Goal: Information Seeking & Learning: Learn about a topic

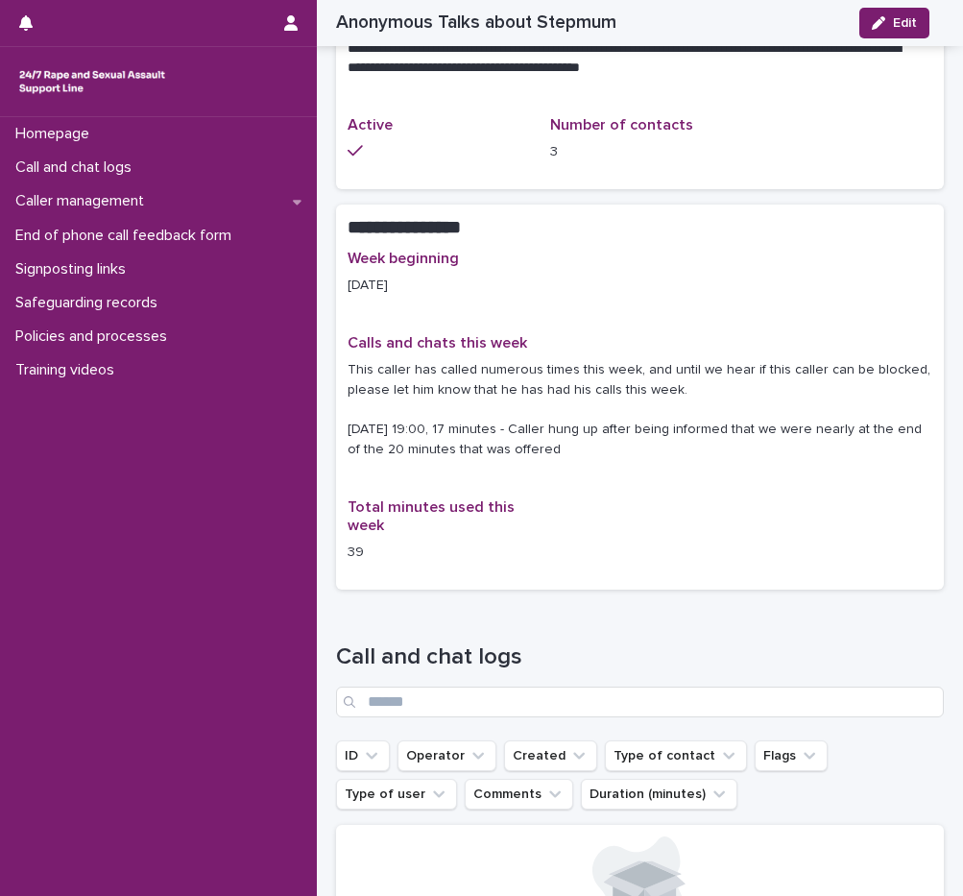
scroll to position [1320, 0]
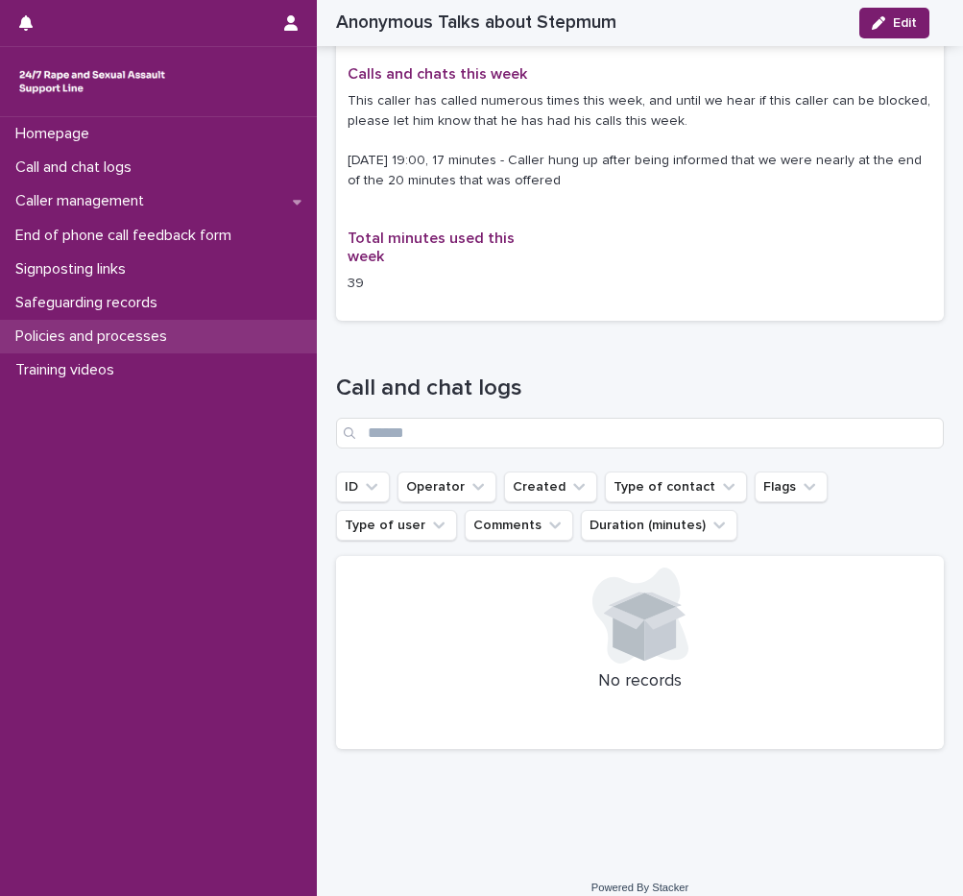
click at [108, 336] on p "Policies and processes" at bounding box center [95, 336] width 175 height 18
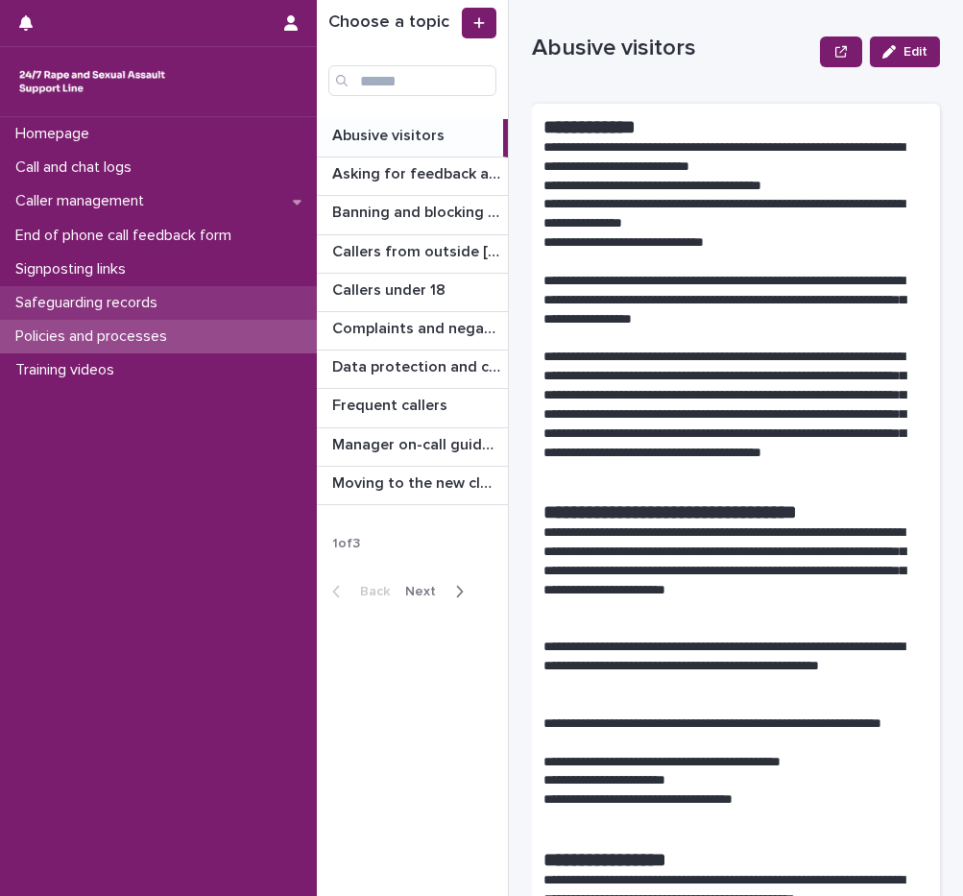
click at [81, 307] on p "Safeguarding records" at bounding box center [90, 303] width 165 height 18
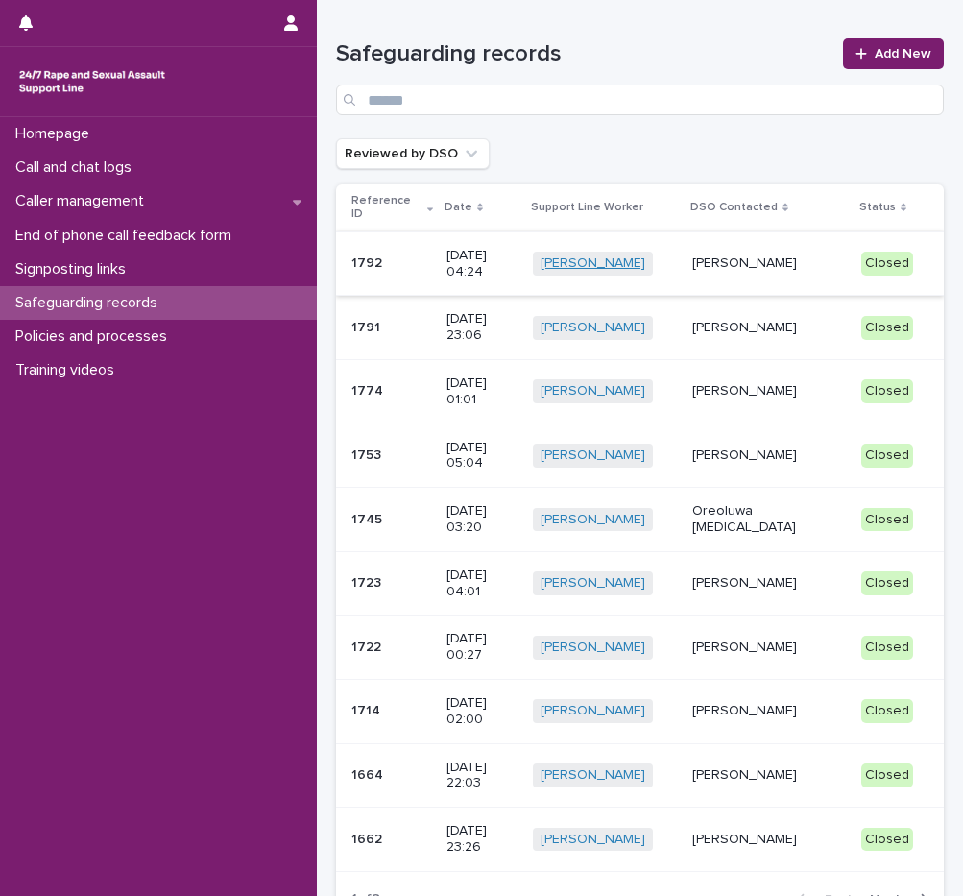
click at [645, 267] on link "[PERSON_NAME]" at bounding box center [593, 263] width 105 height 16
click at [518, 263] on p "10/14/2025 04:24" at bounding box center [481, 264] width 71 height 33
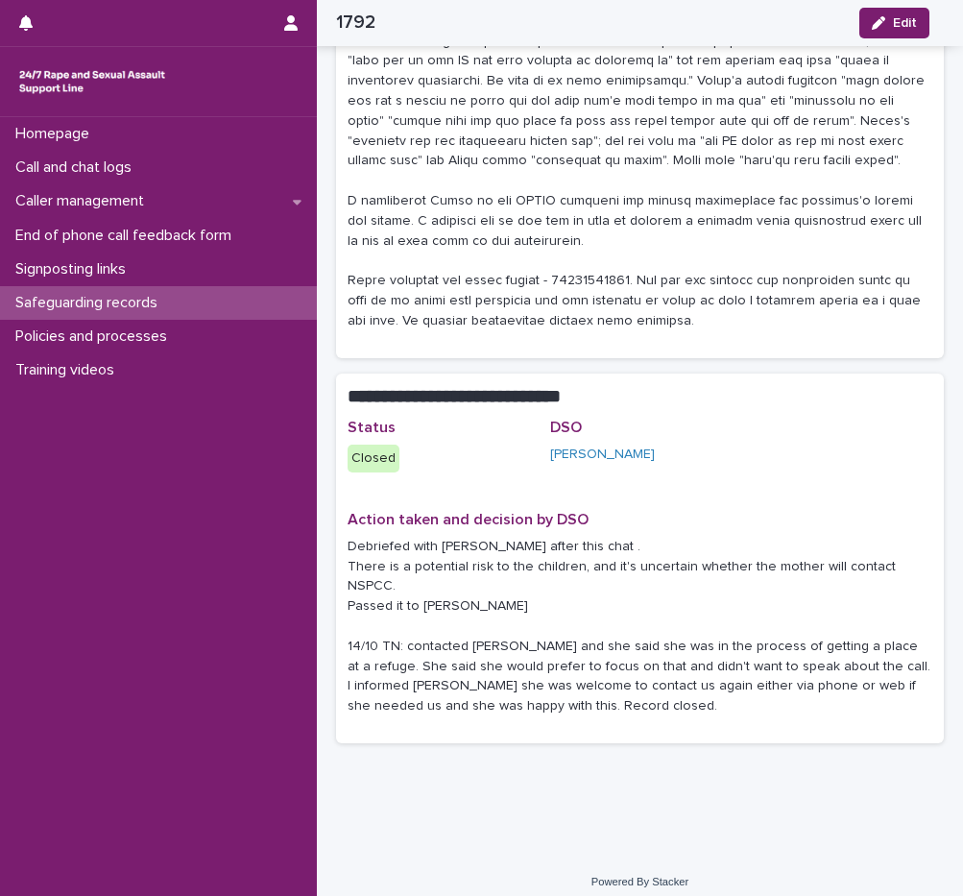
scroll to position [691, 0]
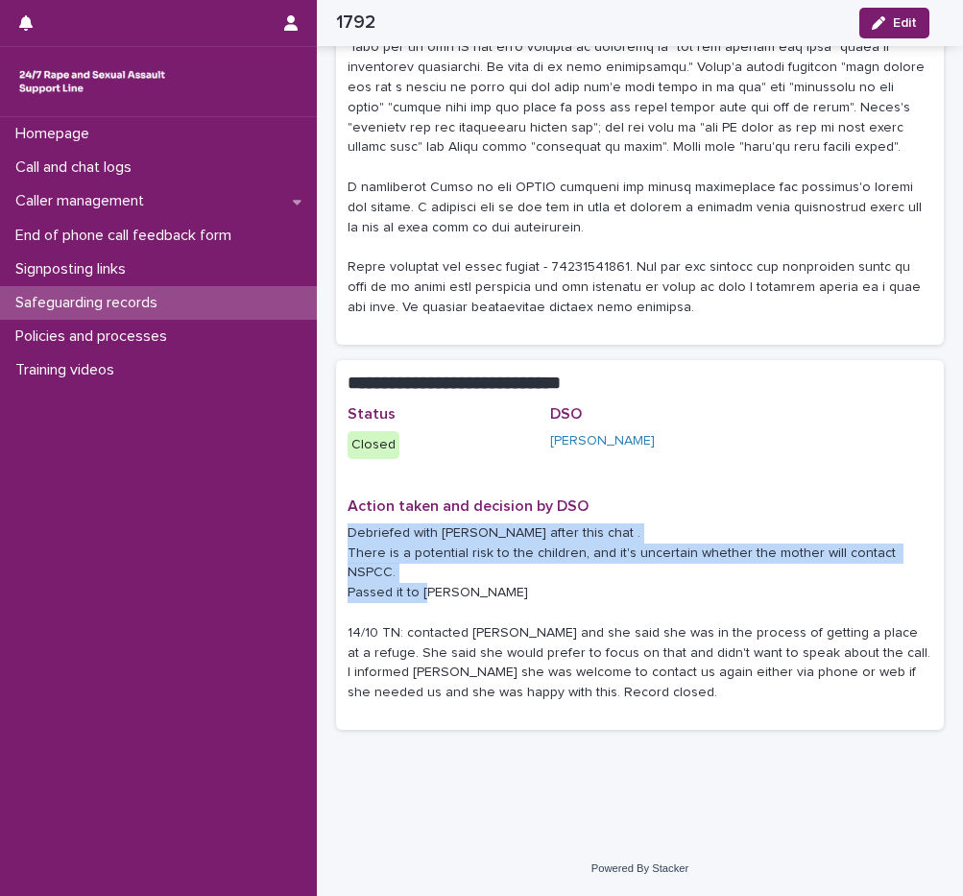
drag, startPoint x: 348, startPoint y: 532, endPoint x: 501, endPoint y: 598, distance: 167.3
click at [501, 598] on p "Debriefed with Shuana after this chat . There is a potential risk to the childr…" at bounding box center [640, 613] width 585 height 180
drag, startPoint x: 501, startPoint y: 598, endPoint x: 480, endPoint y: 603, distance: 21.7
click at [480, 603] on p "Debriefed with Shuana after this chat . There is a potential risk to the childr…" at bounding box center [640, 613] width 585 height 180
drag, startPoint x: 486, startPoint y: 597, endPoint x: 349, endPoint y: 536, distance: 150.4
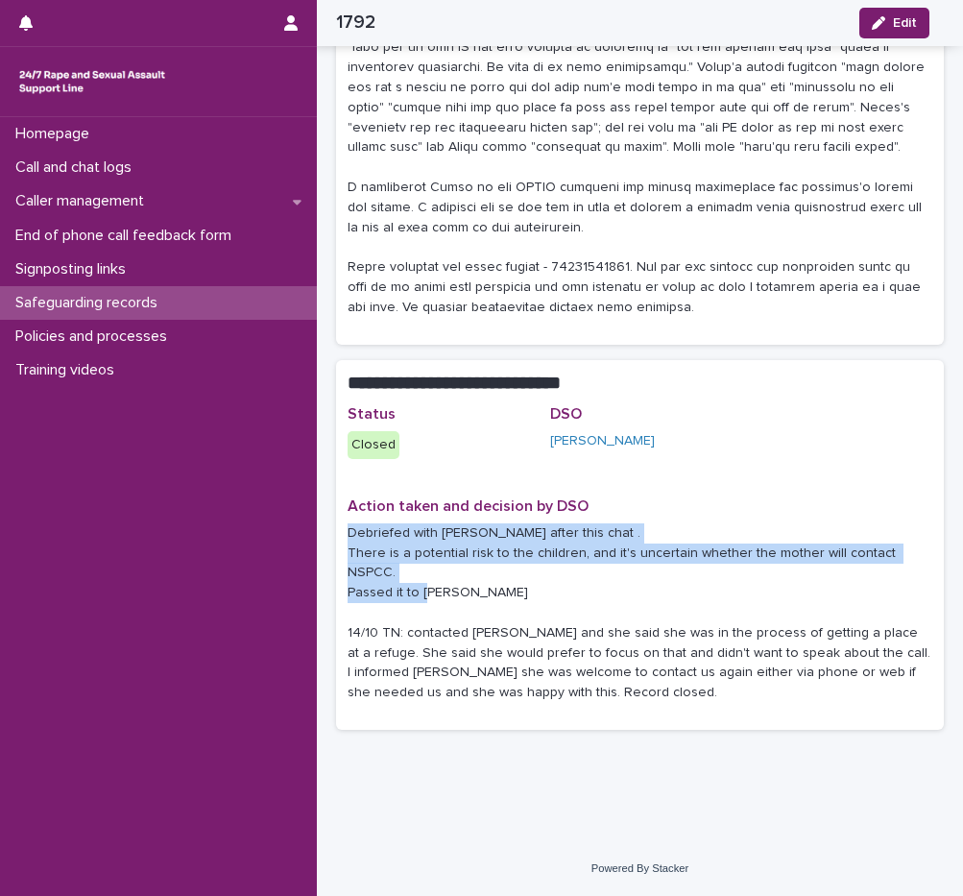
click at [349, 536] on p "Debriefed with Shuana after this chat . There is a potential risk to the childr…" at bounding box center [640, 613] width 585 height 180
drag, startPoint x: 349, startPoint y: 536, endPoint x: 430, endPoint y: 564, distance: 86.2
click at [430, 564] on p "Debriefed with Shuana after this chat . There is a potential risk to the childr…" at bounding box center [640, 613] width 585 height 180
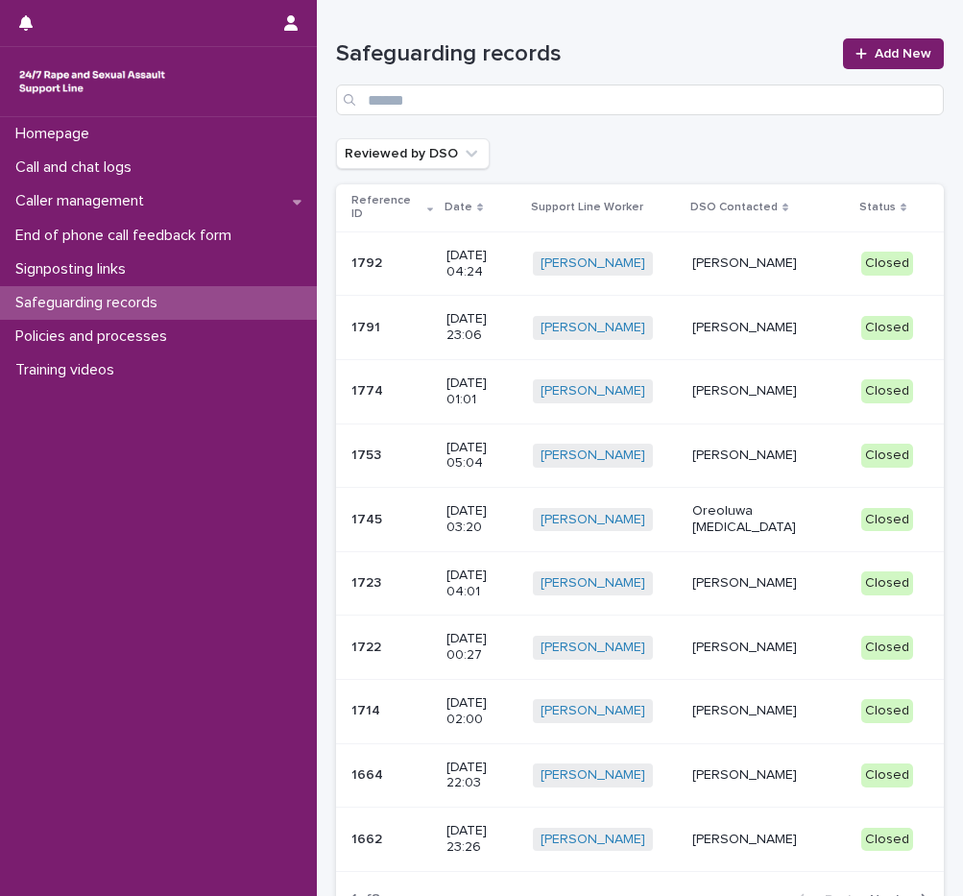
click at [795, 320] on p "Tomilola Ikotun" at bounding box center [769, 328] width 154 height 16
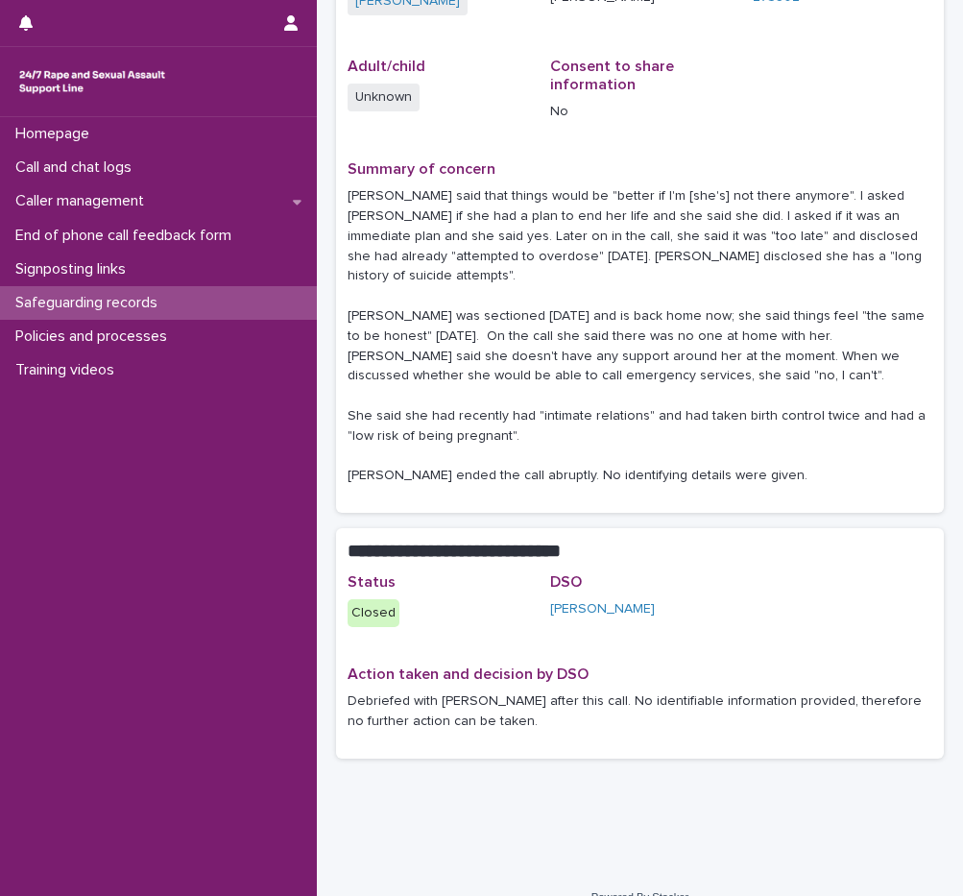
scroll to position [292, 0]
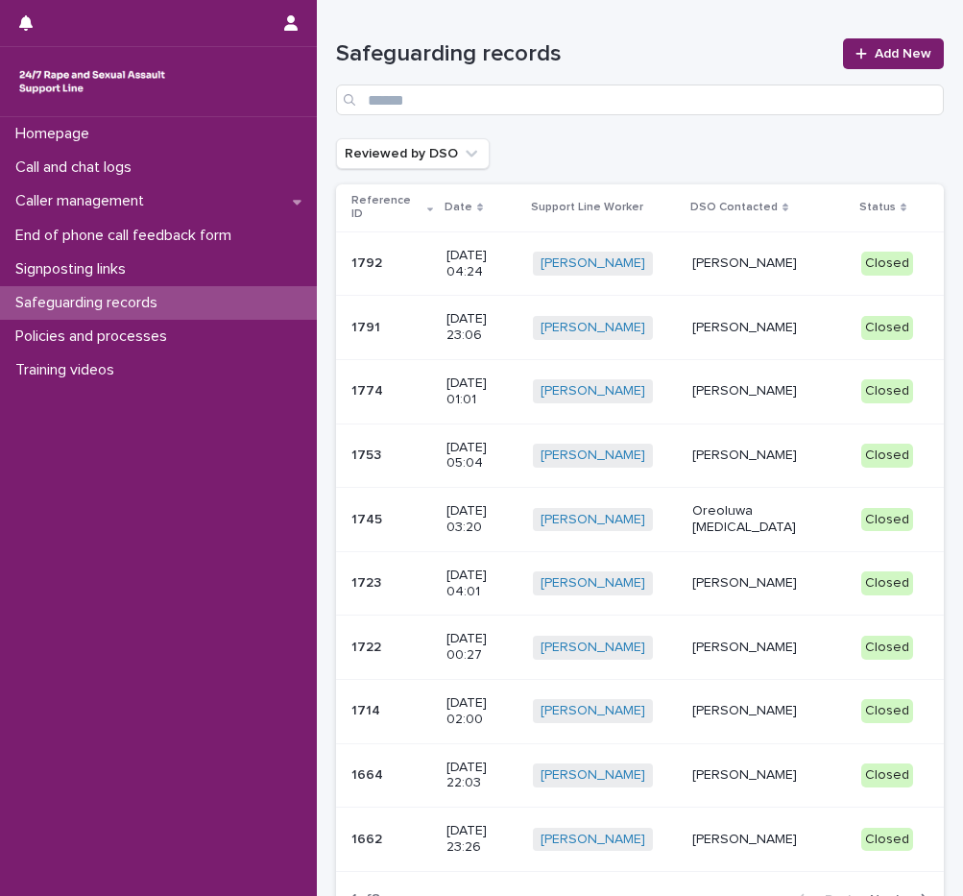
click at [512, 375] on p "10/06/2025 01:01" at bounding box center [481, 391] width 71 height 33
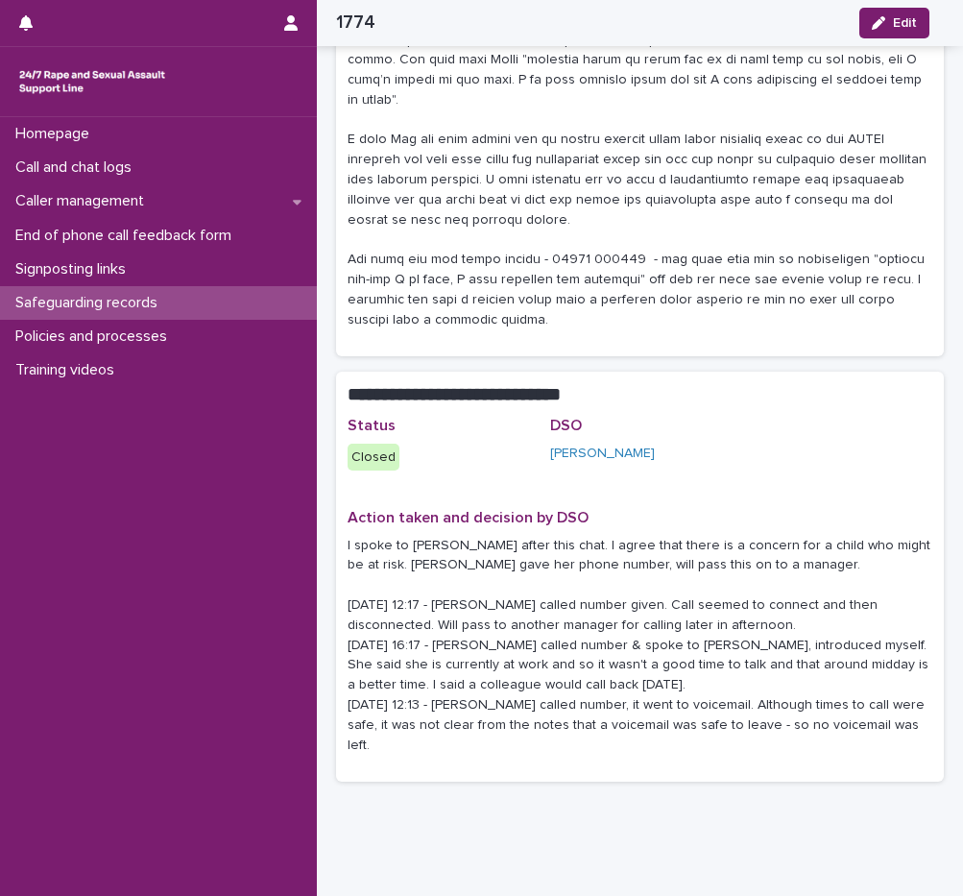
scroll to position [612, 0]
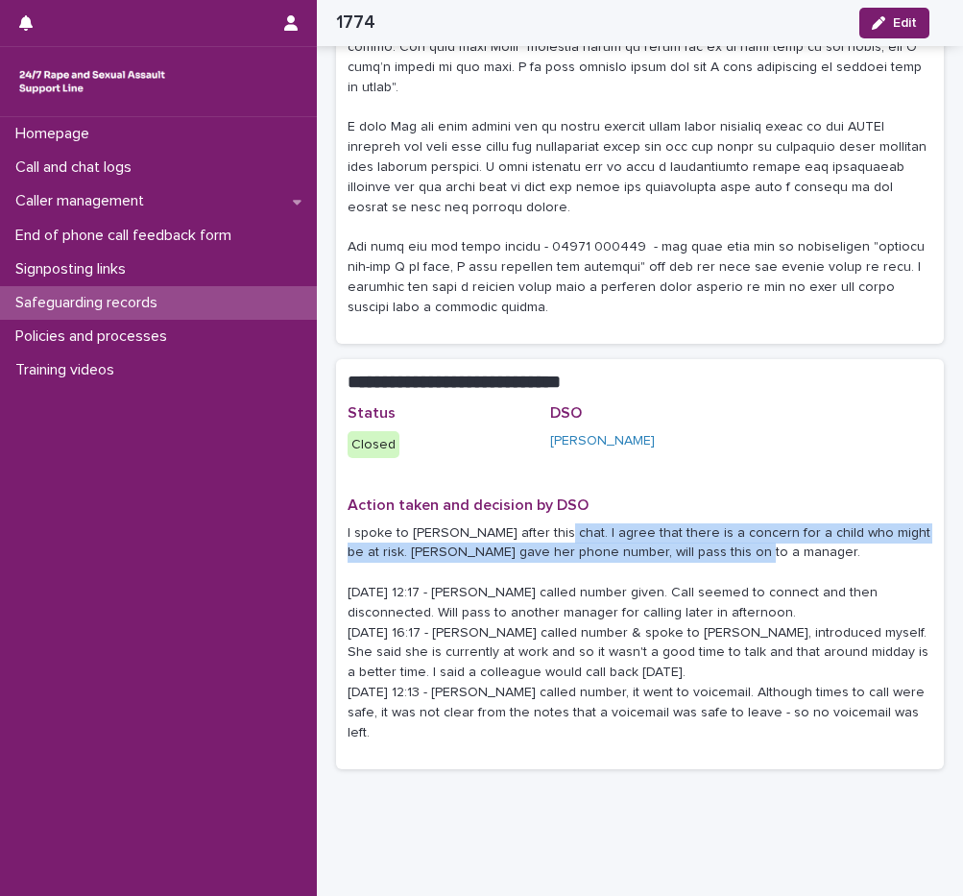
drag, startPoint x: 542, startPoint y: 511, endPoint x: 768, endPoint y: 528, distance: 227.2
click at [768, 528] on p "I spoke to Shauna after this chat. I agree that there is a concern for a child …" at bounding box center [640, 633] width 585 height 220
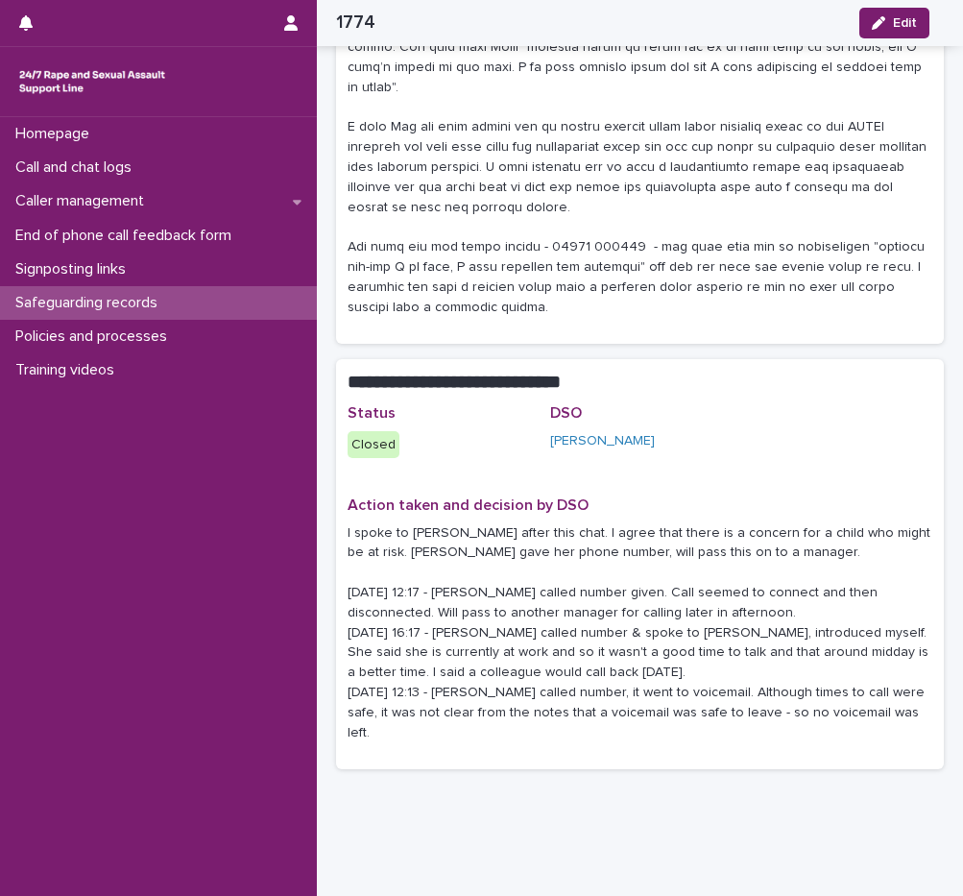
click at [415, 523] on p "I spoke to Shauna after this chat. I agree that there is a concern for a child …" at bounding box center [640, 633] width 585 height 220
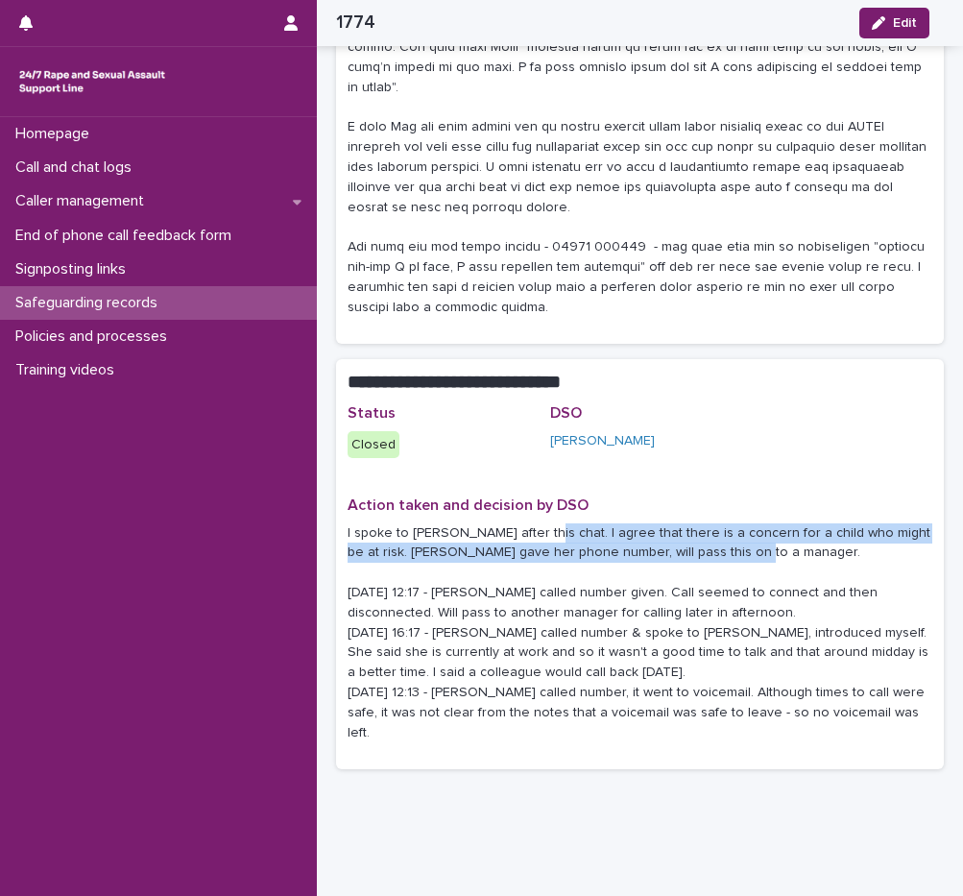
drag, startPoint x: 538, startPoint y: 508, endPoint x: 744, endPoint y: 529, distance: 207.5
click at [744, 529] on p "I spoke to Shauna after this chat. I agree that there is a concern for a child …" at bounding box center [640, 633] width 585 height 220
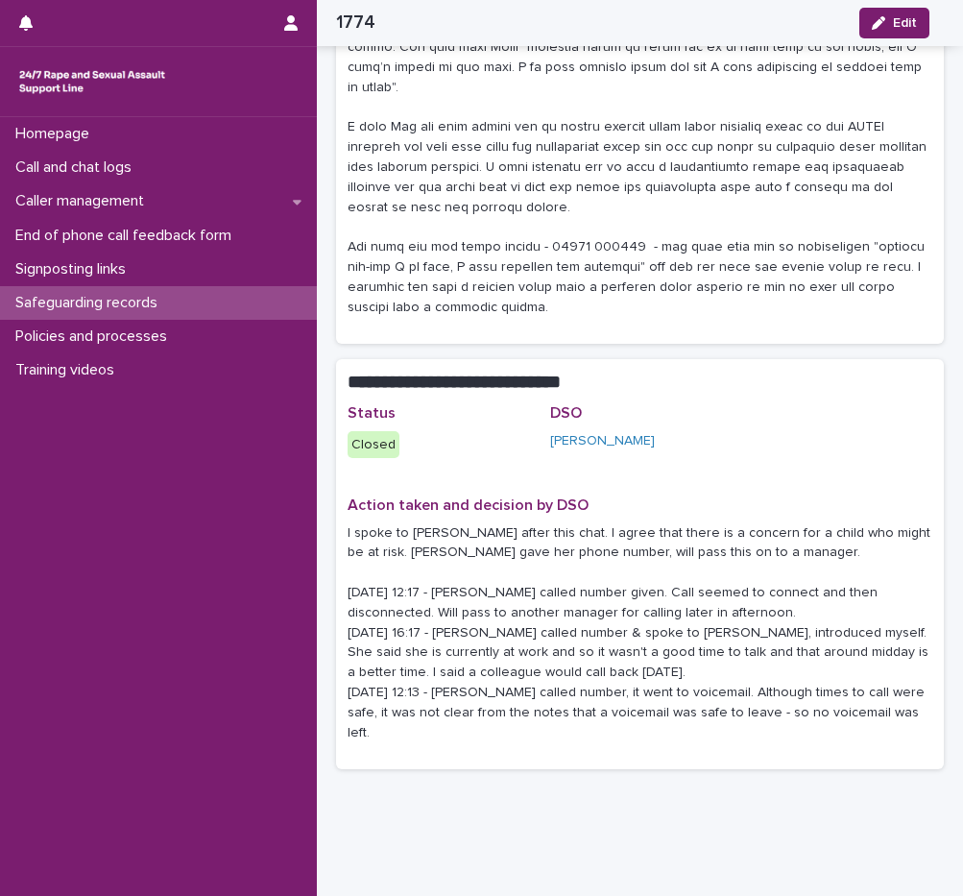
click at [740, 535] on p "I spoke to Shauna after this chat. I agree that there is a concern for a child …" at bounding box center [640, 633] width 585 height 220
click at [541, 564] on p "I spoke to Shauna after this chat. I agree that there is a concern for a child …" at bounding box center [640, 633] width 585 height 220
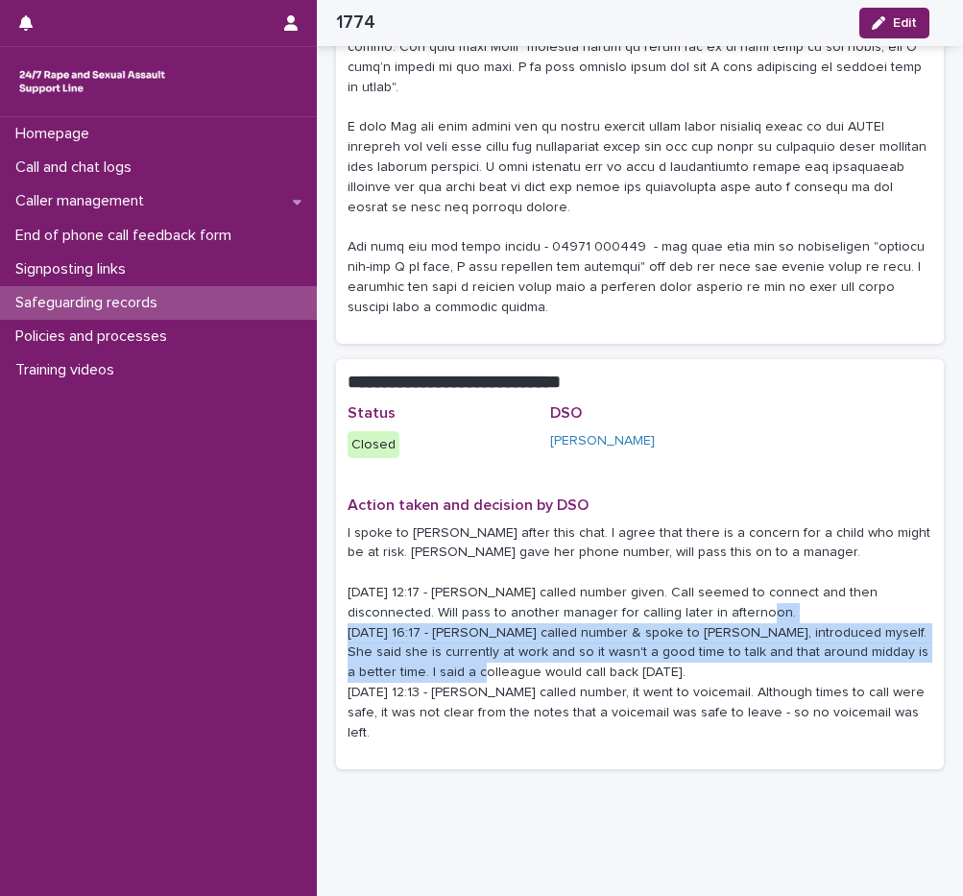
drag, startPoint x: 427, startPoint y: 613, endPoint x: 596, endPoint y: 646, distance: 172.3
click at [596, 646] on p "I spoke to Shauna after this chat. I agree that there is a concern for a child …" at bounding box center [640, 633] width 585 height 220
click at [592, 649] on p "I spoke to Shauna after this chat. I agree that there is a concern for a child …" at bounding box center [640, 633] width 585 height 220
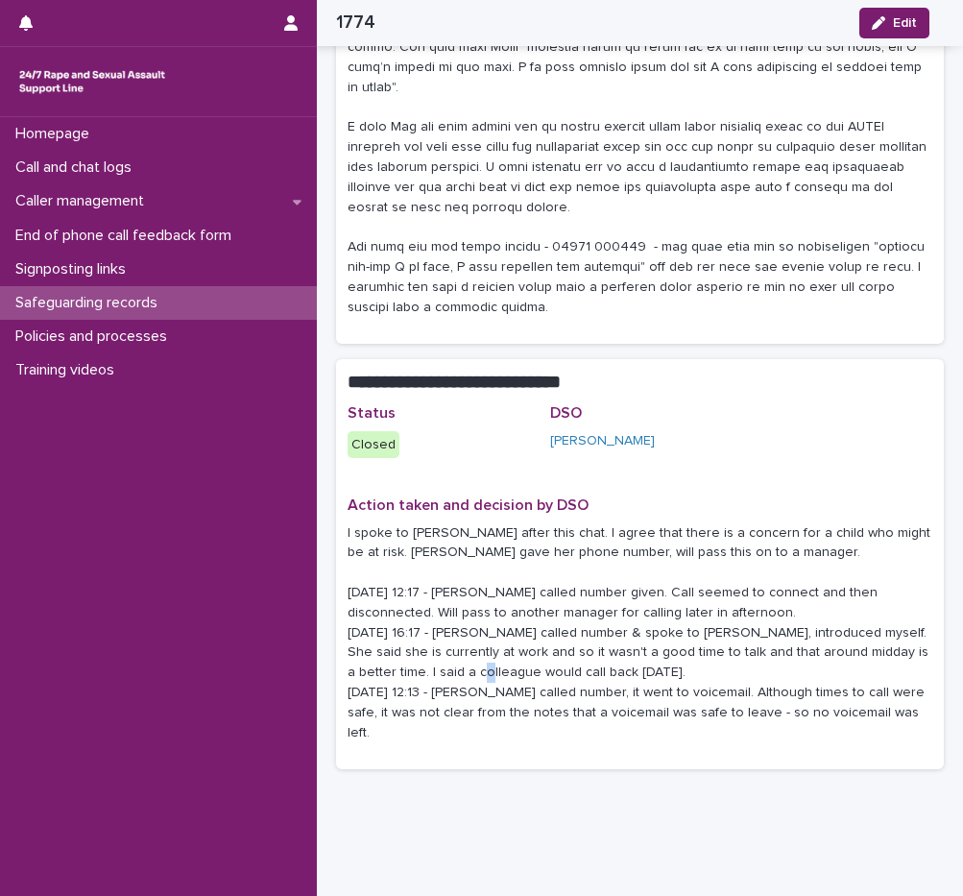
click at [592, 649] on p "I spoke to Shauna after this chat. I agree that there is a concern for a child …" at bounding box center [640, 633] width 585 height 220
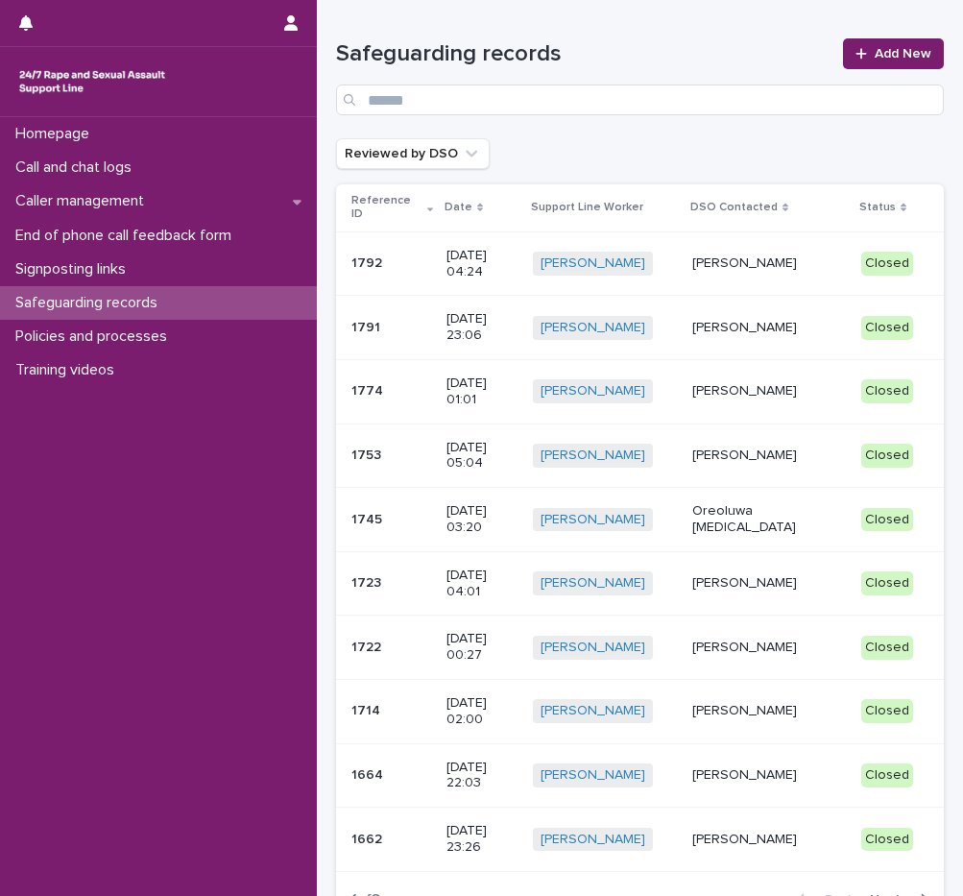
click at [778, 385] on p "Tijesunimi Awotoye" at bounding box center [769, 391] width 154 height 16
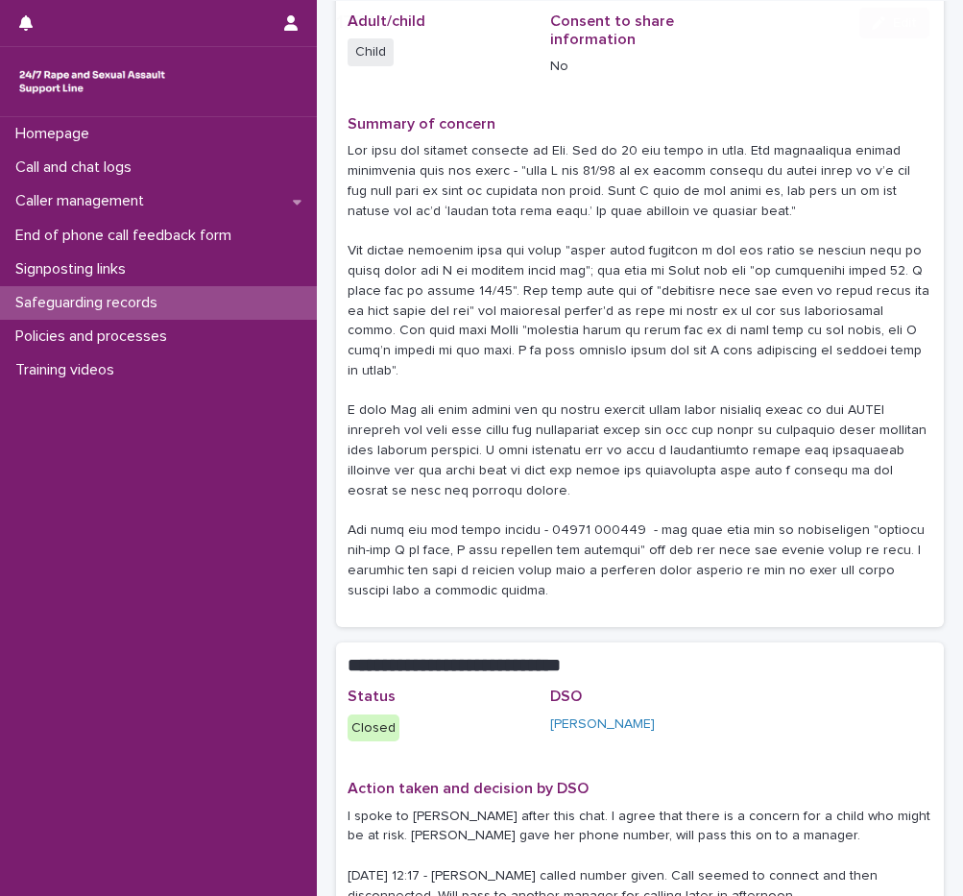
scroll to position [384, 0]
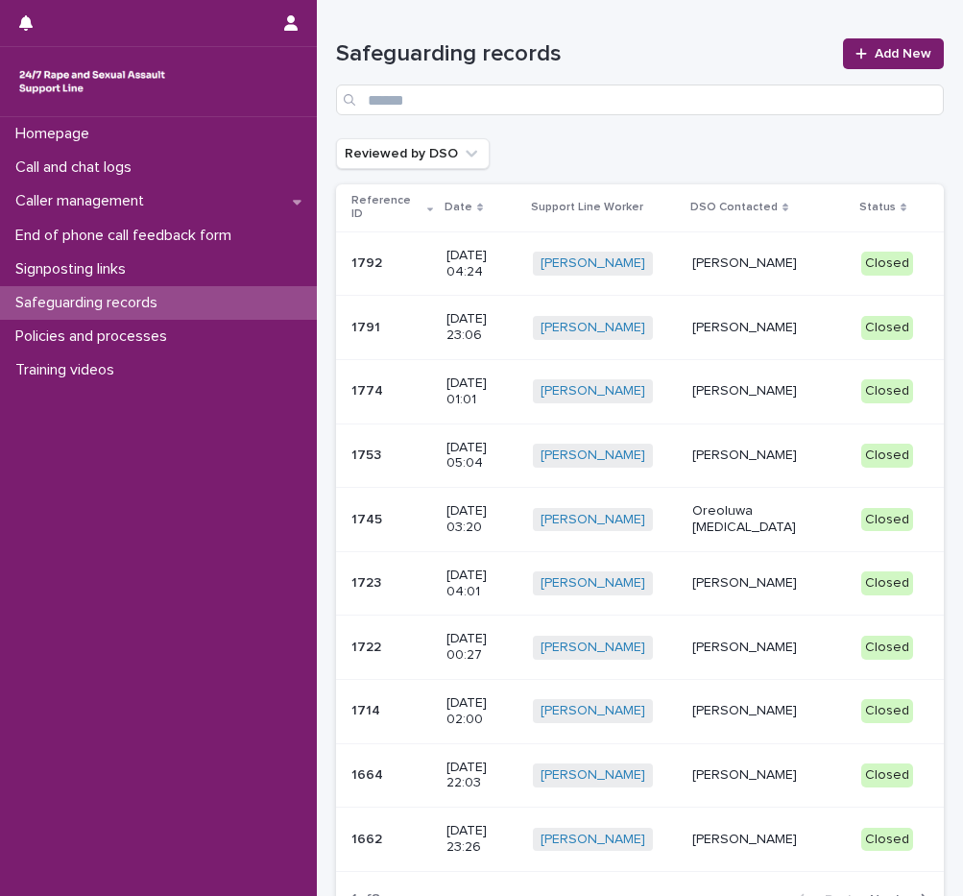
click at [747, 444] on div "Mopelola Adeniji" at bounding box center [769, 456] width 154 height 32
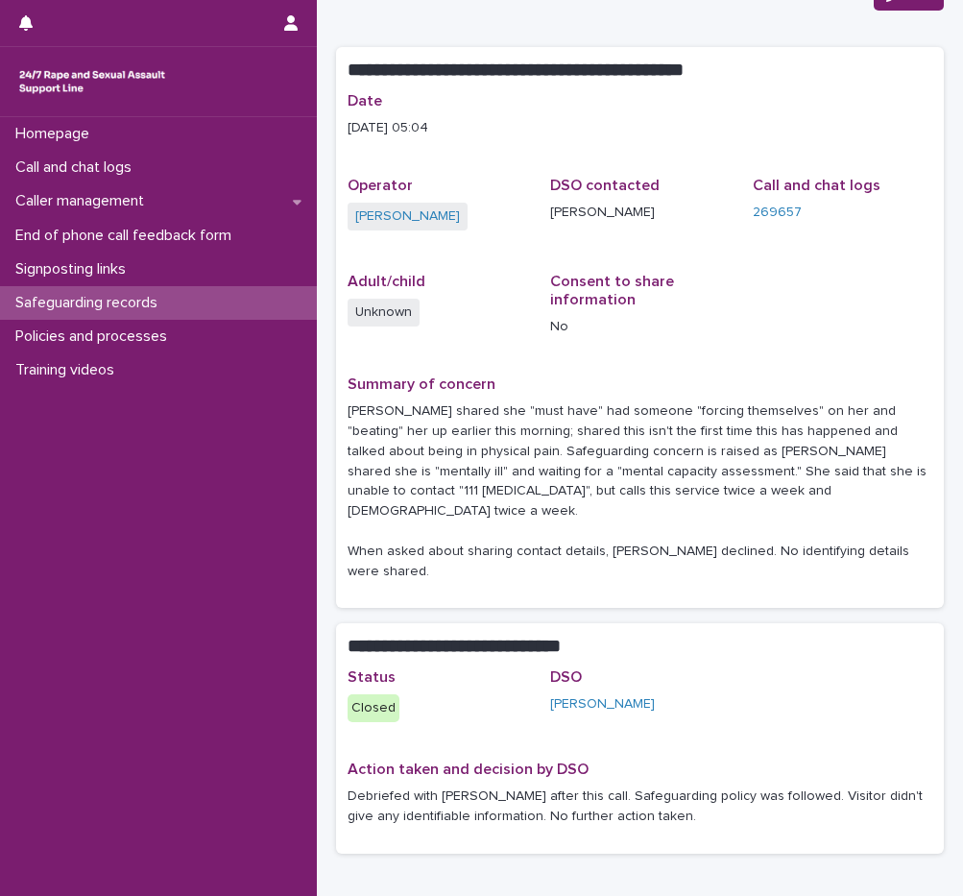
scroll to position [152, 0]
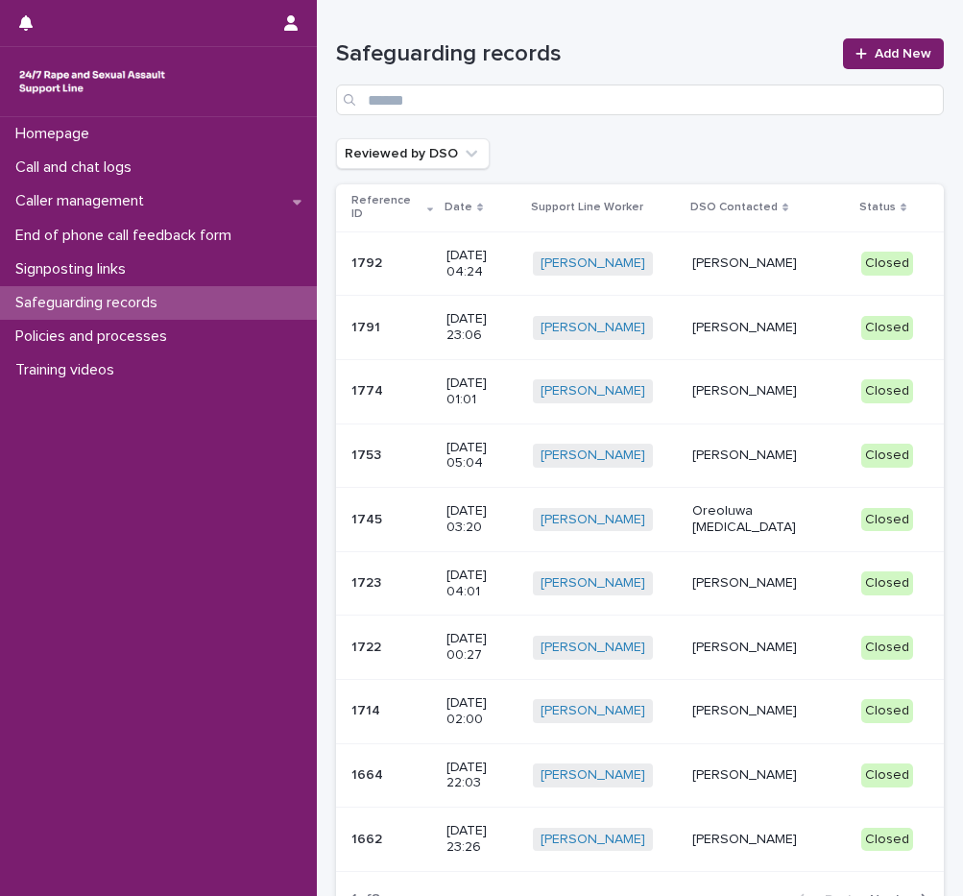
click at [782, 511] on td "Oreoluwa Alli" at bounding box center [769, 520] width 169 height 64
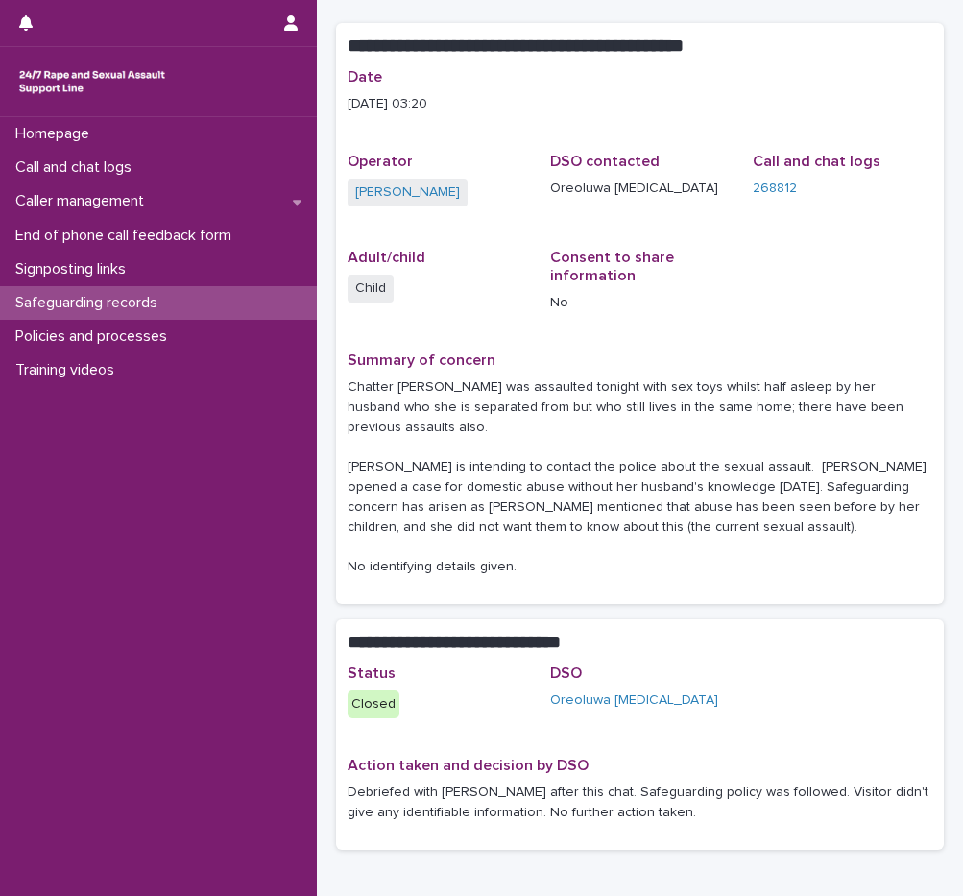
scroll to position [192, 0]
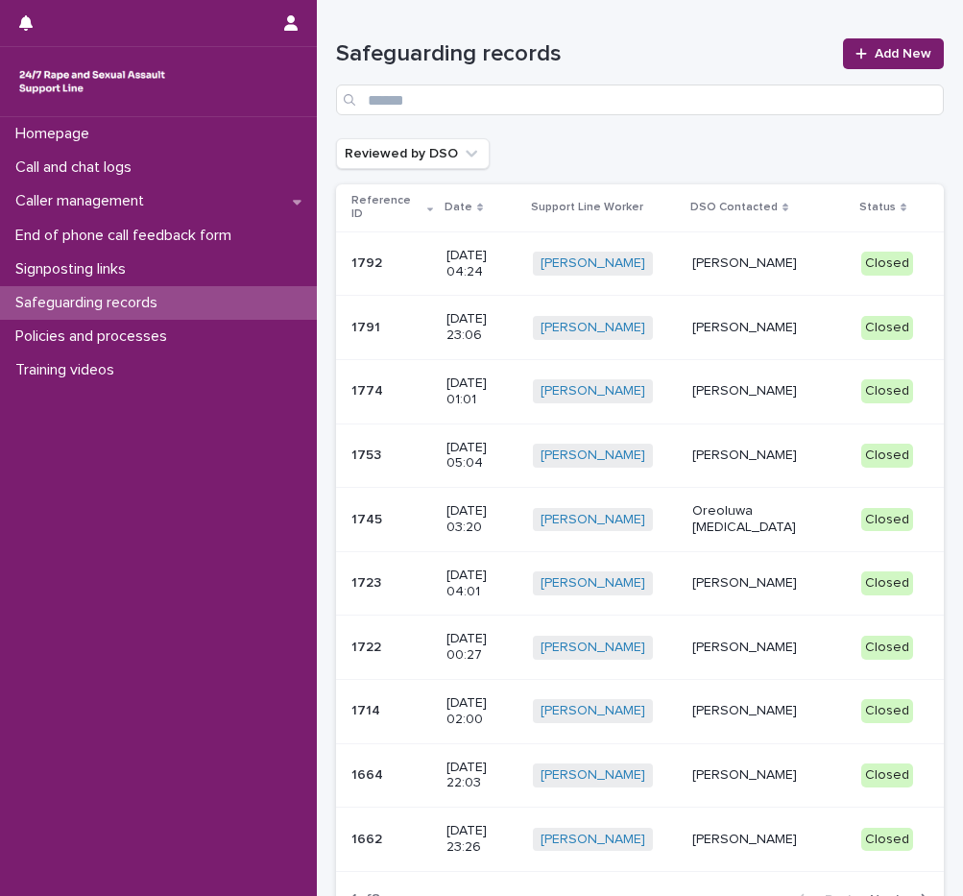
click at [780, 703] on p "Tijesunimi Awotoye" at bounding box center [769, 711] width 154 height 16
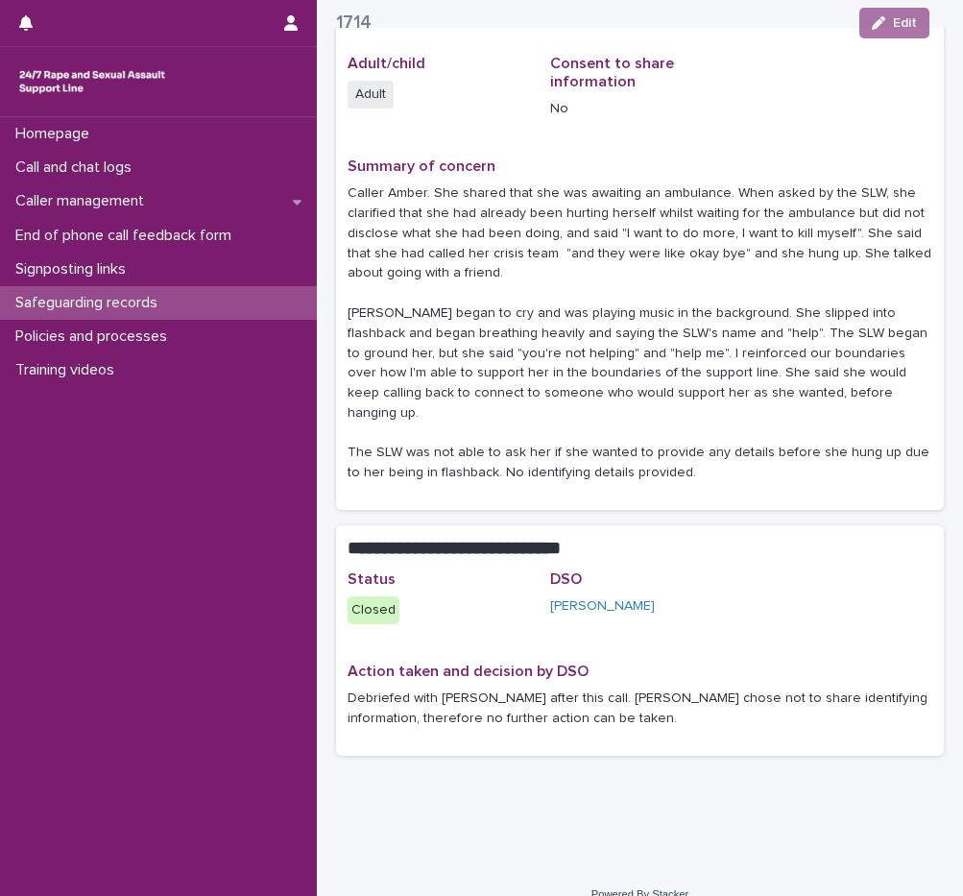
scroll to position [292, 0]
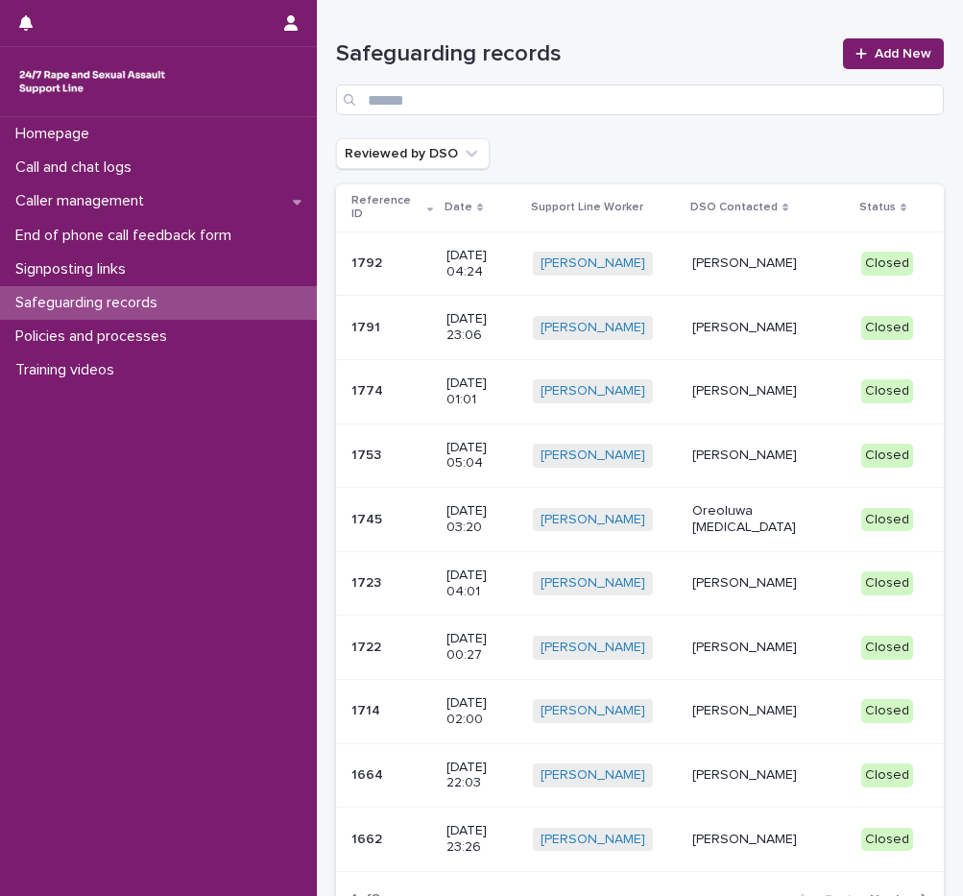
click at [818, 759] on div "Amanda Jones" at bounding box center [769, 775] width 154 height 32
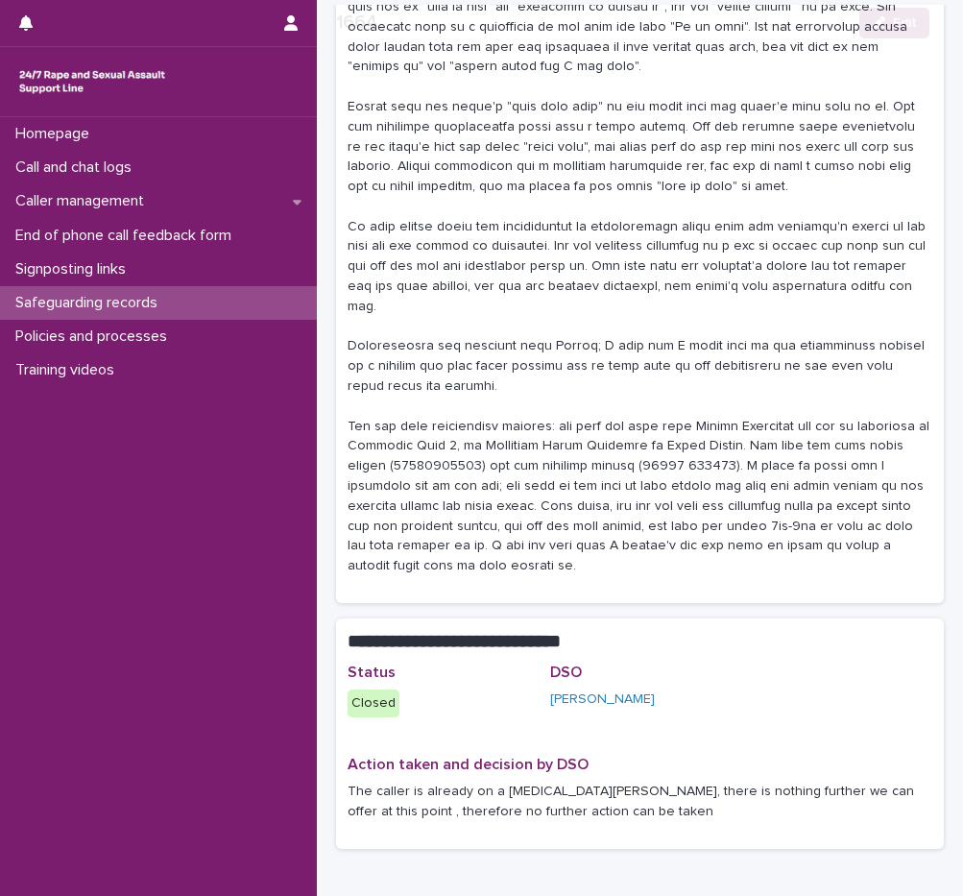
scroll to position [582, 0]
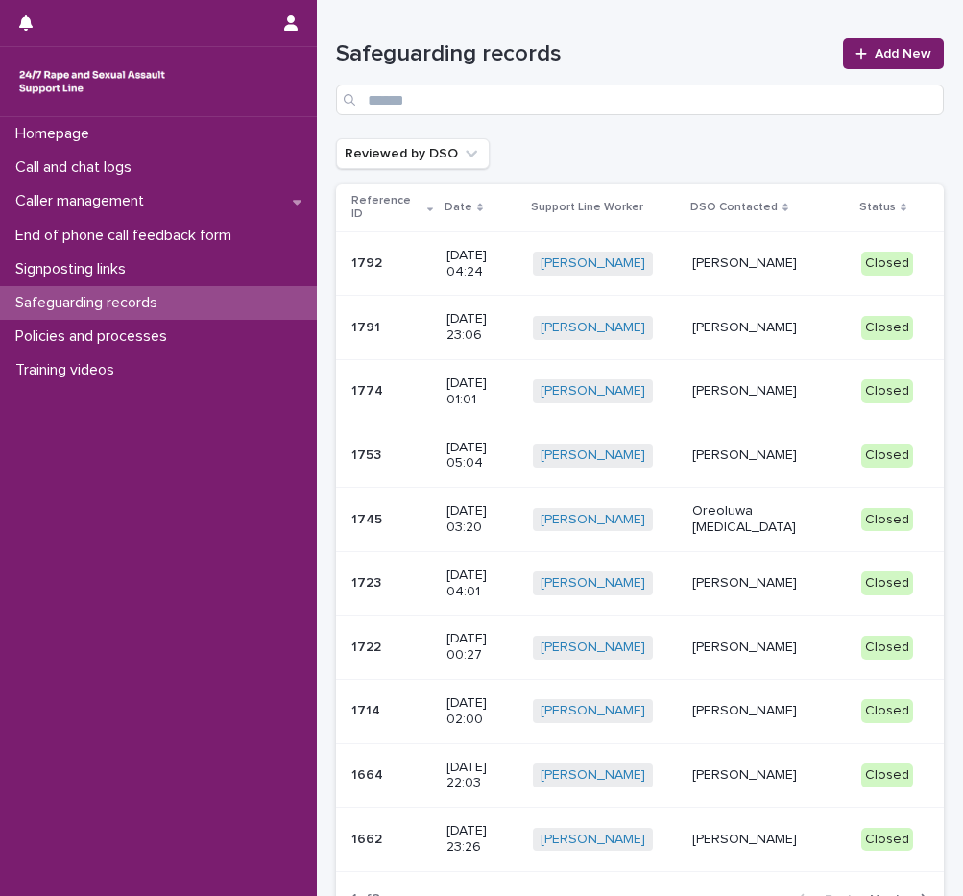
click at [888, 893] on span "Next" at bounding box center [891, 899] width 42 height 13
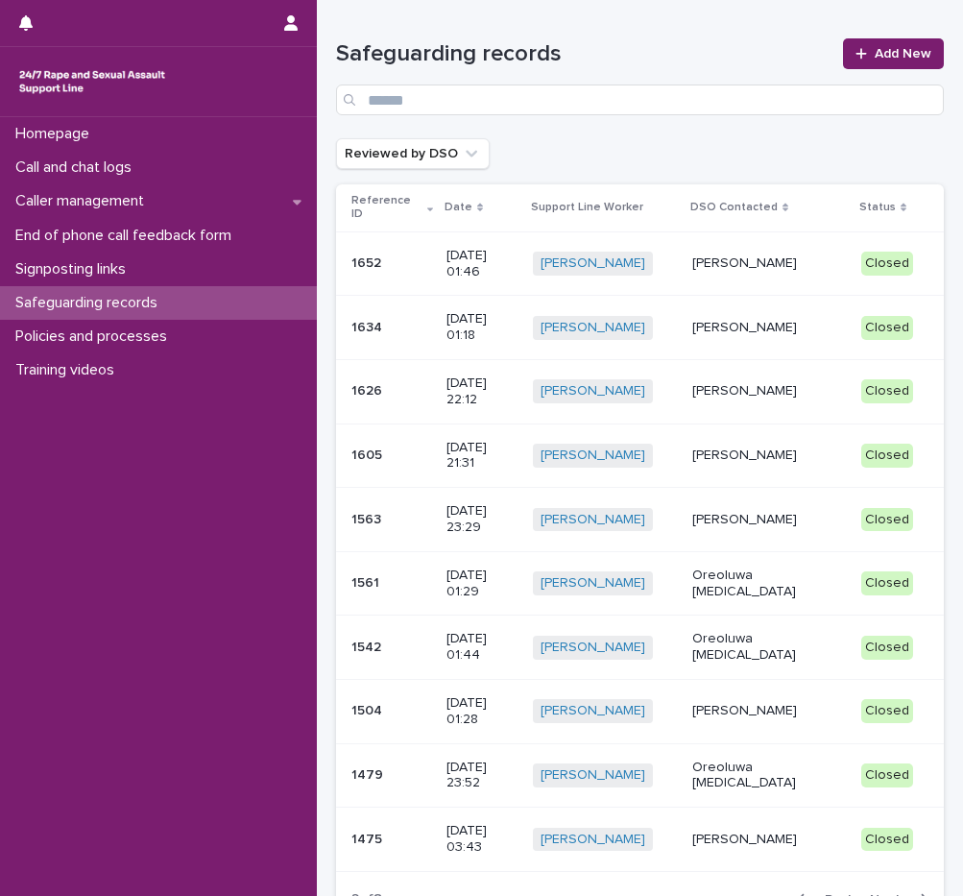
click at [747, 320] on p "Mopelola Adeniji" at bounding box center [769, 328] width 154 height 16
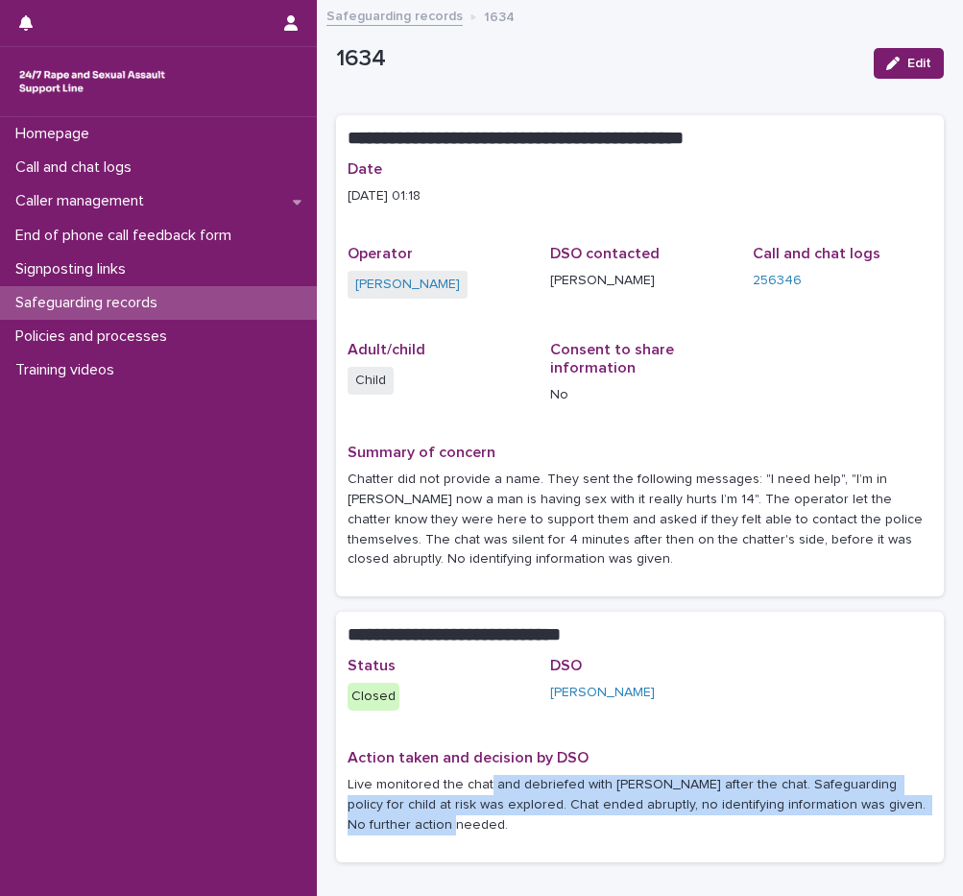
drag, startPoint x: 493, startPoint y: 823, endPoint x: 485, endPoint y: 789, distance: 34.5
click at [485, 789] on p "Live monitored the chat and debriefed with Shauna after the chat. Safeguarding …" at bounding box center [640, 805] width 585 height 60
drag, startPoint x: 485, startPoint y: 789, endPoint x: 475, endPoint y: 802, distance: 15.7
click at [475, 802] on p "Live monitored the chat and debriefed with Shauna after the chat. Safeguarding …" at bounding box center [640, 805] width 585 height 60
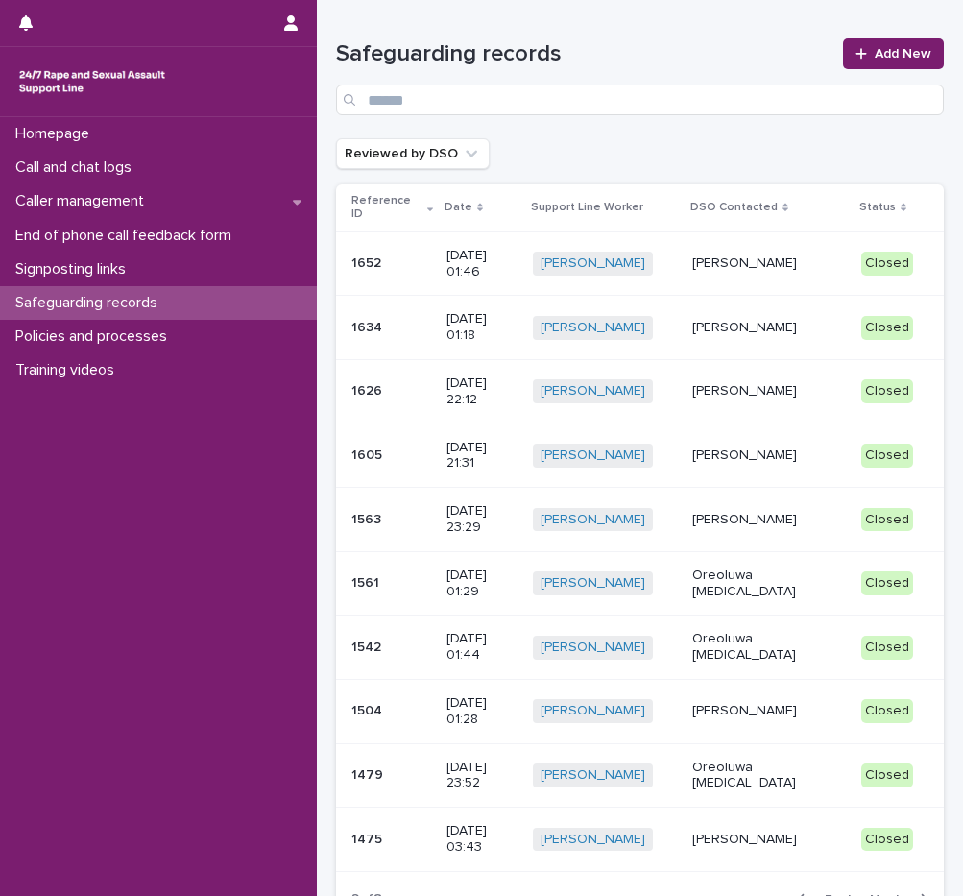
click at [762, 831] on p "Mopelola Adeniji" at bounding box center [769, 839] width 154 height 16
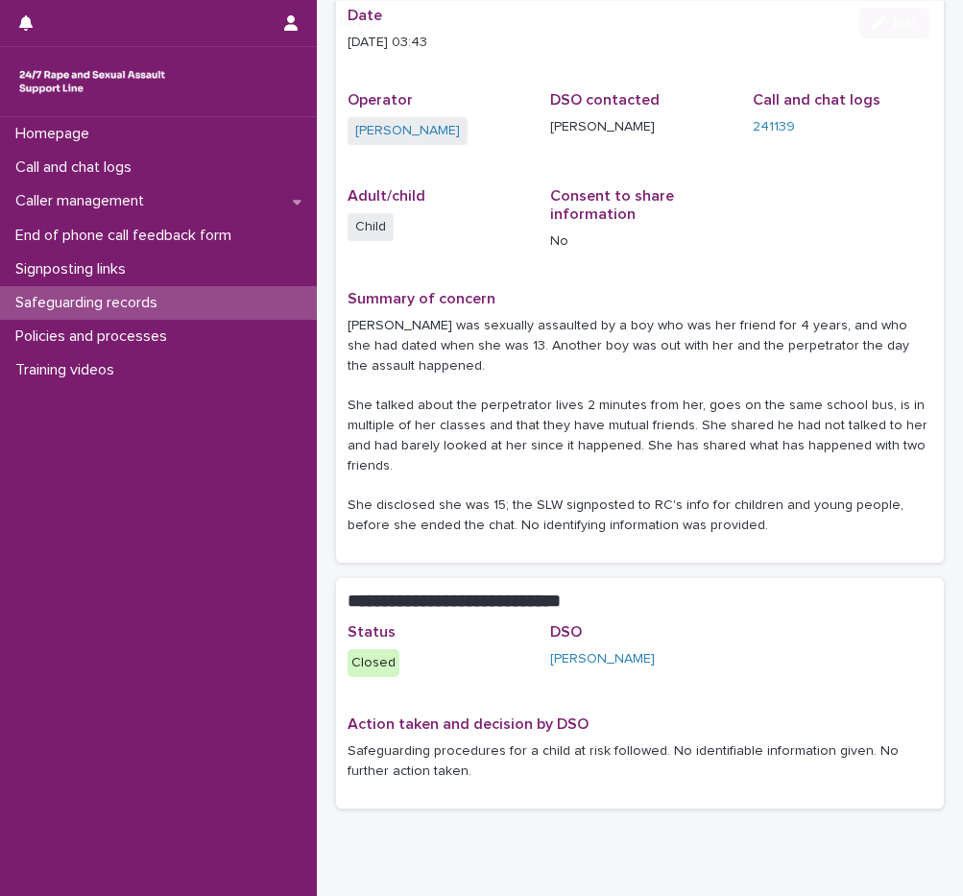
scroll to position [232, 0]
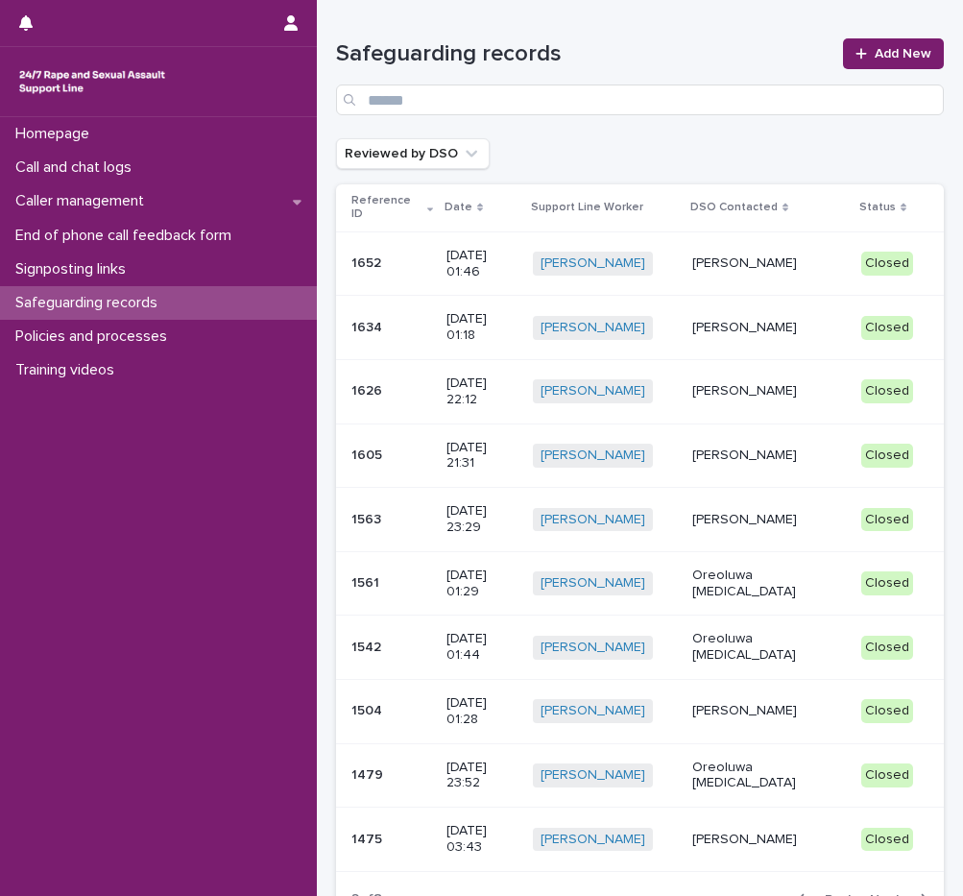
click at [877, 891] on button "Next" at bounding box center [903, 899] width 82 height 17
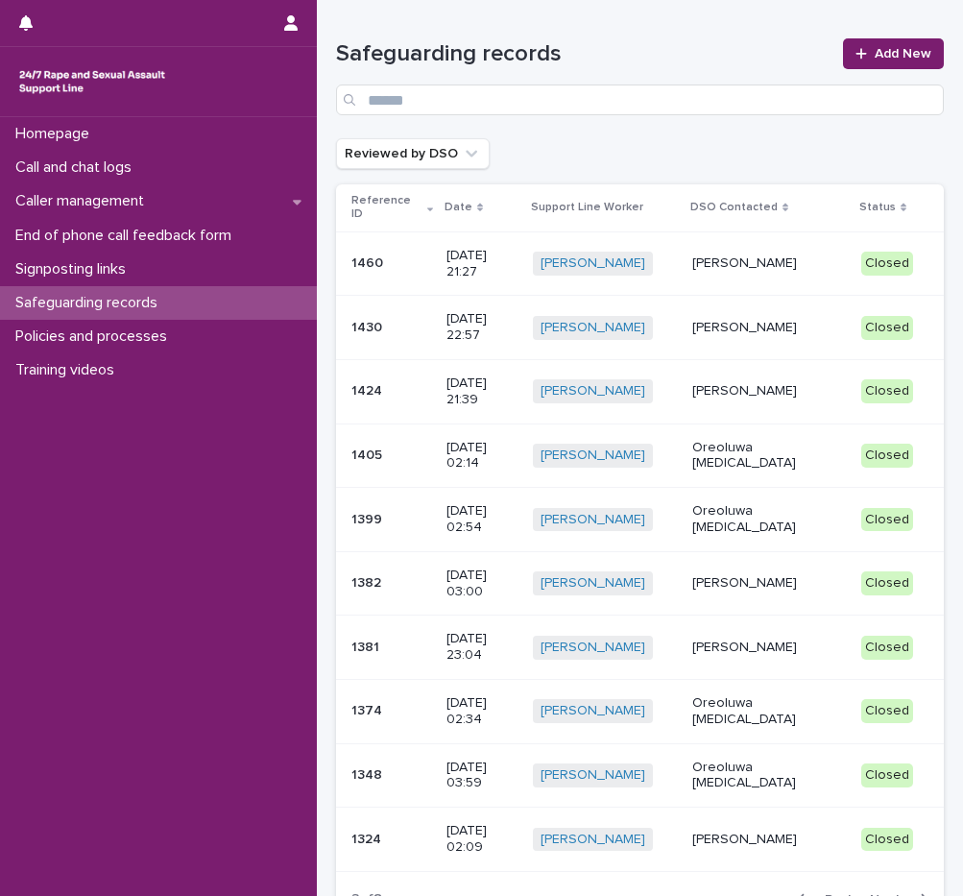
click at [767, 255] on p "Hannah Mackenzie" at bounding box center [769, 263] width 154 height 16
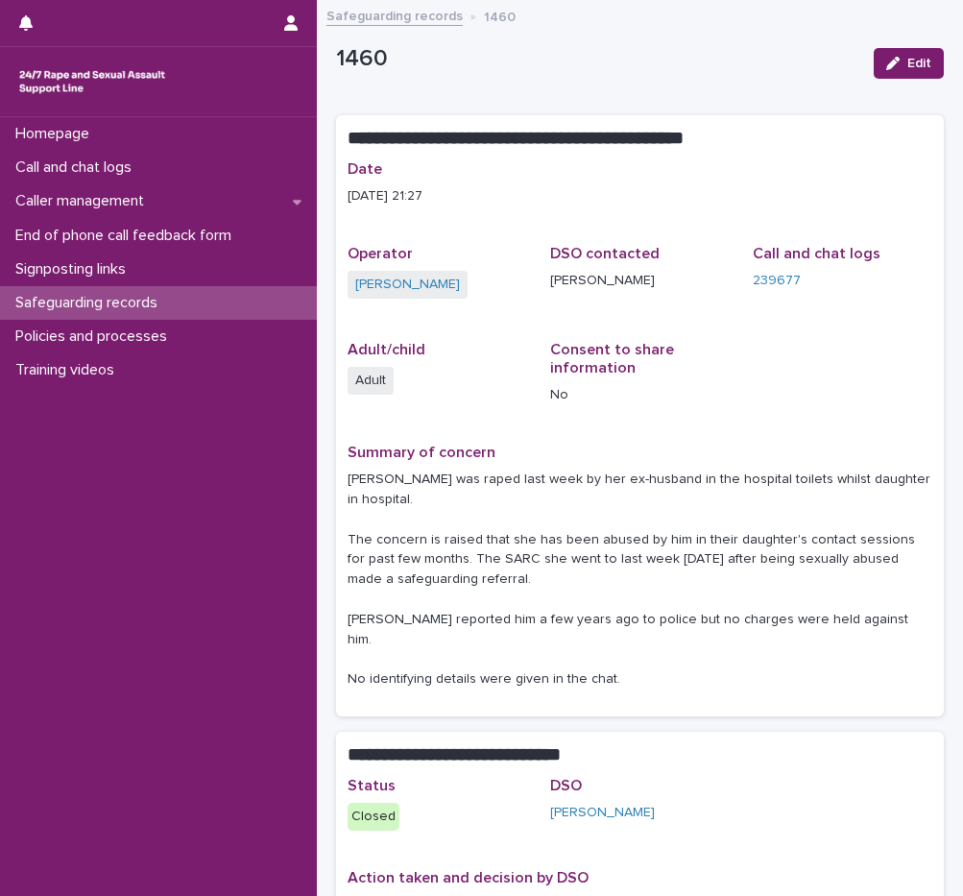
scroll to position [192, 0]
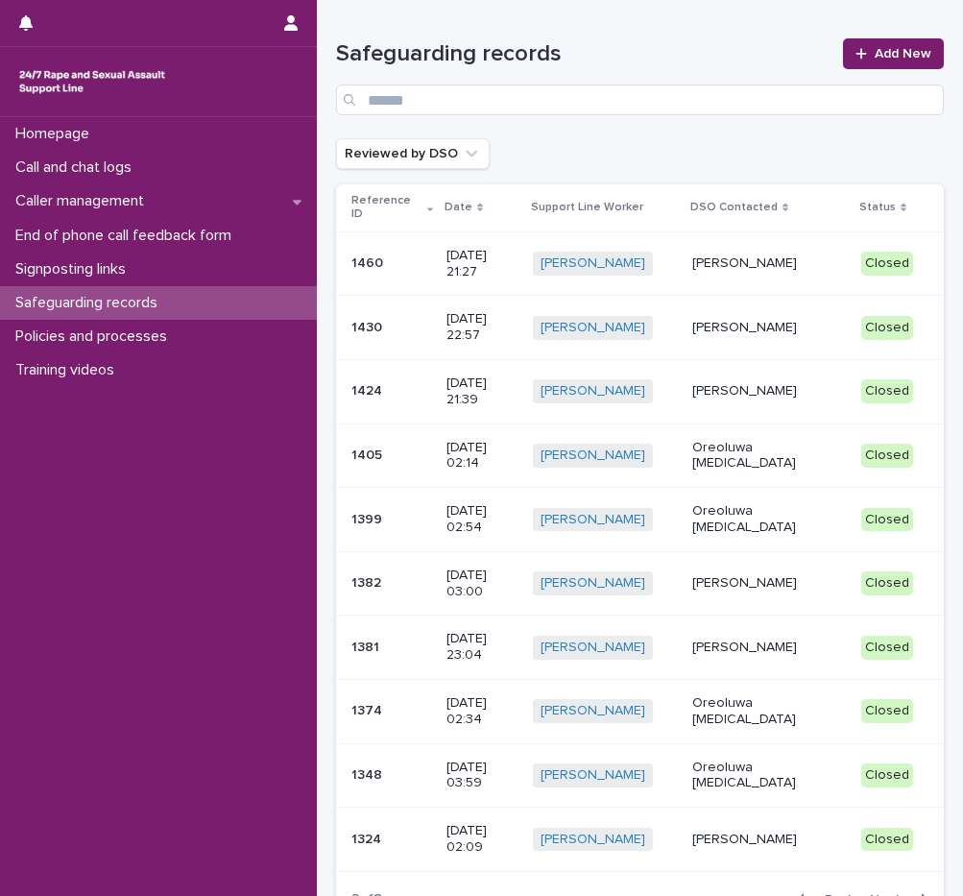
click at [803, 383] on p "Joanna Eccles" at bounding box center [769, 391] width 154 height 16
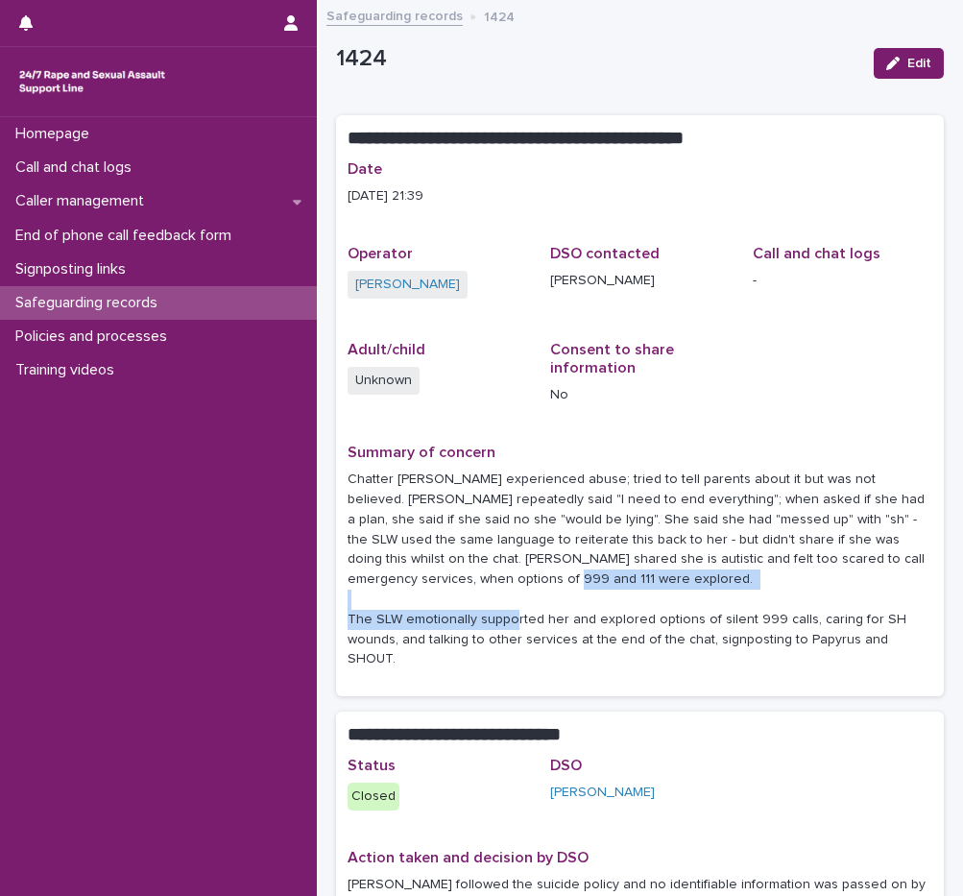
drag, startPoint x: 352, startPoint y: 617, endPoint x: 689, endPoint y: 620, distance: 337.0
click at [689, 620] on p "Chatter Amy experienced abuse; tried to tell parents about it but was not belie…" at bounding box center [640, 569] width 585 height 200
click at [671, 631] on p "Chatter Amy experienced abuse; tried to tell parents about it but was not belie…" at bounding box center [640, 569] width 585 height 200
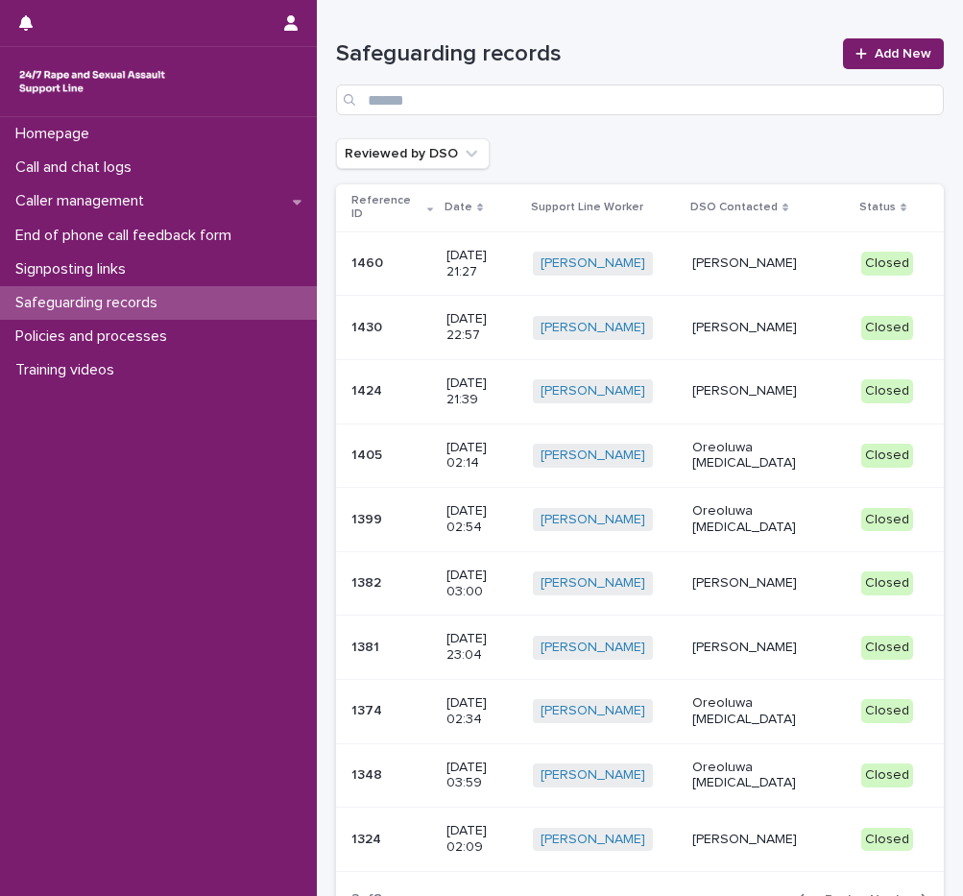
click at [800, 831] on p "Molly Blunt" at bounding box center [769, 839] width 154 height 16
click at [721, 752] on div "Oreoluwa Alli" at bounding box center [769, 776] width 154 height 48
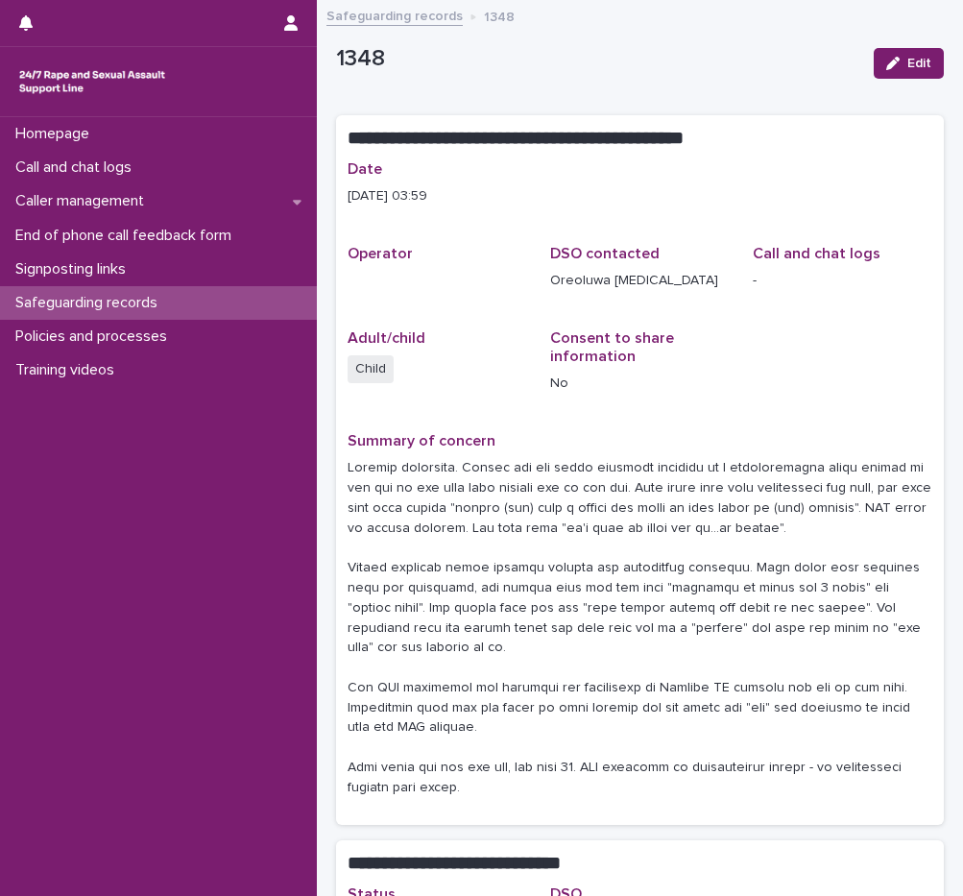
scroll to position [346, 0]
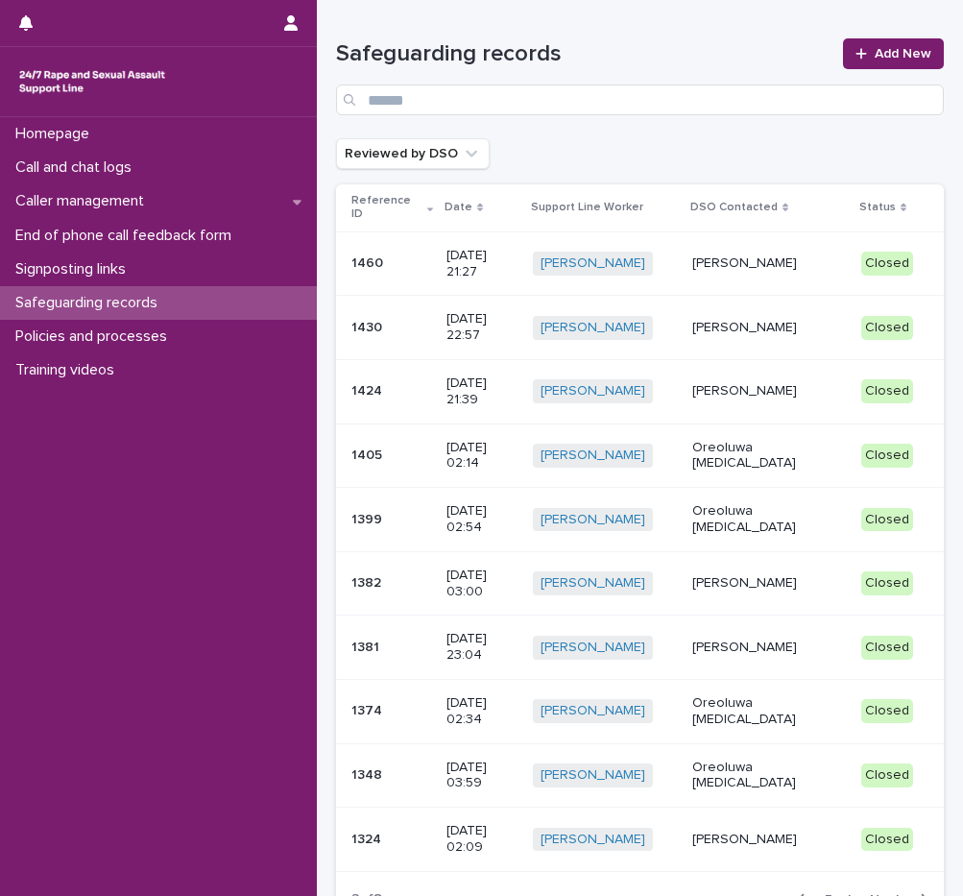
click at [778, 320] on p "Tomilola Ikotun" at bounding box center [769, 328] width 154 height 16
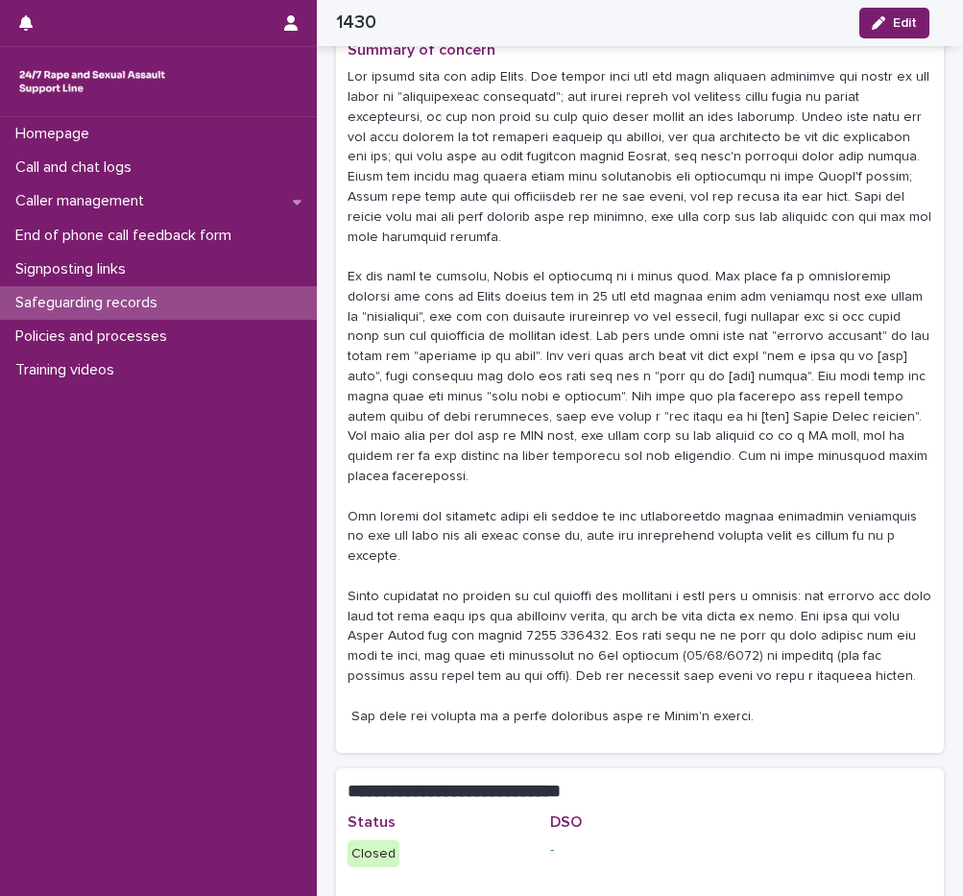
scroll to position [384, 0]
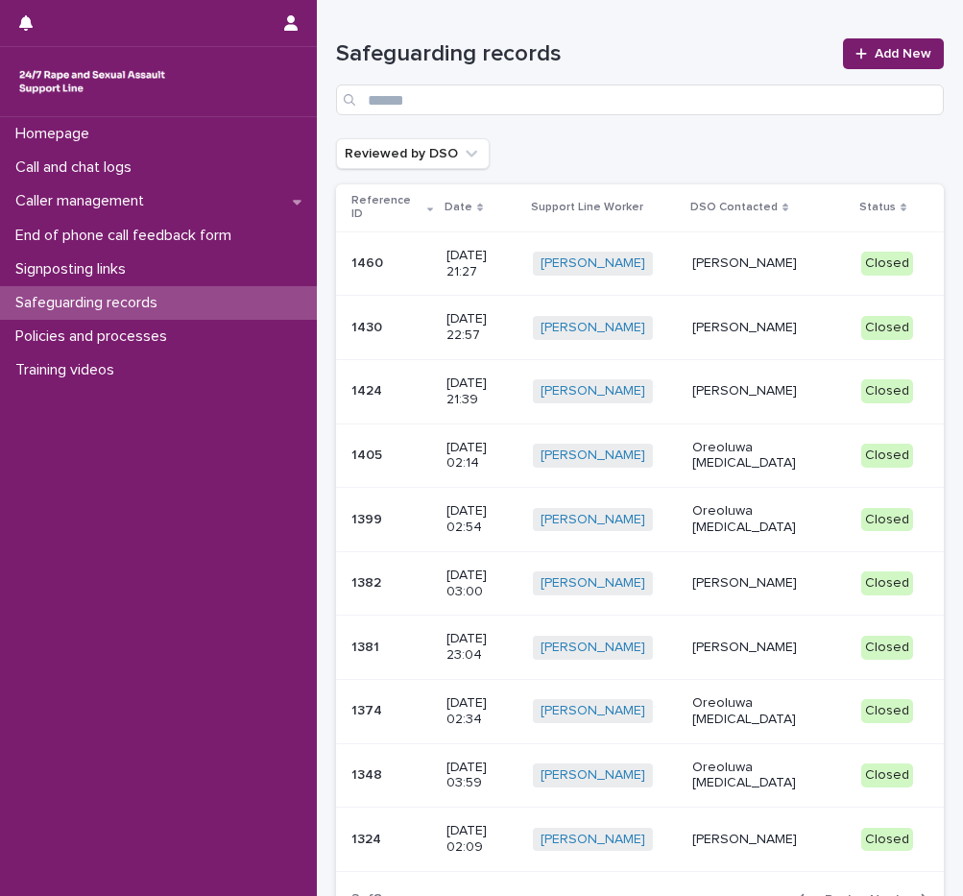
click at [878, 893] on span "Next" at bounding box center [891, 899] width 42 height 13
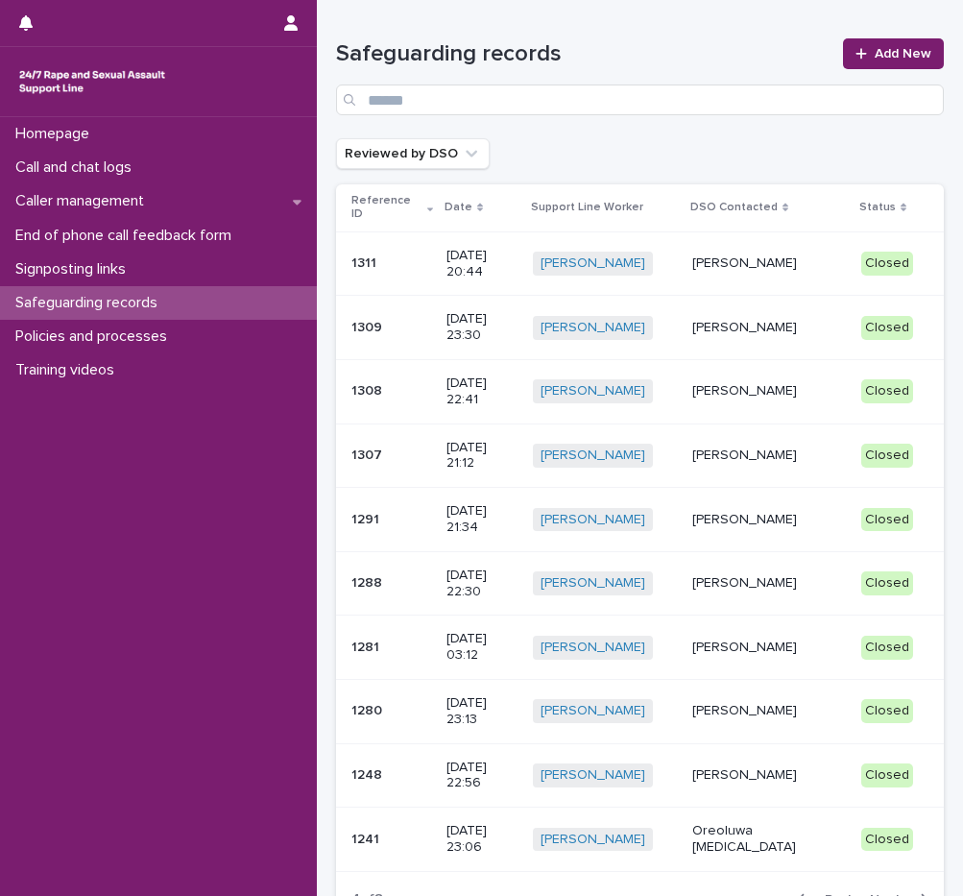
click at [877, 893] on span "Next" at bounding box center [891, 899] width 42 height 13
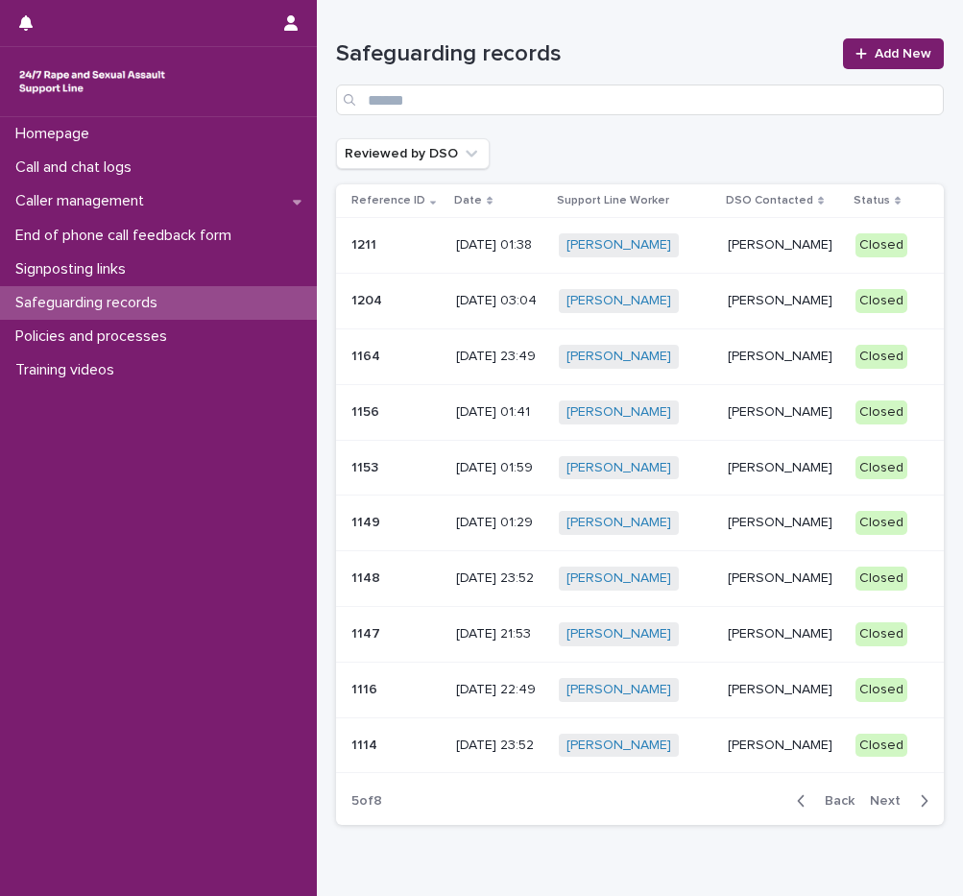
click at [827, 806] on span "Back" at bounding box center [833, 800] width 41 height 13
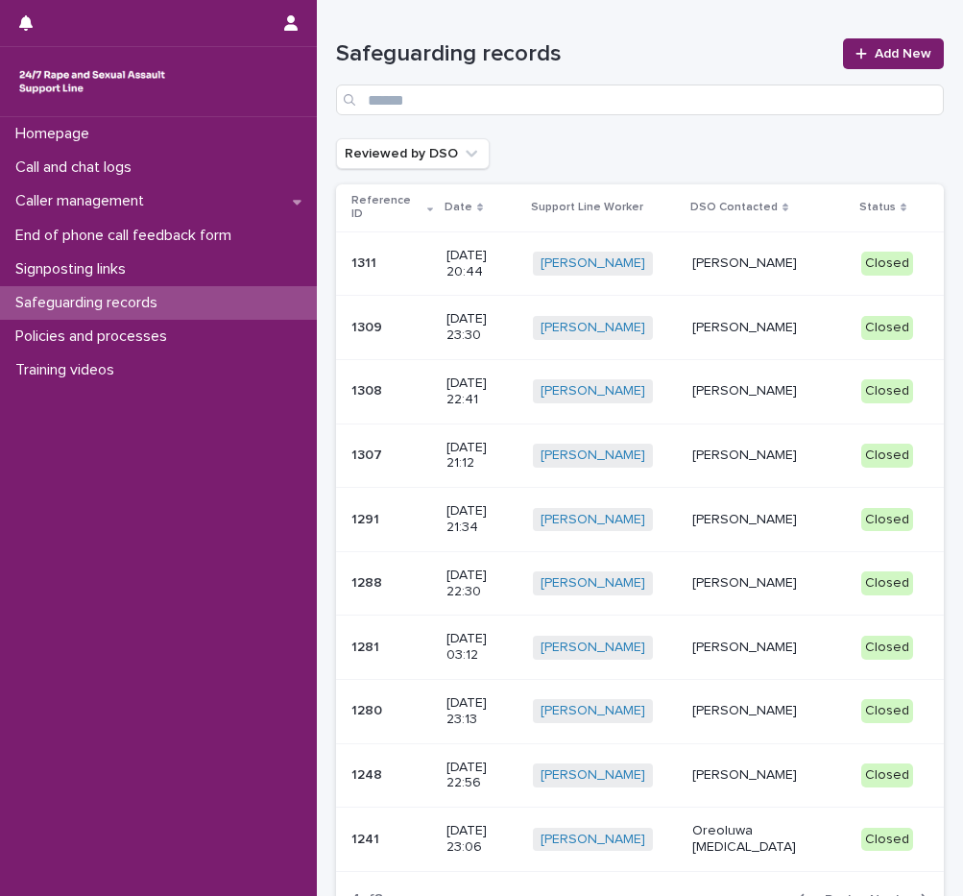
click at [756, 447] on p "Gerry Simpson" at bounding box center [769, 455] width 154 height 16
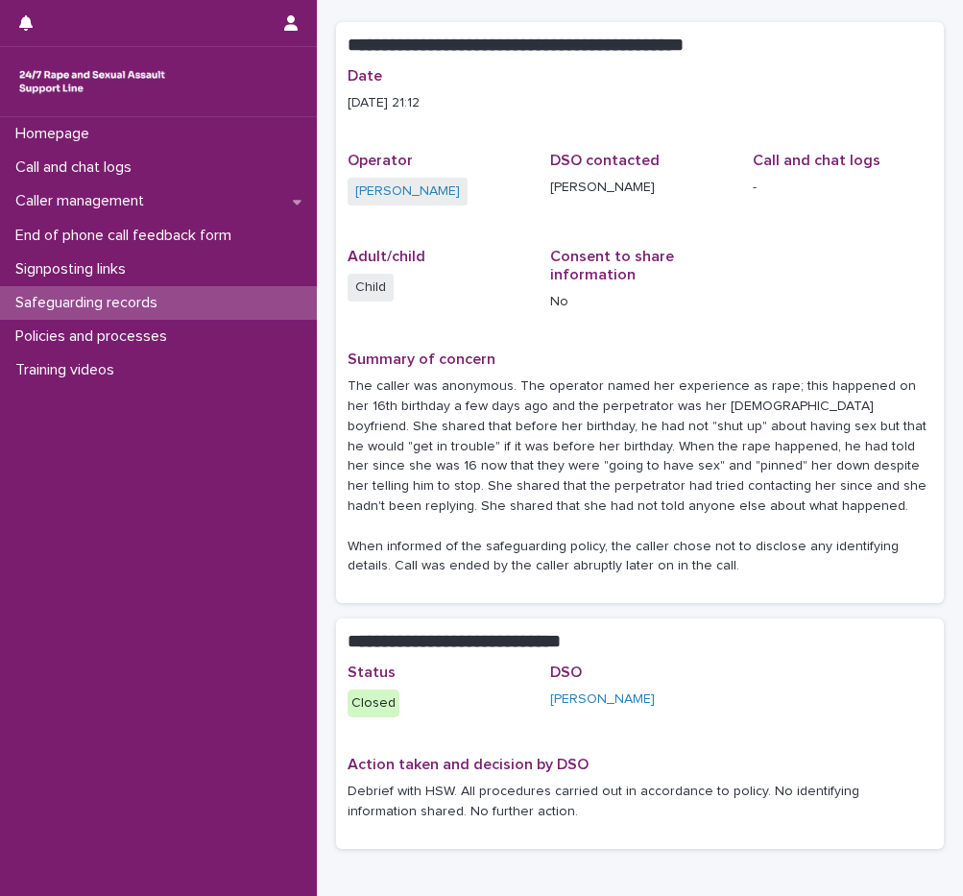
scroll to position [212, 0]
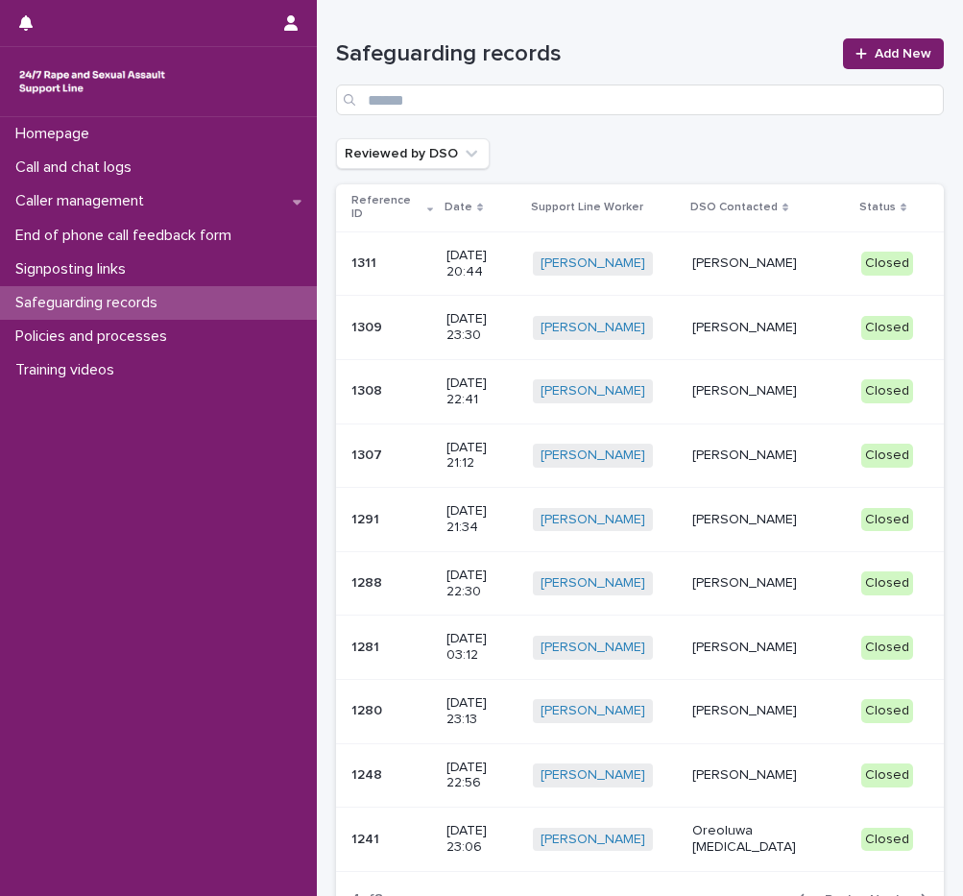
click at [778, 512] on p "Joanna Eccles" at bounding box center [769, 520] width 154 height 16
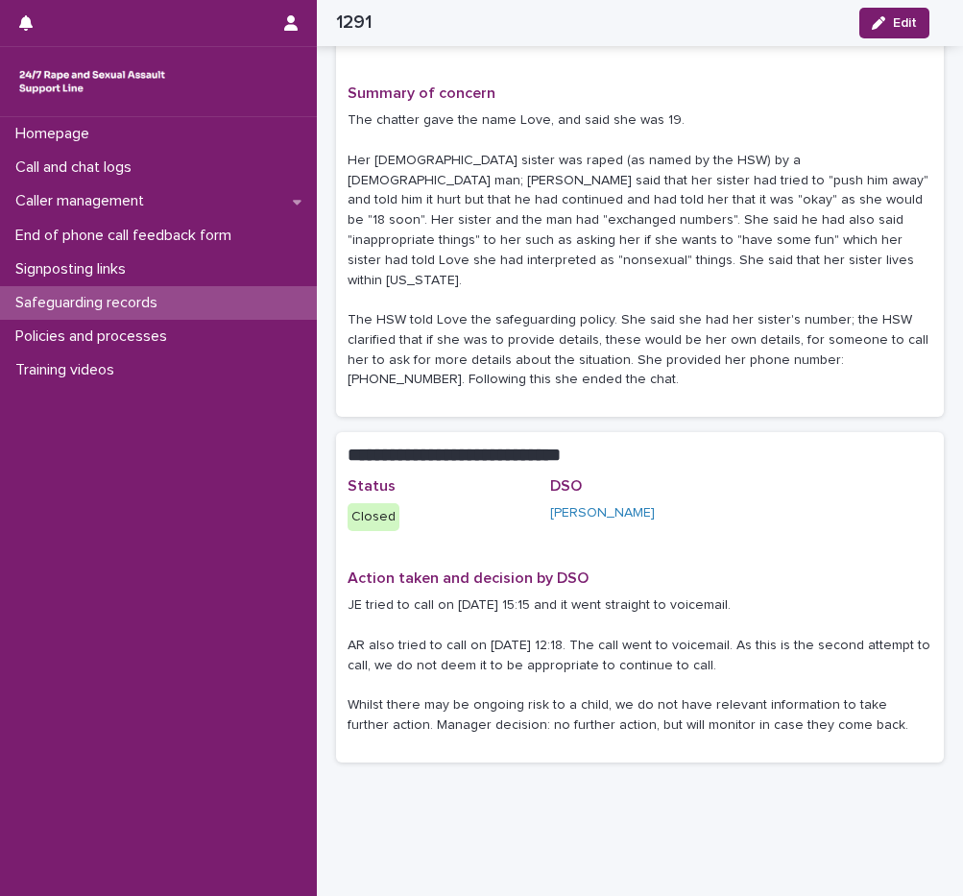
scroll to position [372, 0]
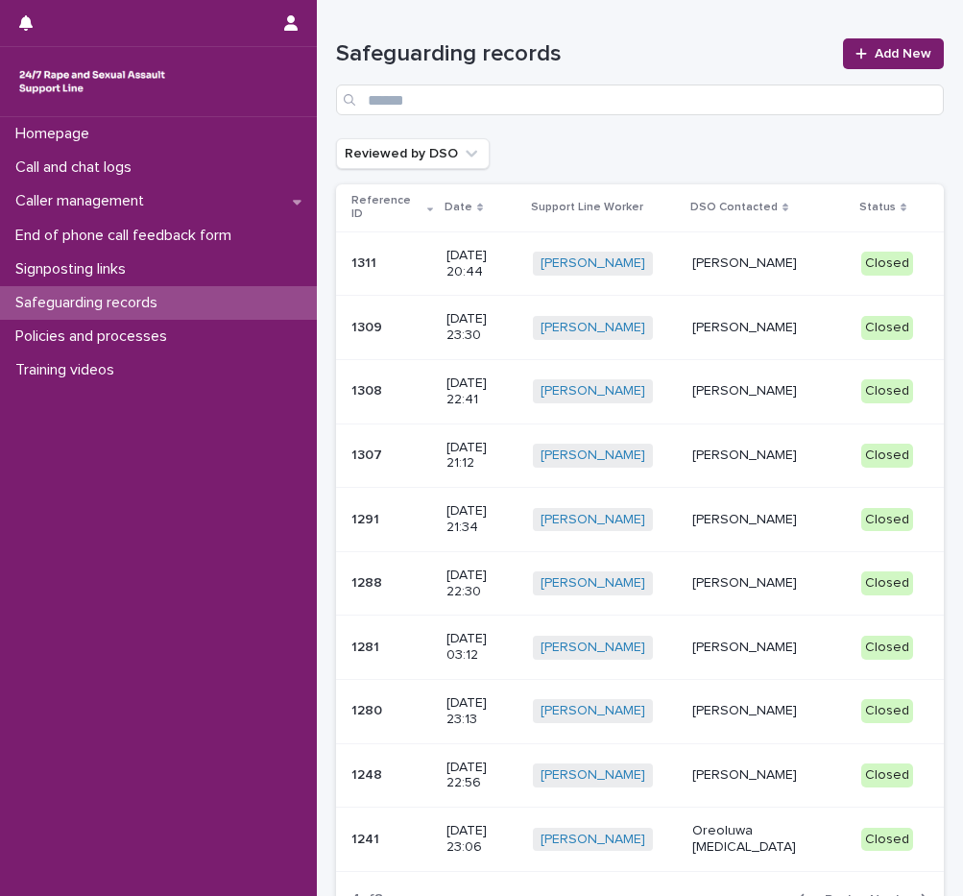
click at [893, 891] on button "Next" at bounding box center [903, 899] width 82 height 17
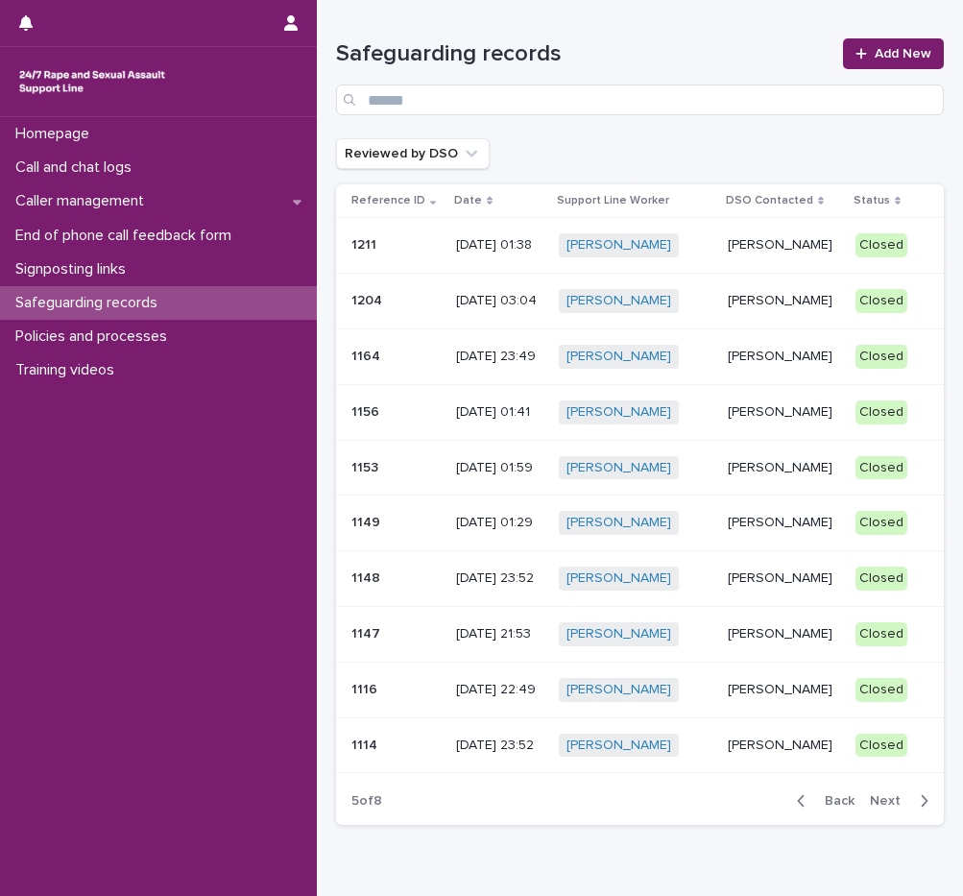
click at [788, 638] on p "Siria Capezzani" at bounding box center [784, 634] width 112 height 16
click at [886, 802] on span "Next" at bounding box center [891, 800] width 42 height 13
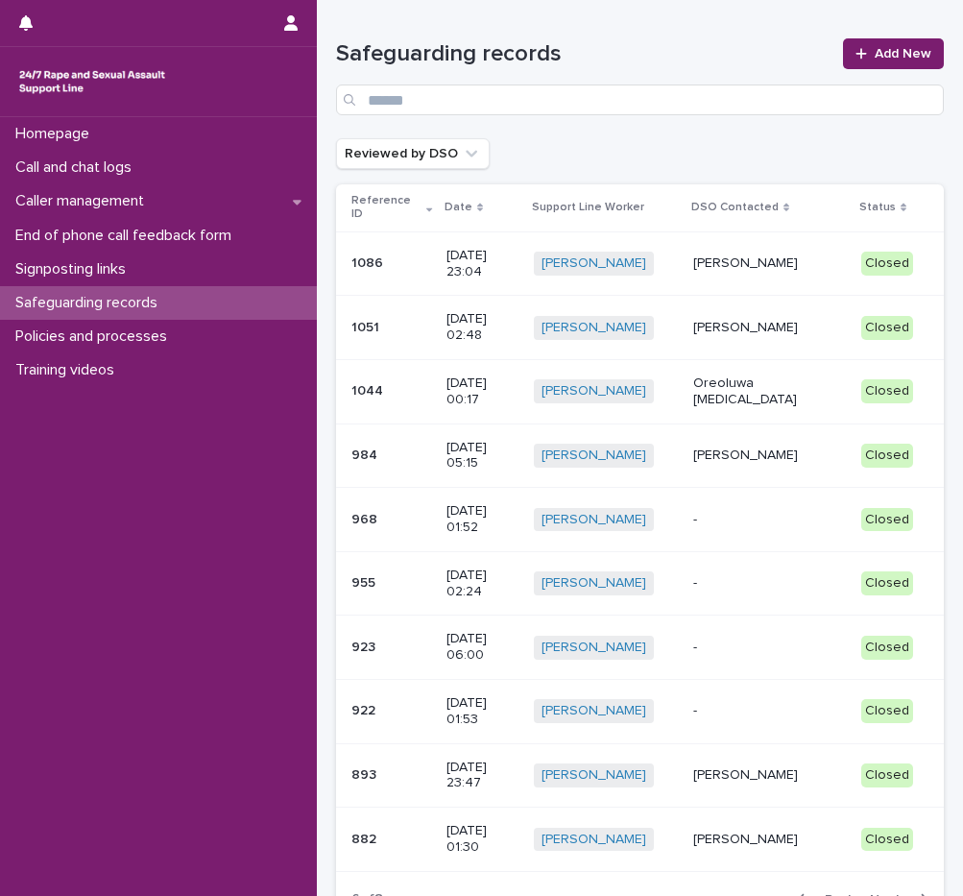
click at [736, 512] on p "-" at bounding box center [769, 520] width 153 height 16
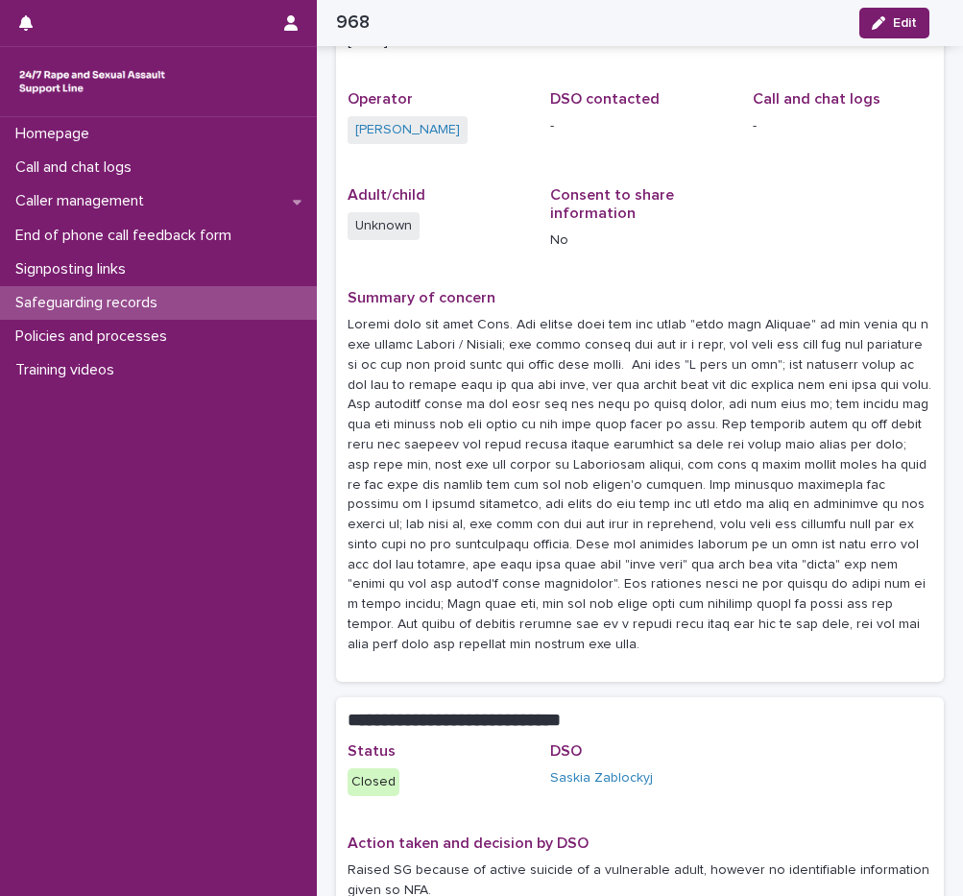
scroll to position [152, 0]
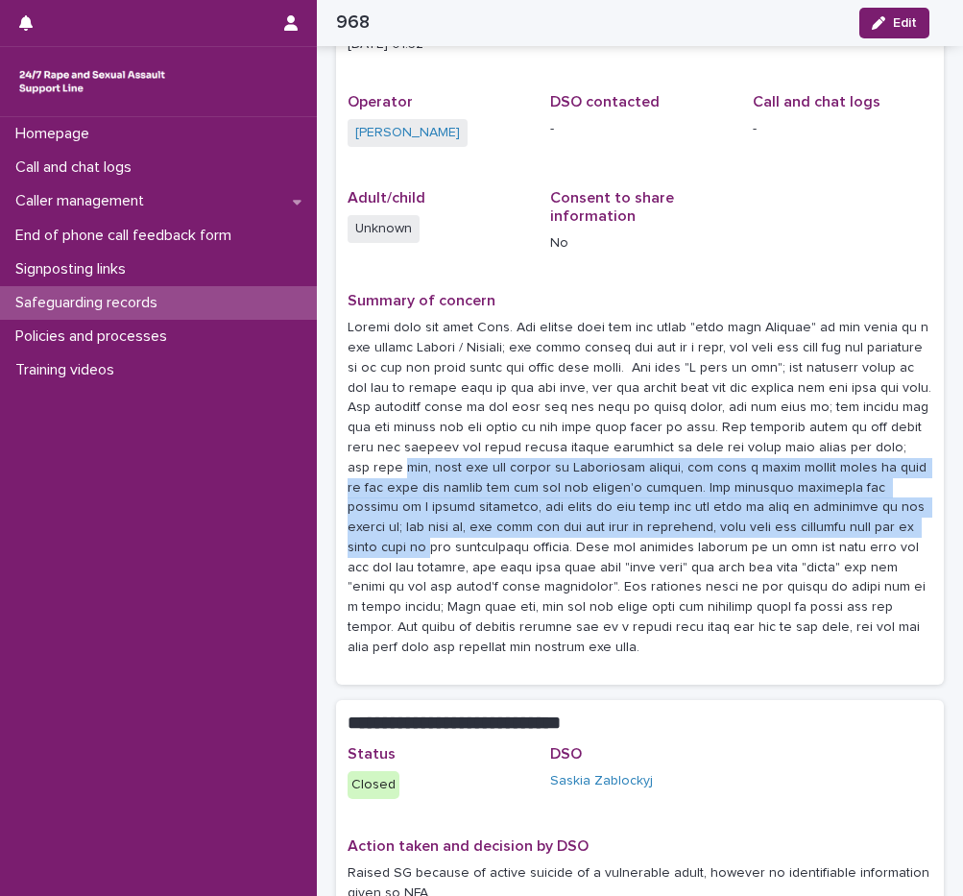
drag, startPoint x: 930, startPoint y: 528, endPoint x: 957, endPoint y: 452, distance: 80.5
click at [957, 452] on div "**********" at bounding box center [481, 448] width 963 height 896
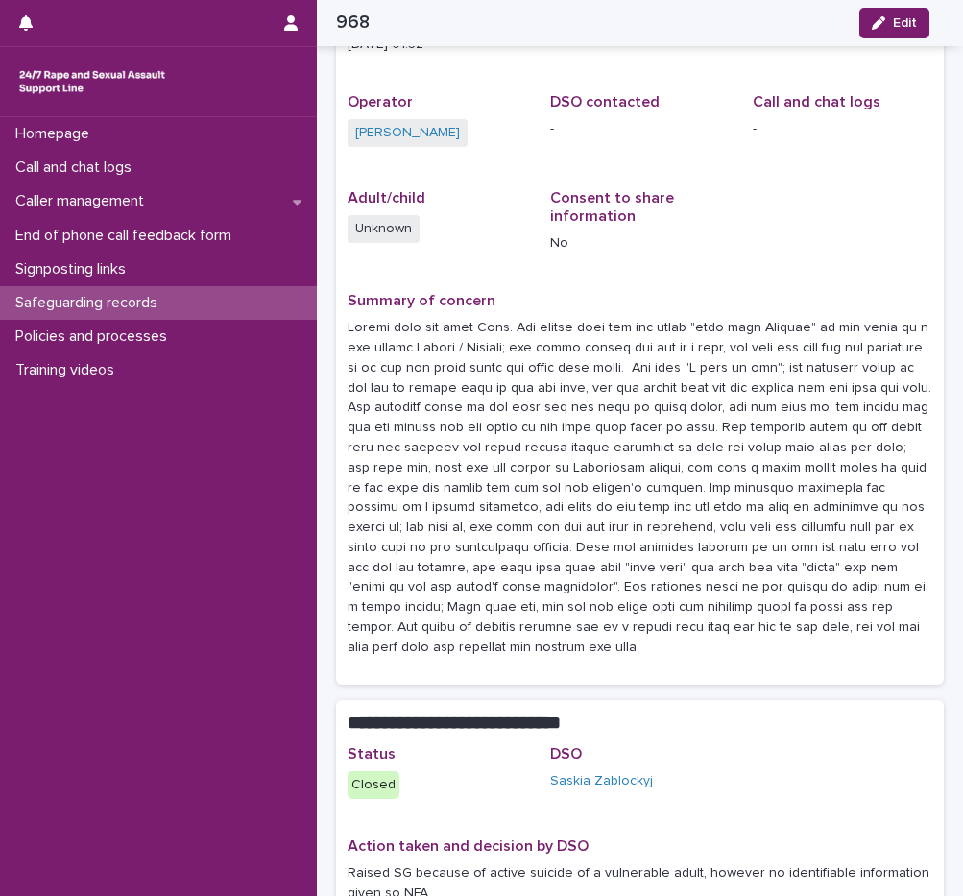
click at [601, 373] on p at bounding box center [640, 488] width 585 height 340
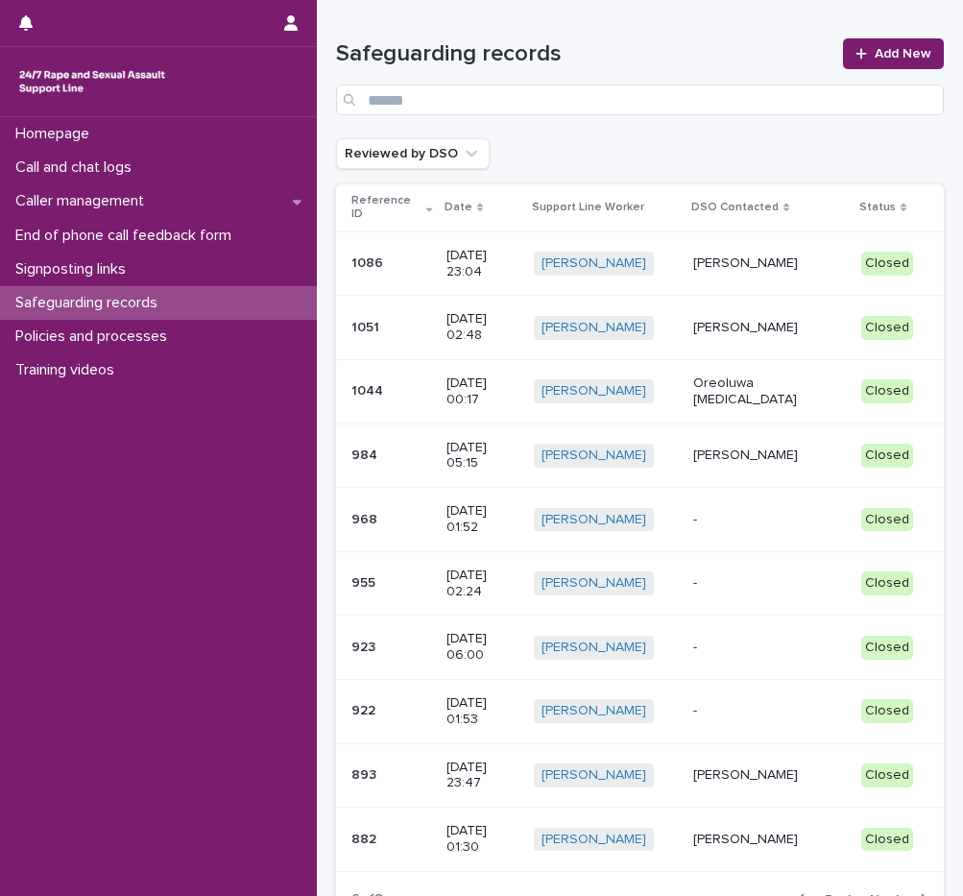
click at [754, 636] on div "-" at bounding box center [769, 646] width 153 height 20
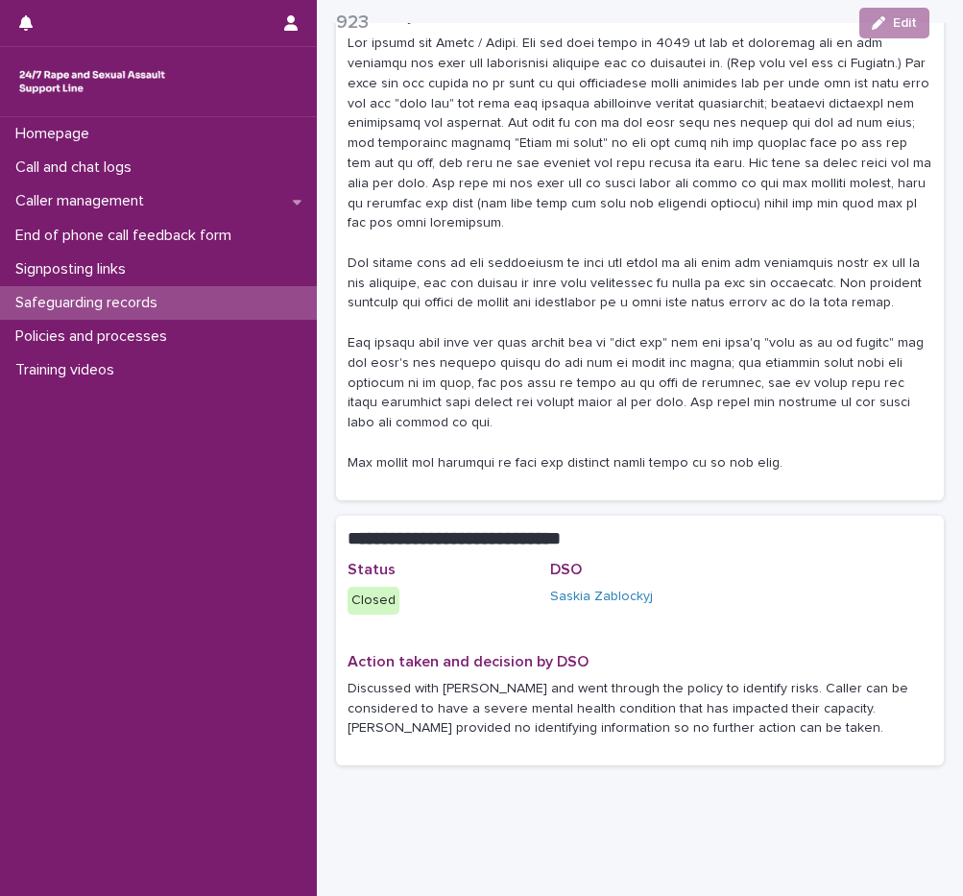
scroll to position [471, 0]
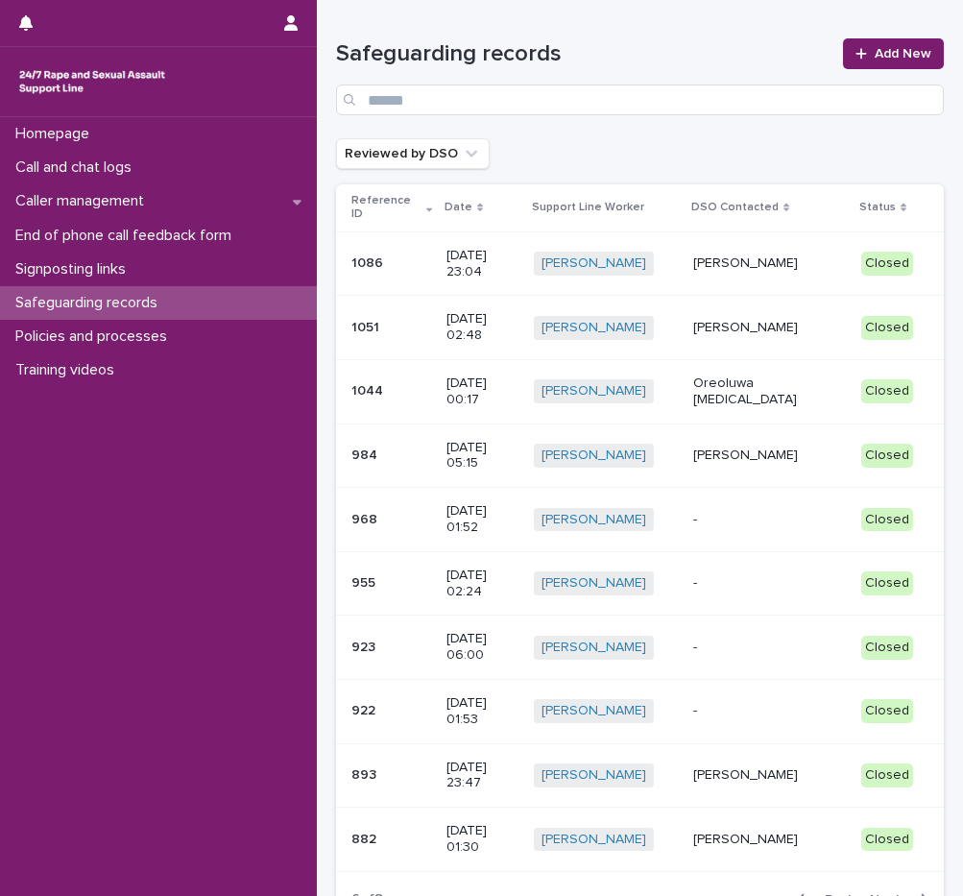
click at [716, 679] on td "-" at bounding box center [770, 711] width 168 height 64
click at [870, 893] on span "Next" at bounding box center [891, 899] width 42 height 13
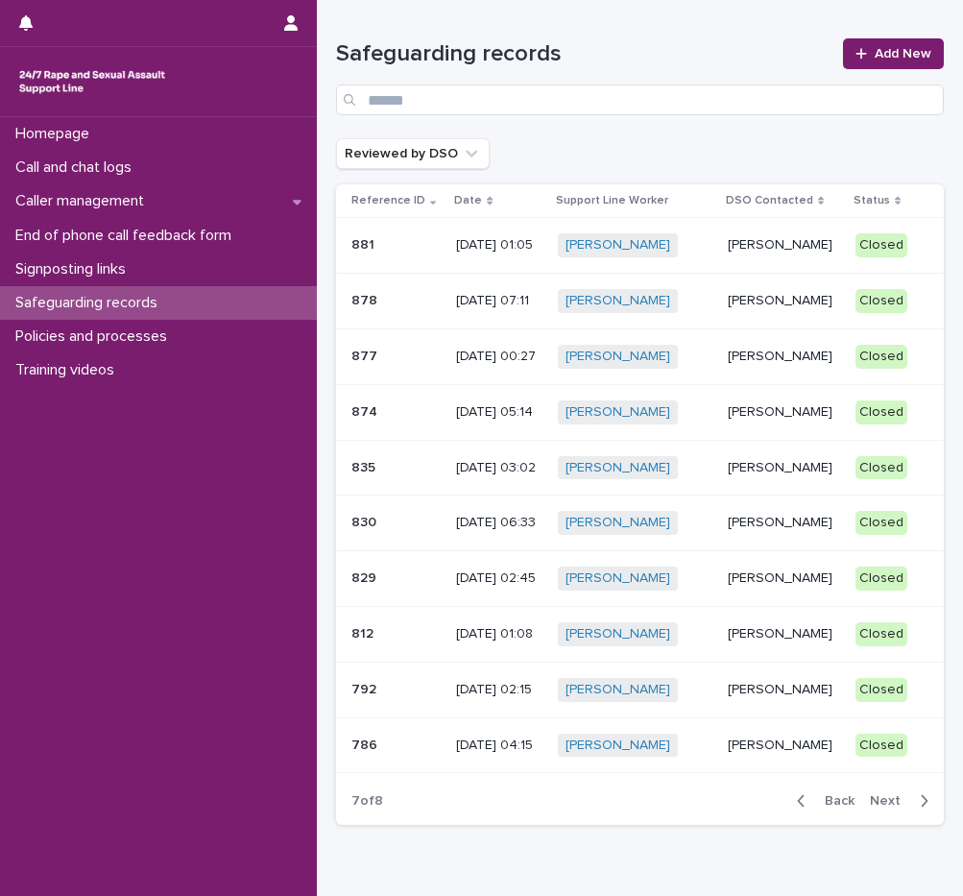
click at [768, 253] on p "Tijesunimi Awotoye" at bounding box center [784, 245] width 112 height 16
click at [873, 807] on span "Next" at bounding box center [891, 800] width 42 height 13
click at [791, 650] on div "Sarah Hopwood" at bounding box center [784, 634] width 112 height 32
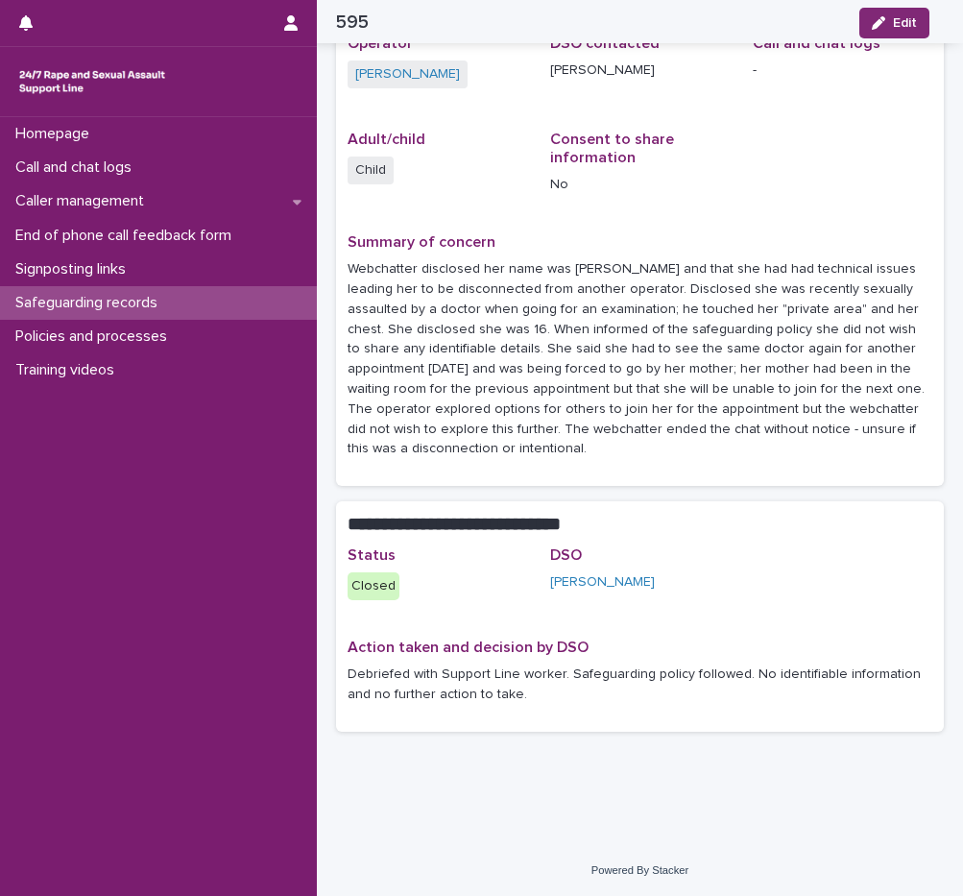
scroll to position [212, 0]
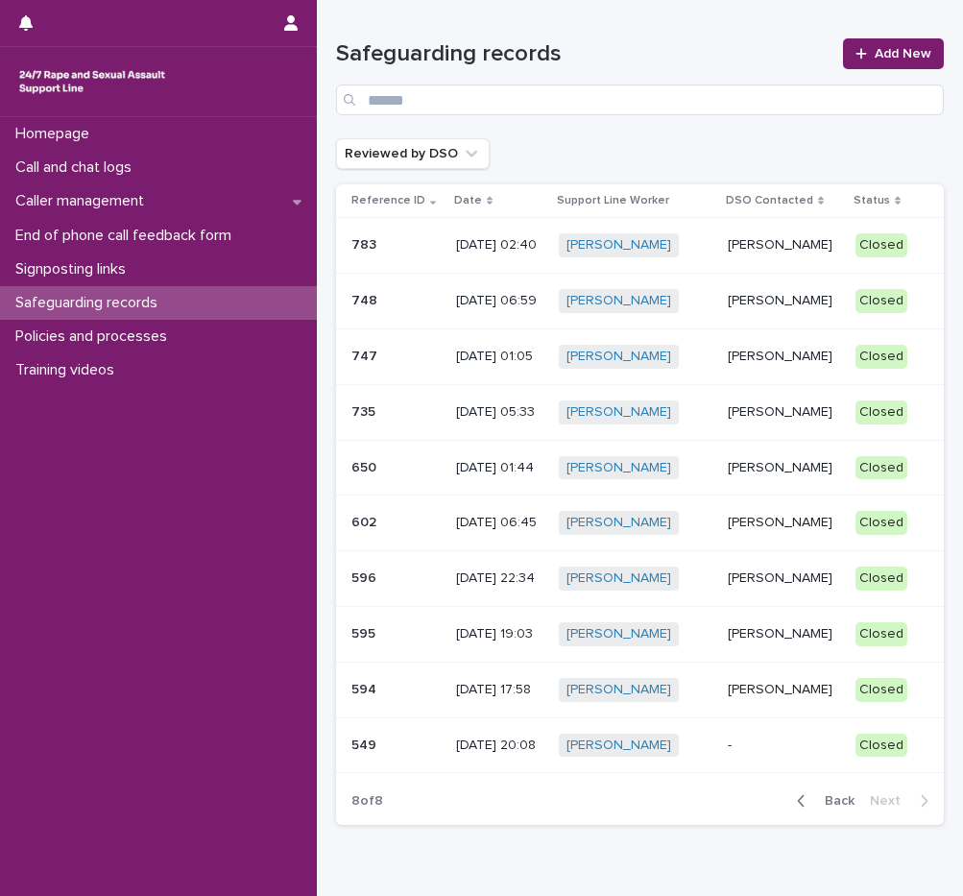
click at [800, 274] on td "Ellie Haynes" at bounding box center [784, 246] width 128 height 56
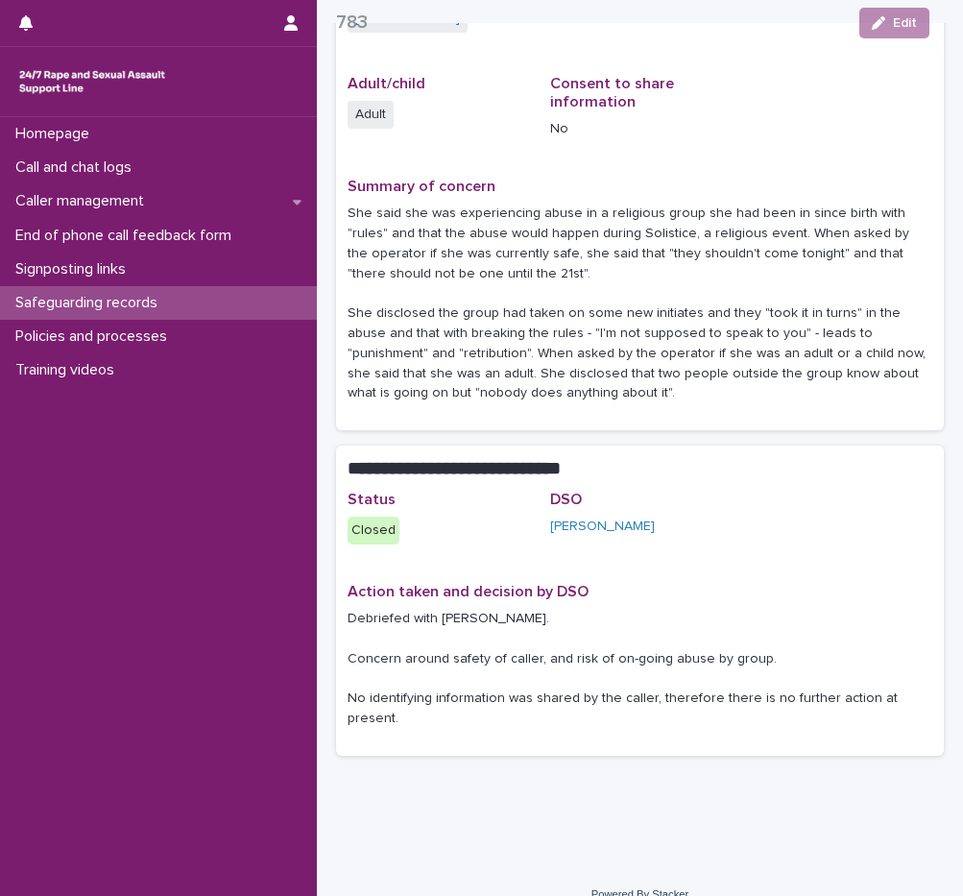
scroll to position [286, 0]
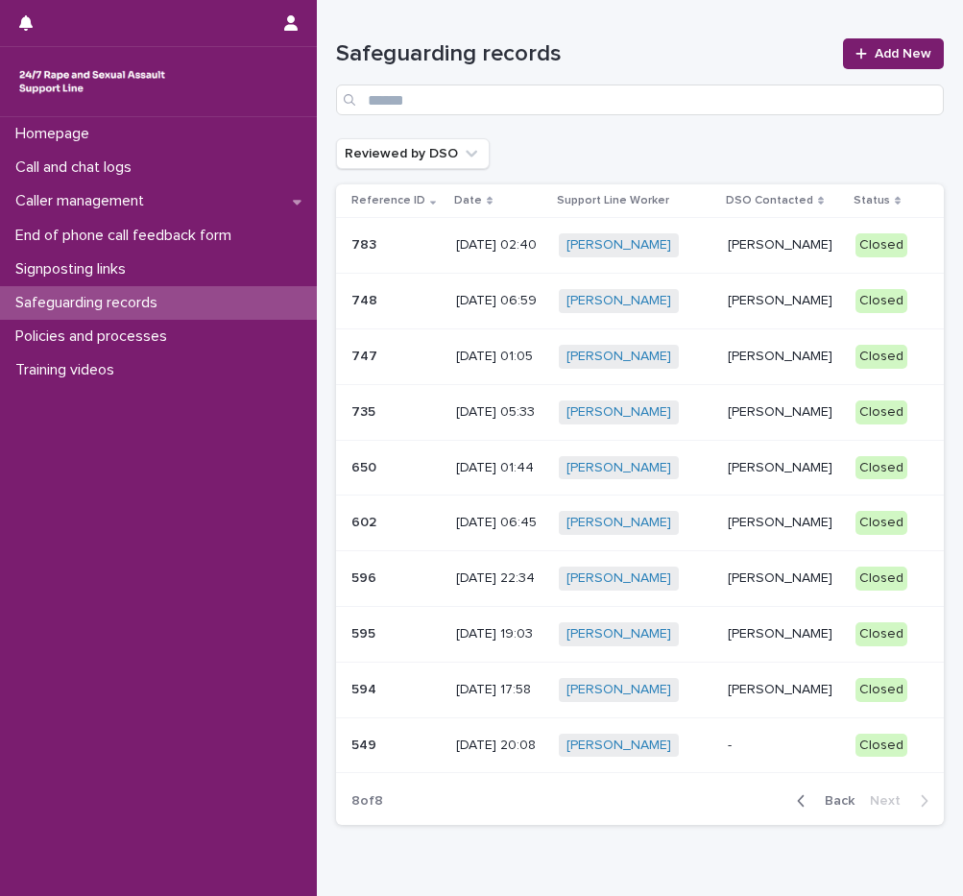
click at [734, 531] on p "Emma Fairhurst" at bounding box center [784, 523] width 112 height 16
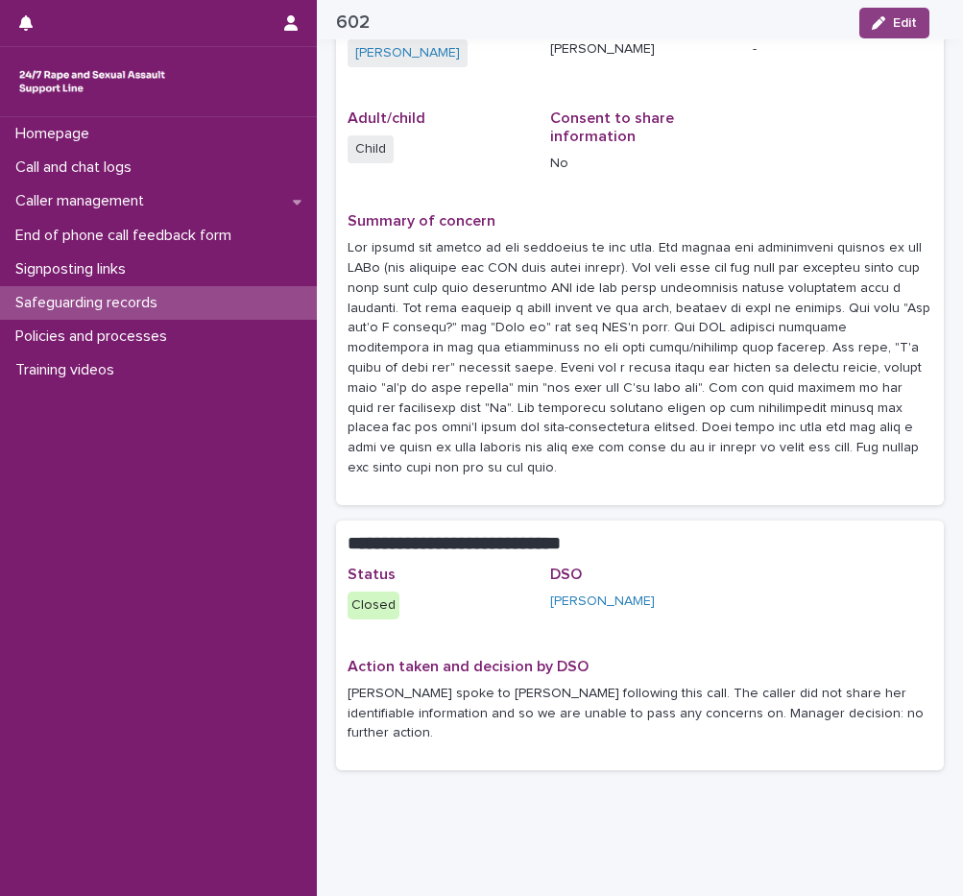
scroll to position [232, 0]
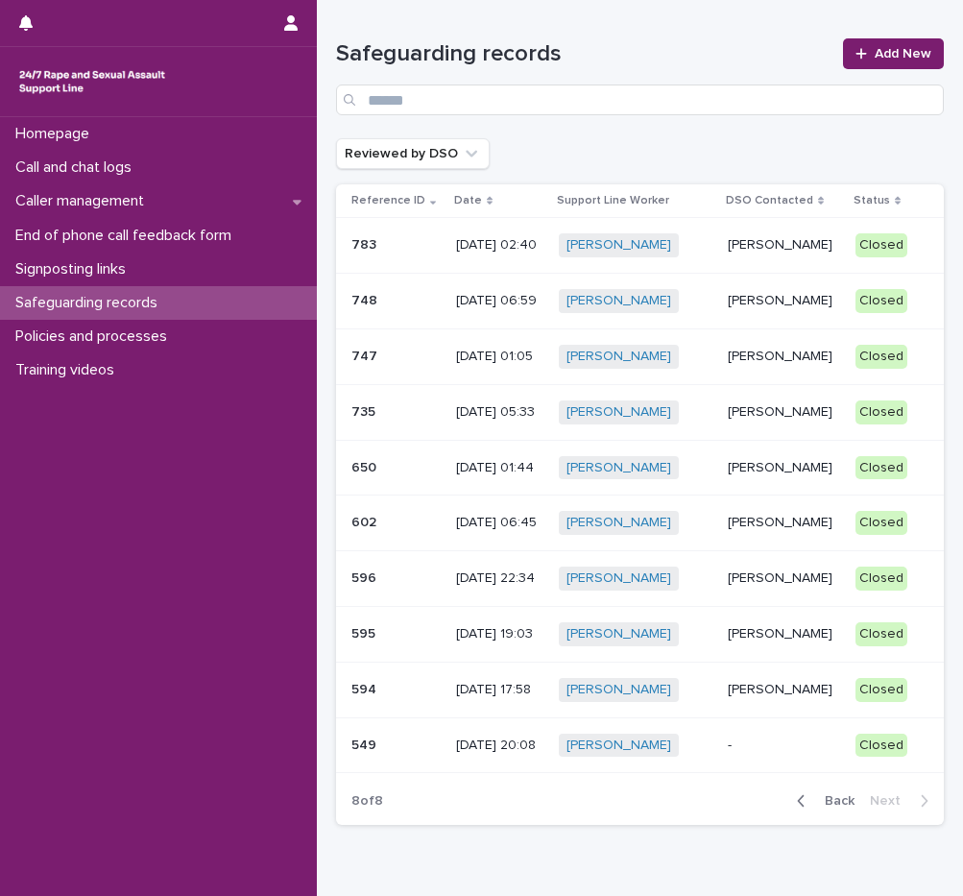
click at [777, 706] on div "Amanda Jones" at bounding box center [784, 690] width 112 height 32
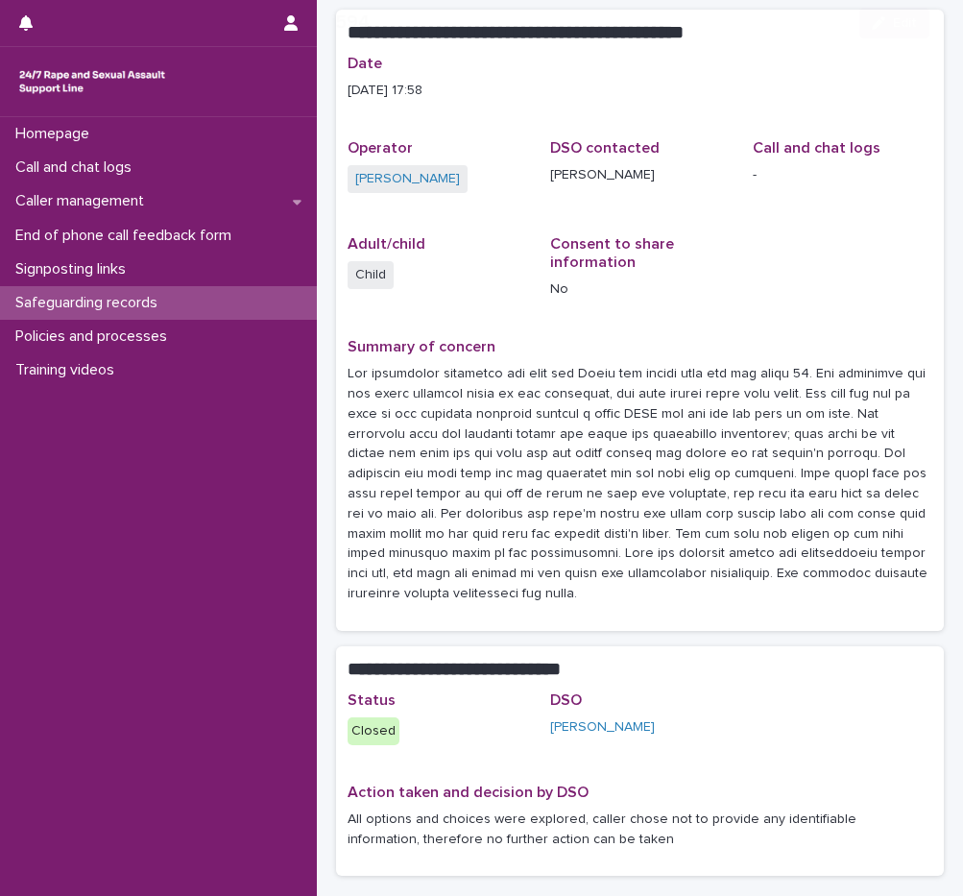
scroll to position [252, 0]
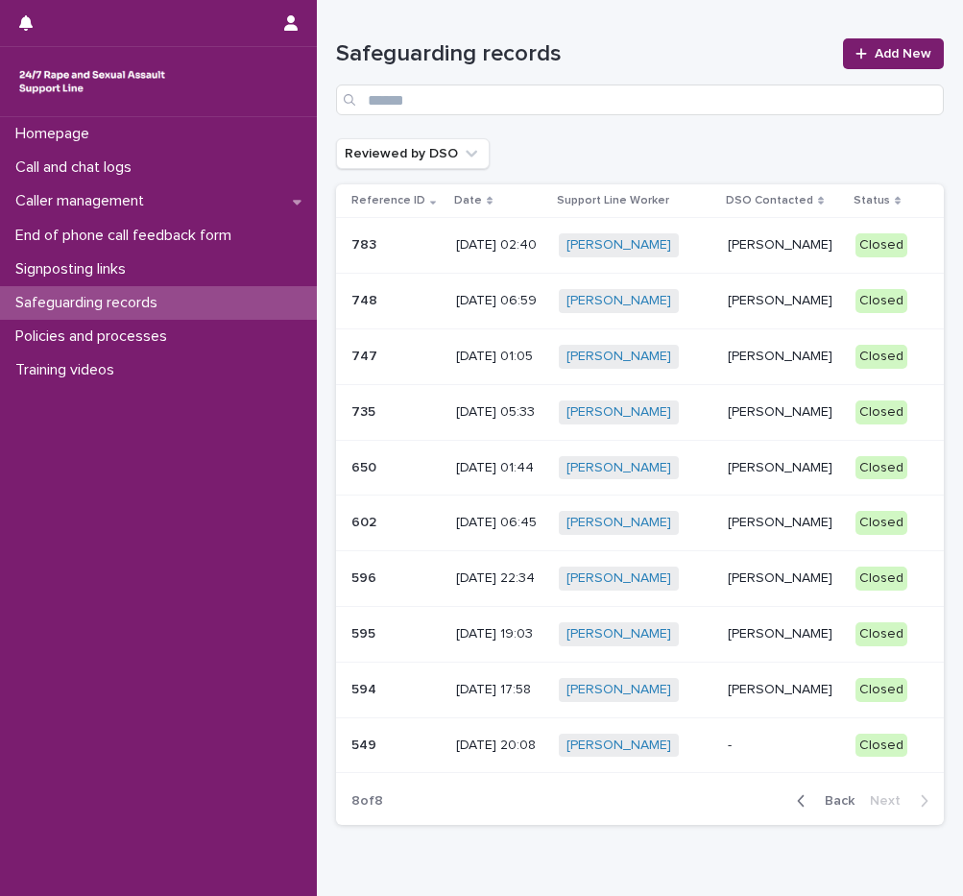
click at [833, 807] on span "Back" at bounding box center [833, 800] width 41 height 13
click at [761, 587] on div "Molly Blunt" at bounding box center [784, 576] width 112 height 20
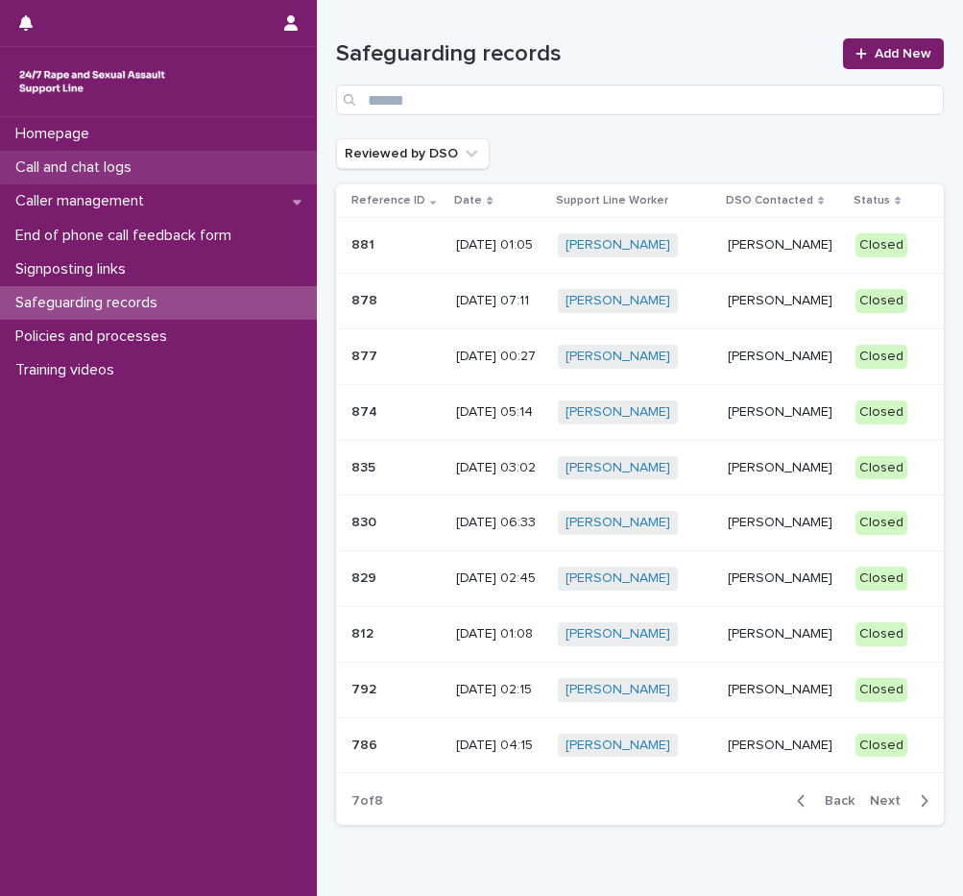
click at [137, 163] on p "Call and chat logs" at bounding box center [77, 167] width 139 height 18
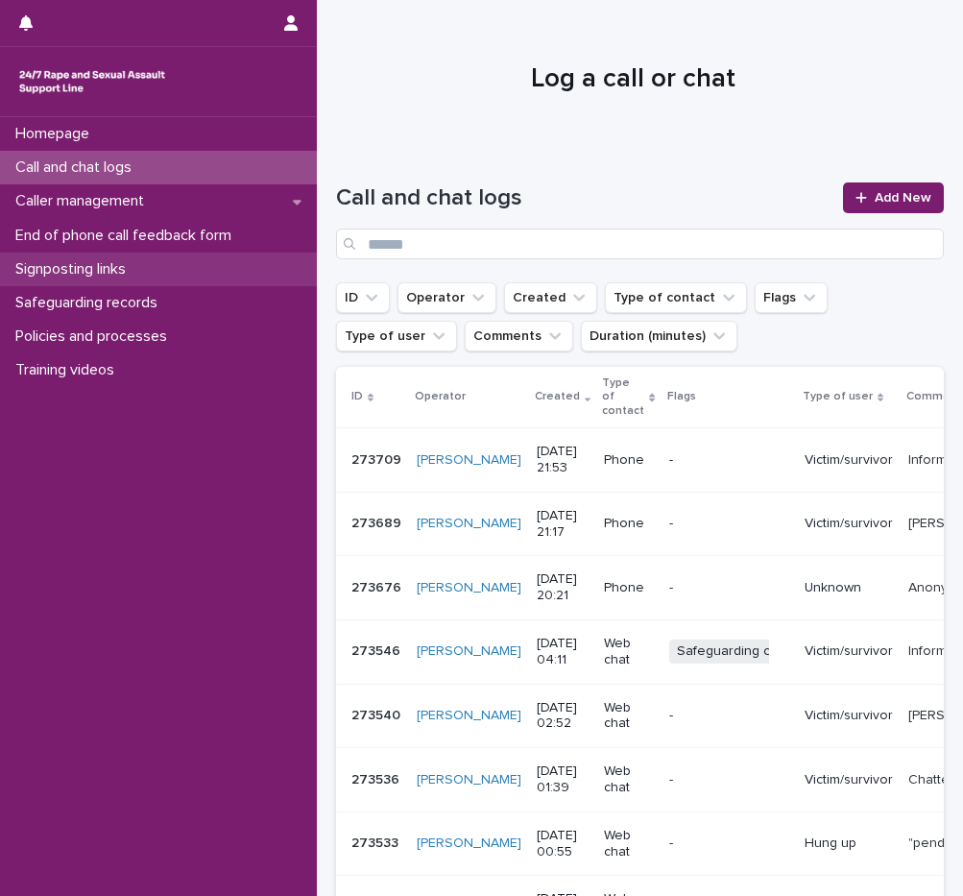
click at [131, 256] on div "Signposting links" at bounding box center [158, 270] width 317 height 34
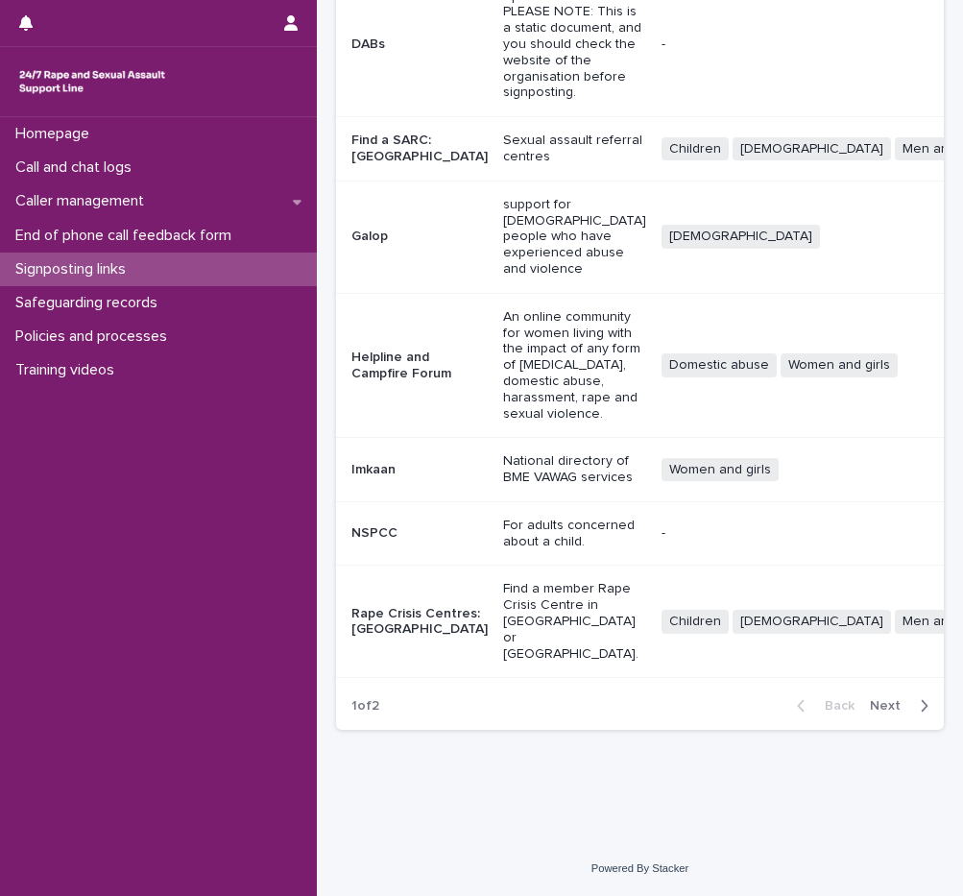
scroll to position [480, 0]
click at [188, 167] on div "Call and chat logs" at bounding box center [158, 168] width 317 height 34
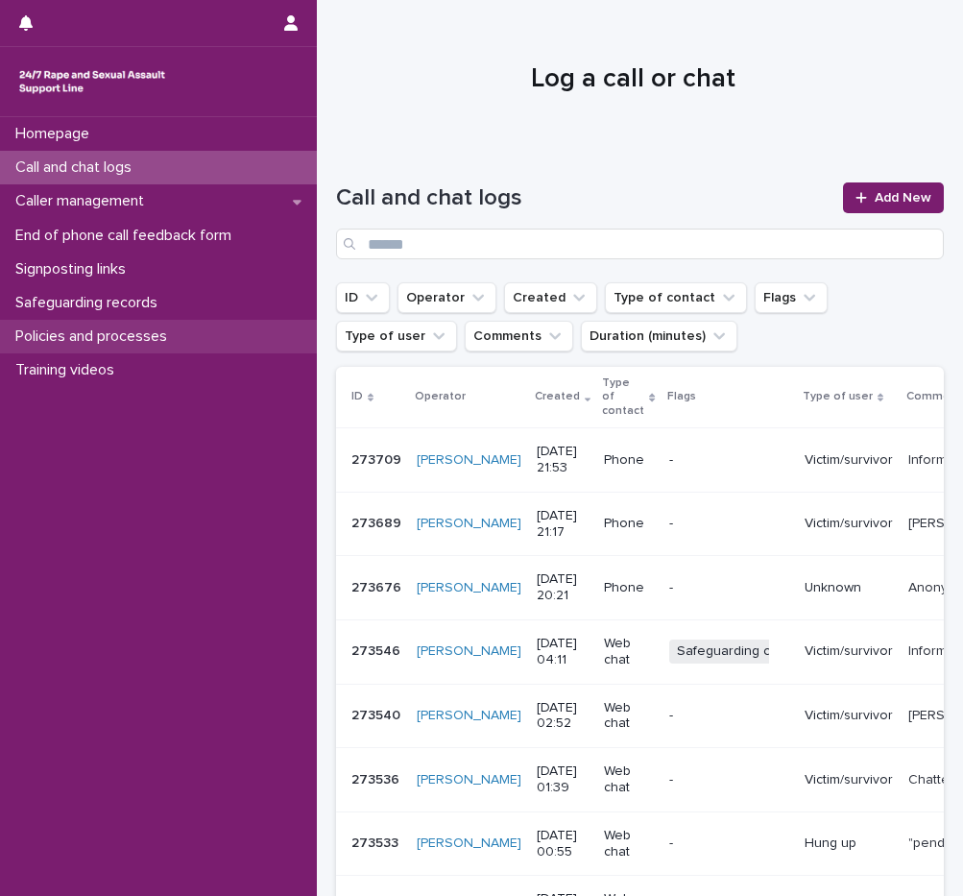
click at [132, 343] on p "Policies and processes" at bounding box center [95, 336] width 175 height 18
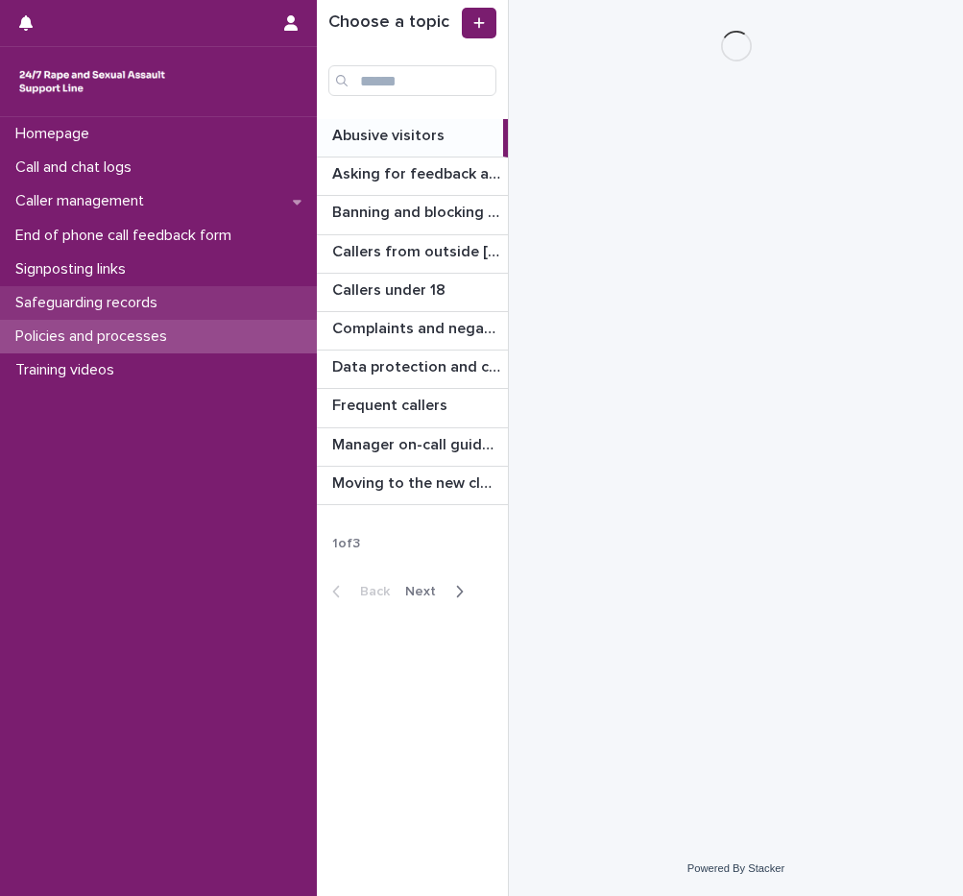
click at [147, 308] on p "Safeguarding records" at bounding box center [90, 303] width 165 height 18
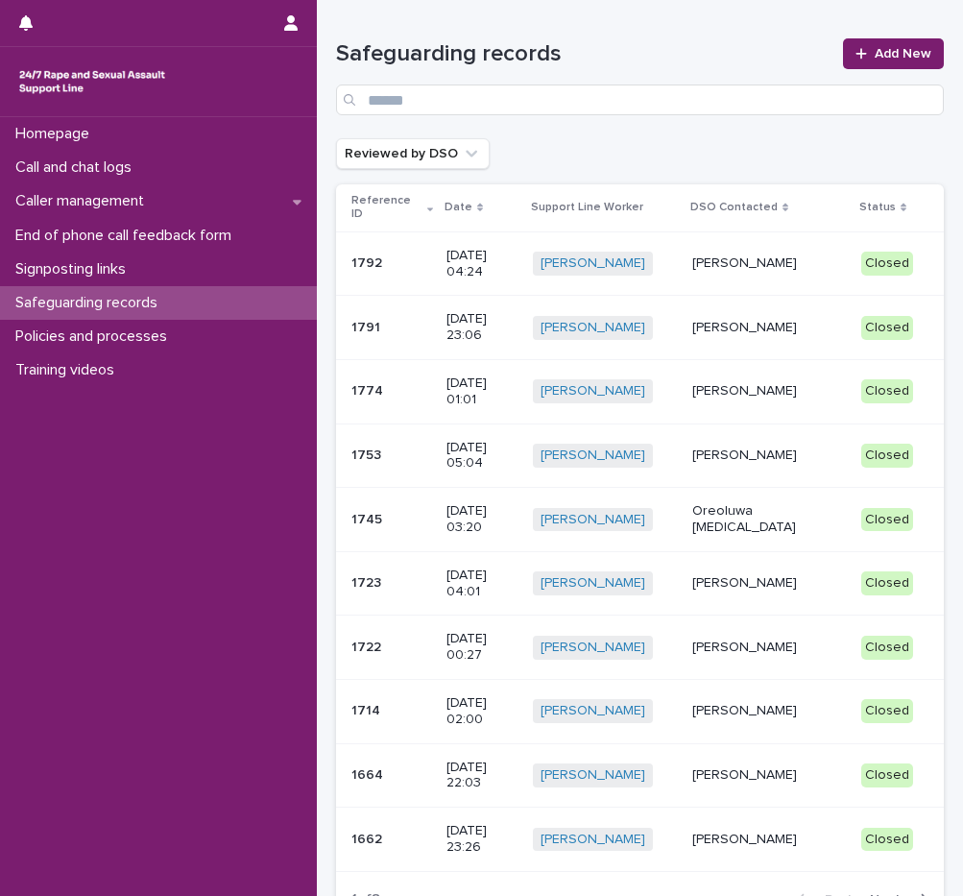
click at [769, 563] on td "Mopelola Adeniji" at bounding box center [769, 583] width 169 height 64
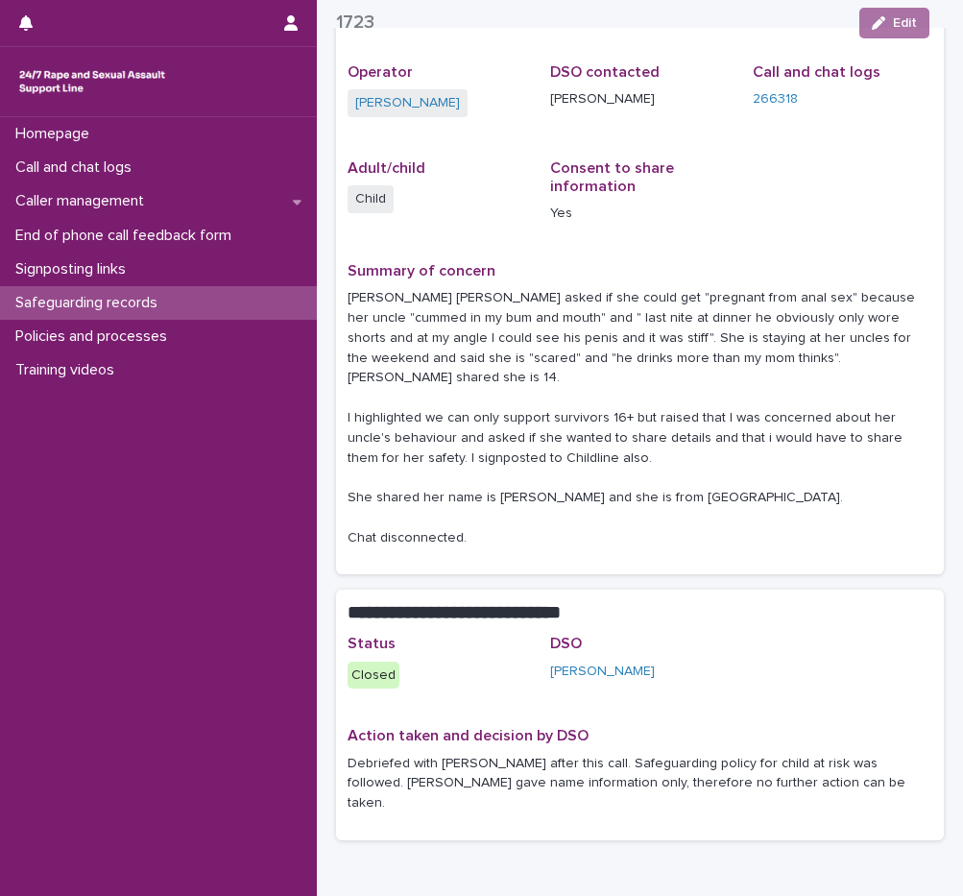
scroll to position [192, 0]
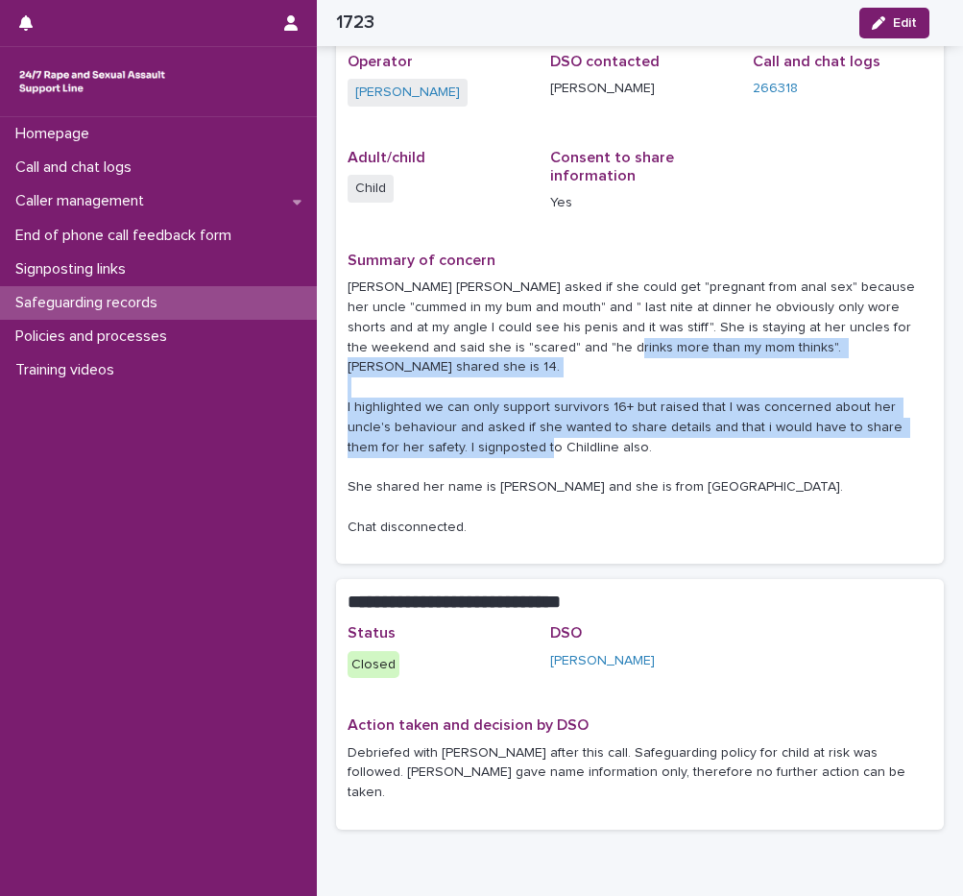
drag, startPoint x: 527, startPoint y: 348, endPoint x: 683, endPoint y: 427, distance: 174.8
click at [683, 427] on p "Chatter Jessica asked if she could get "pregnant from anal sex" because her unc…" at bounding box center [640, 406] width 585 height 259
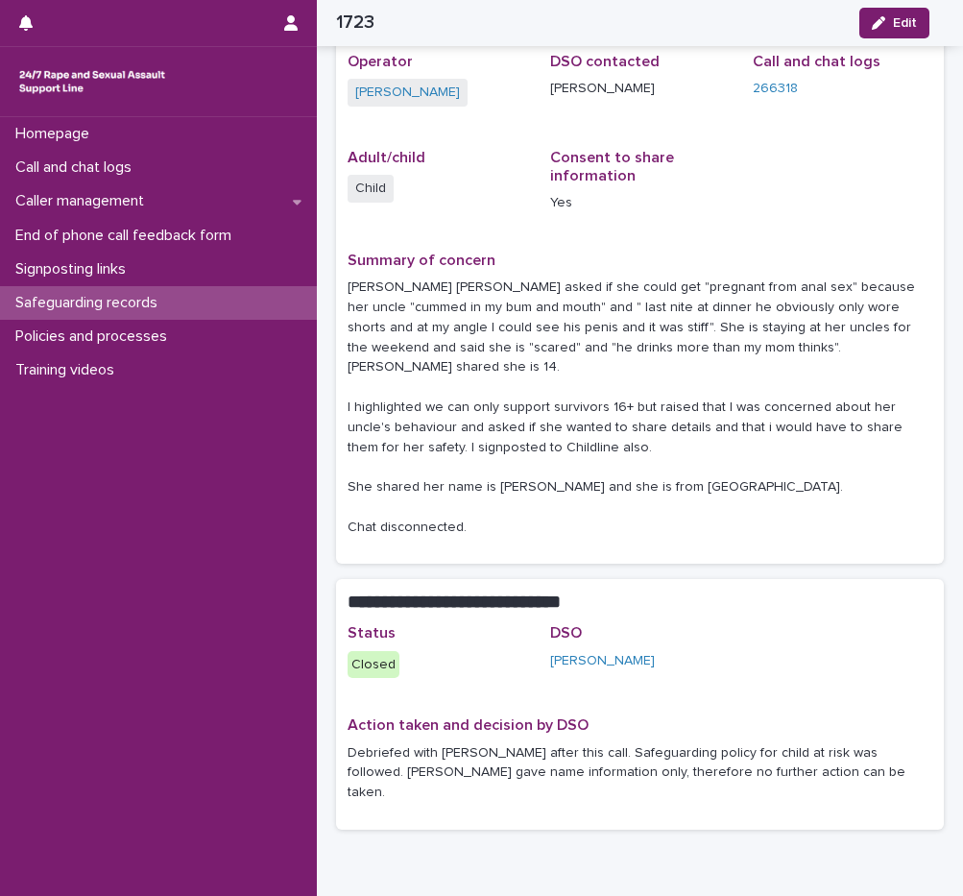
drag, startPoint x: 683, startPoint y: 427, endPoint x: 660, endPoint y: 438, distance: 25.3
click at [660, 438] on p "Chatter Jessica asked if she could get "pregnant from anal sex" because her unc…" at bounding box center [640, 406] width 585 height 259
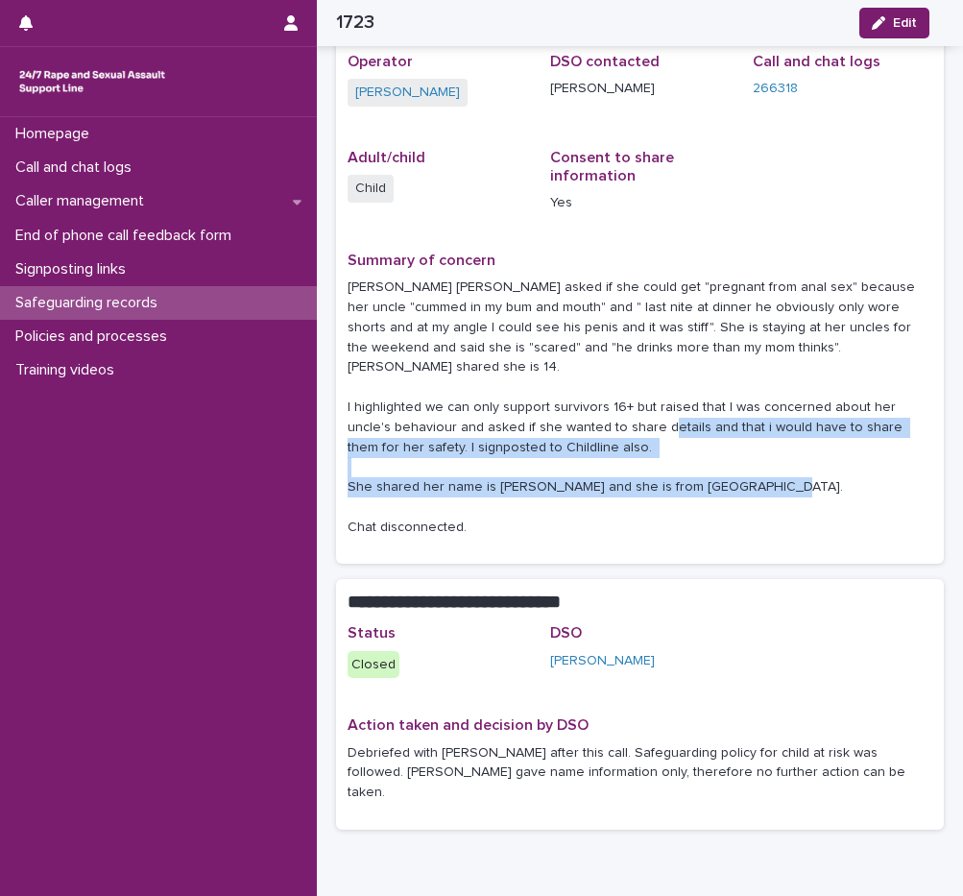
drag, startPoint x: 695, startPoint y: 518, endPoint x: 713, endPoint y: 397, distance: 121.4
click at [713, 397] on div "Summary of concern Chatter Jessica asked if she could get "pregnant from anal s…" at bounding box center [640, 402] width 585 height 301
drag, startPoint x: 713, startPoint y: 397, endPoint x: 693, endPoint y: 440, distance: 46.8
click at [693, 440] on p "Chatter Jessica asked if she could get "pregnant from anal sex" because her unc…" at bounding box center [640, 406] width 585 height 259
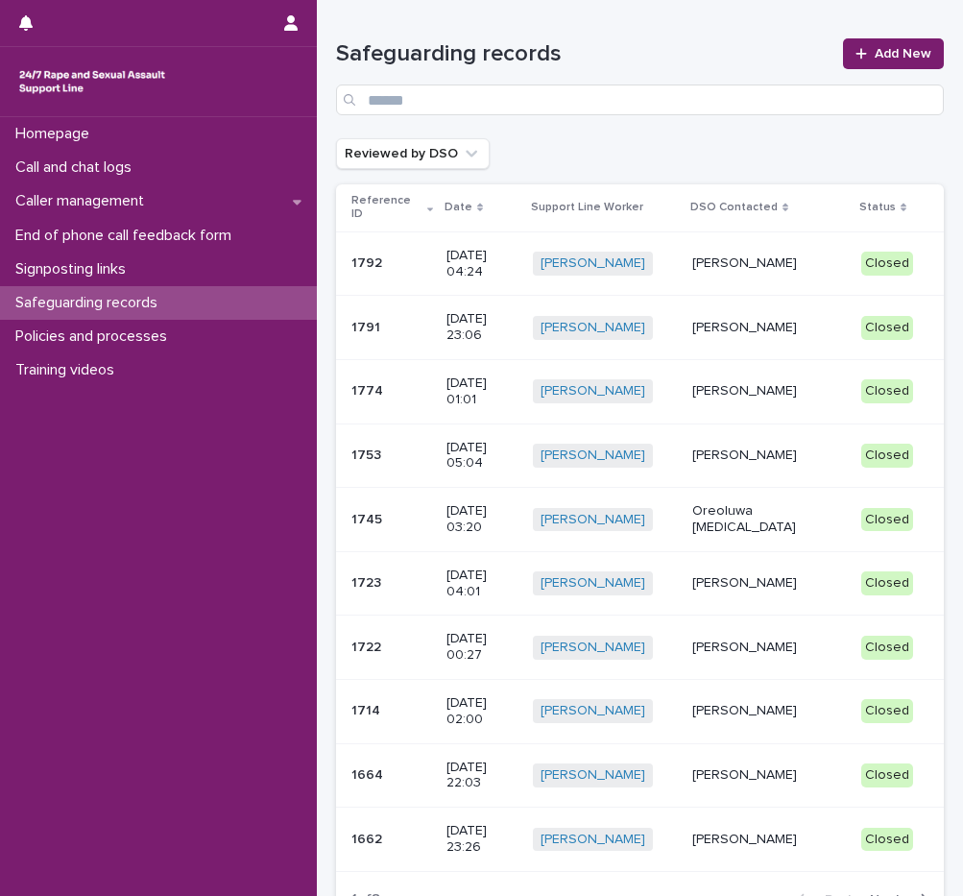
click at [806, 767] on p "Amanda Jones" at bounding box center [769, 775] width 154 height 16
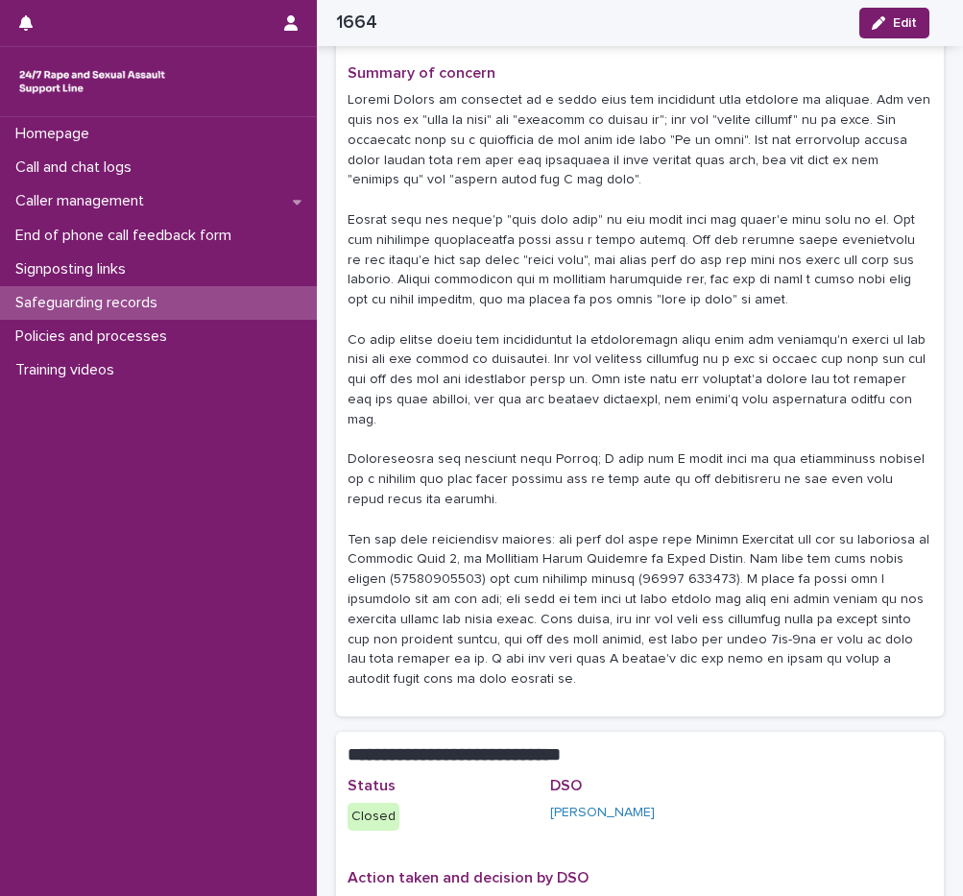
scroll to position [288, 0]
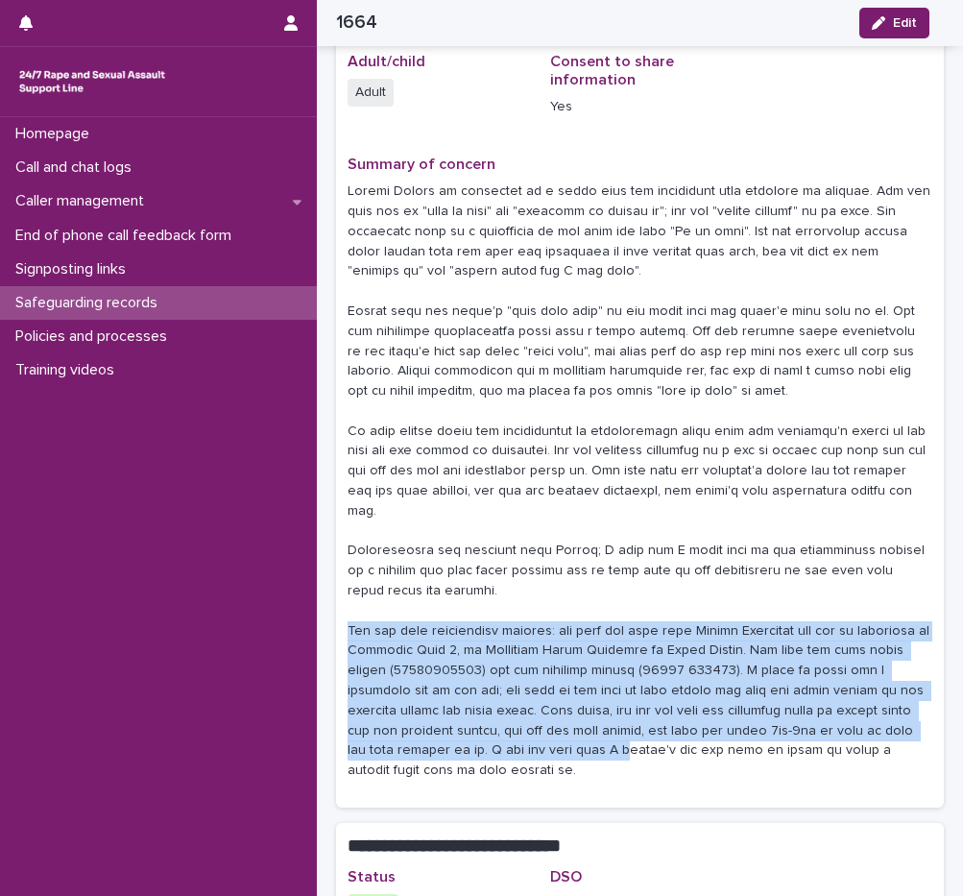
drag, startPoint x: 344, startPoint y: 630, endPoint x: 645, endPoint y: 758, distance: 327.4
click at [645, 758] on div "Date 08/19/2025 22:03 Operator Shauna Marsden DSO contacted Amanda Jones Call a…" at bounding box center [640, 339] width 608 height 935
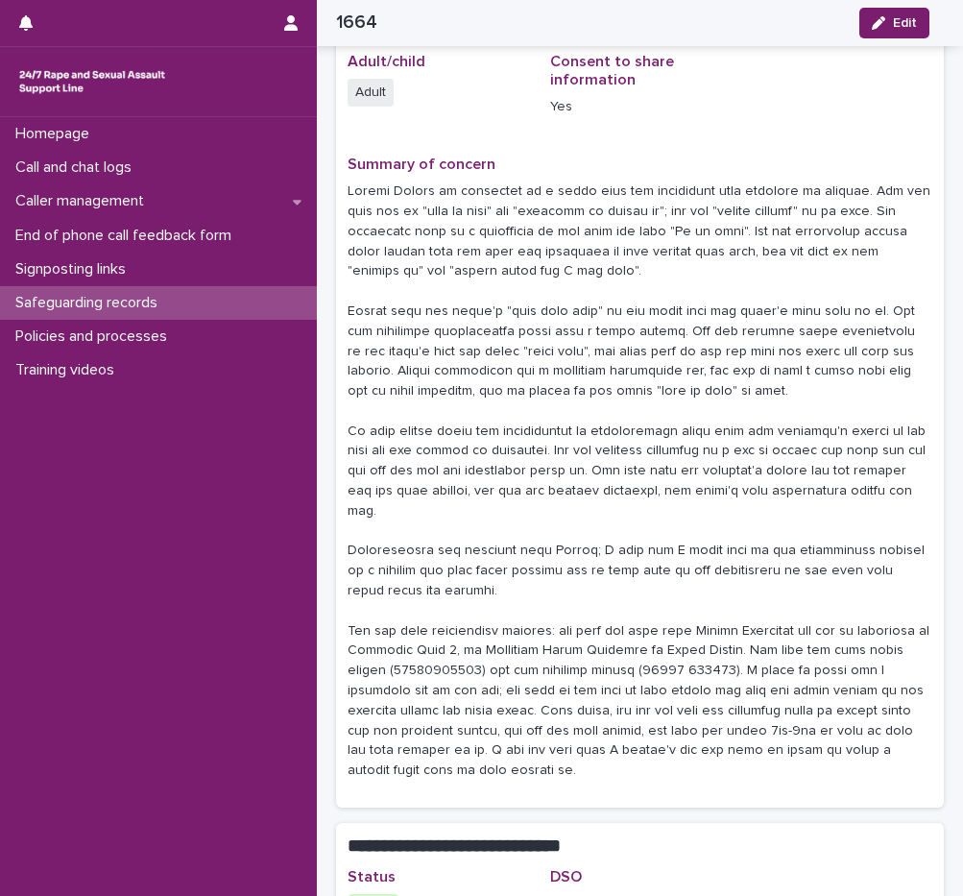
drag, startPoint x: 645, startPoint y: 758, endPoint x: 638, endPoint y: 774, distance: 18.0
click at [638, 774] on p at bounding box center [640, 480] width 585 height 599
drag, startPoint x: 493, startPoint y: 691, endPoint x: 762, endPoint y: 781, distance: 284.2
click at [762, 781] on p at bounding box center [640, 480] width 585 height 599
drag, startPoint x: 762, startPoint y: 781, endPoint x: 672, endPoint y: 783, distance: 90.3
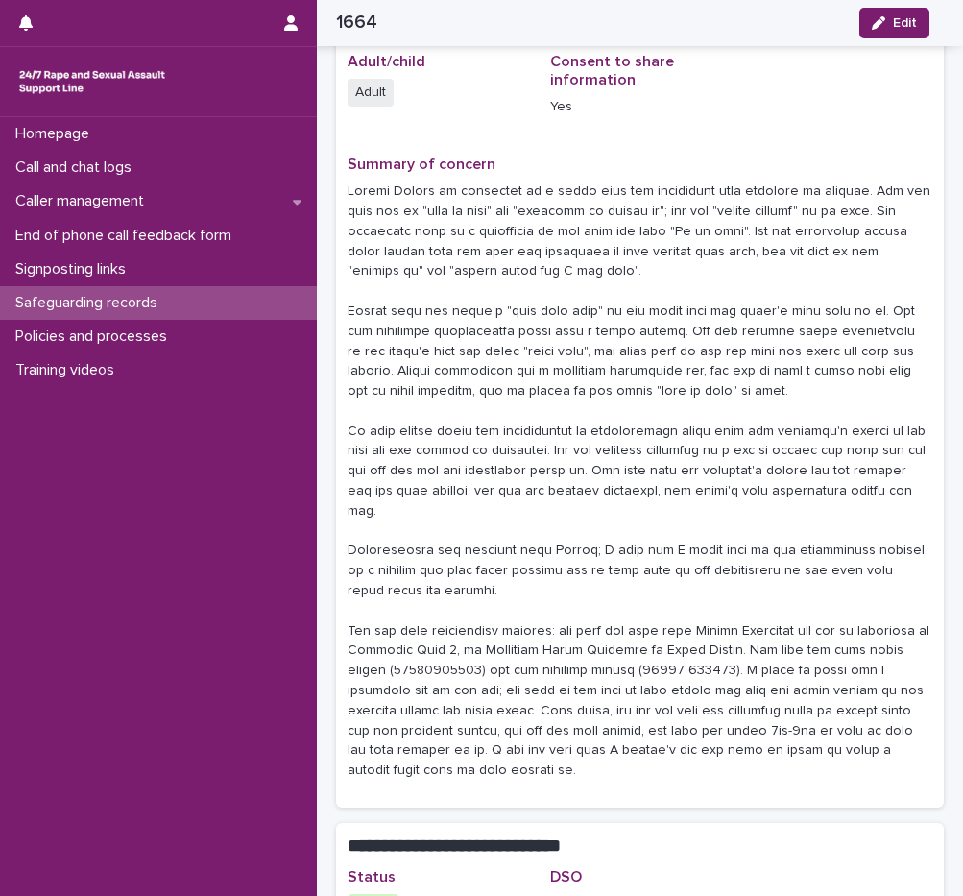
click at [672, 783] on div "Summary of concern" at bounding box center [640, 476] width 585 height 640
click at [692, 777] on p at bounding box center [640, 480] width 585 height 599
drag, startPoint x: 689, startPoint y: 772, endPoint x: 690, endPoint y: 623, distance: 148.8
click at [690, 623] on p at bounding box center [640, 480] width 585 height 599
drag, startPoint x: 690, startPoint y: 623, endPoint x: 676, endPoint y: 661, distance: 40.1
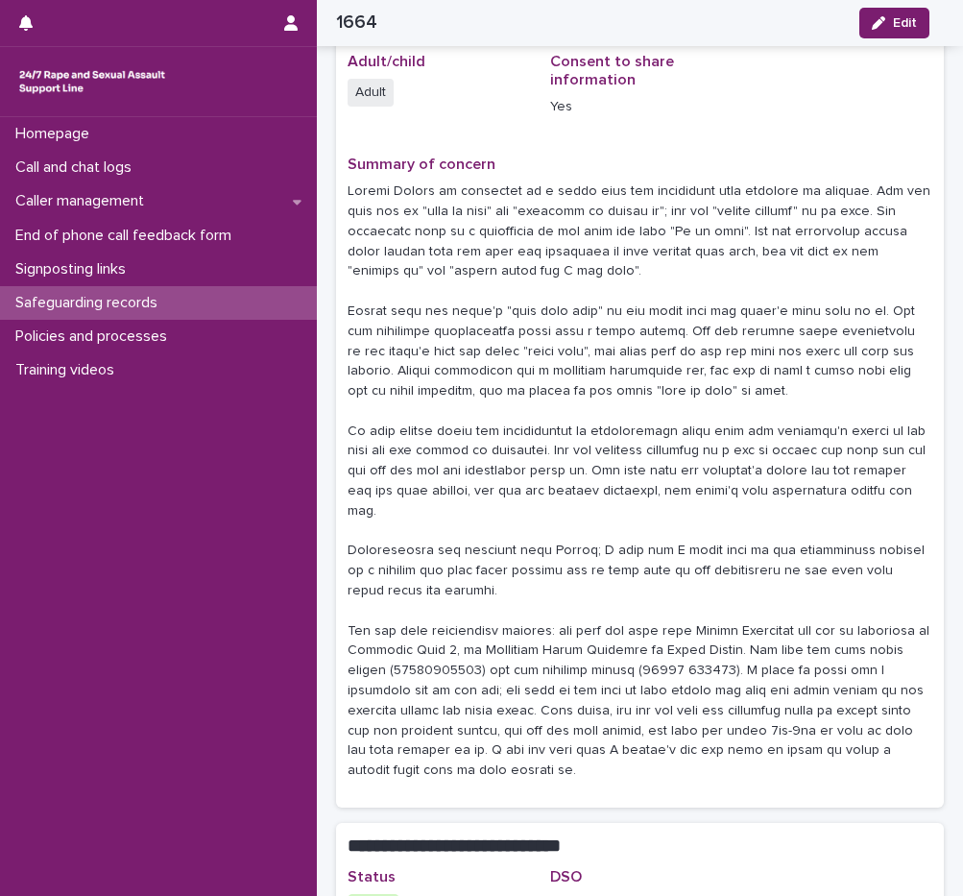
click at [676, 661] on p at bounding box center [640, 480] width 585 height 599
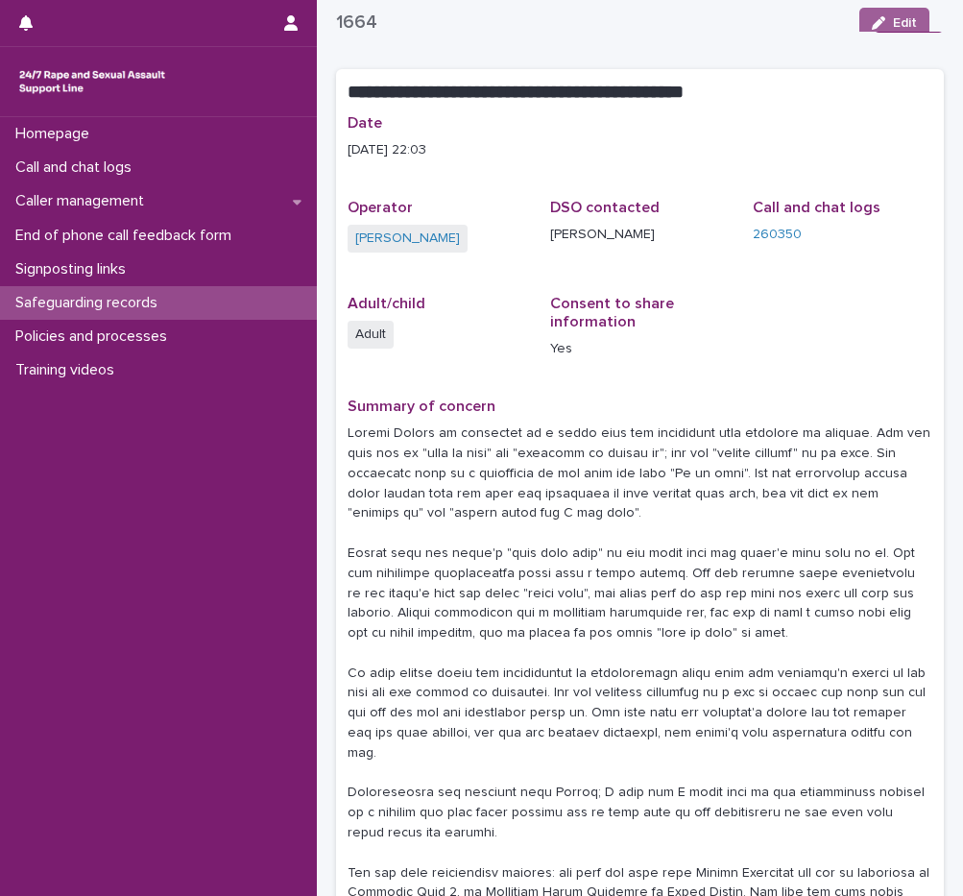
scroll to position [0, 0]
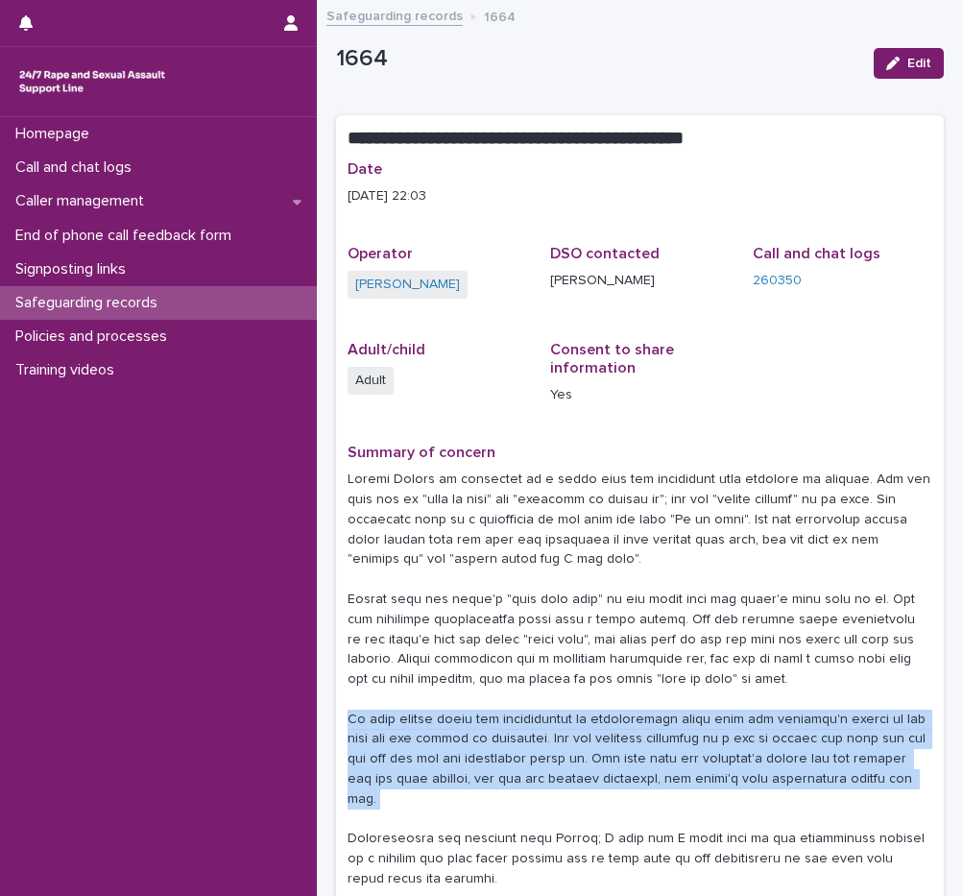
drag, startPoint x: 350, startPoint y: 716, endPoint x: 455, endPoint y: 793, distance: 129.8
click at [455, 793] on p at bounding box center [640, 768] width 585 height 599
click at [449, 801] on p at bounding box center [640, 768] width 585 height 599
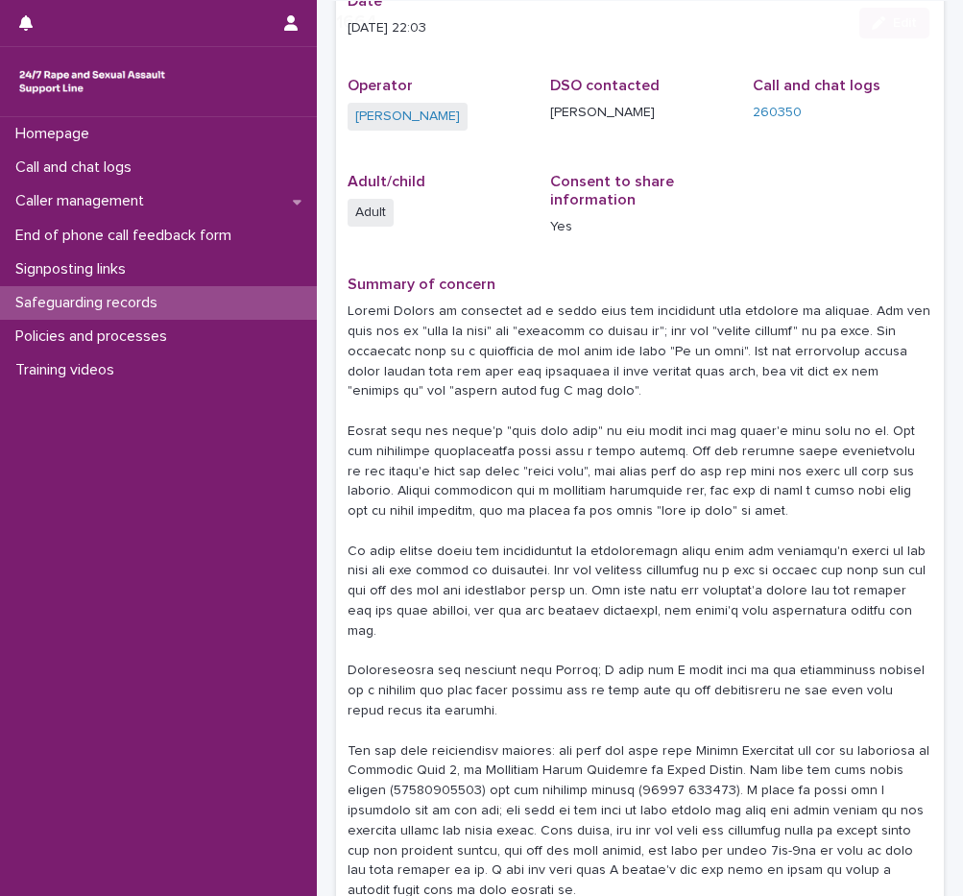
scroll to position [192, 0]
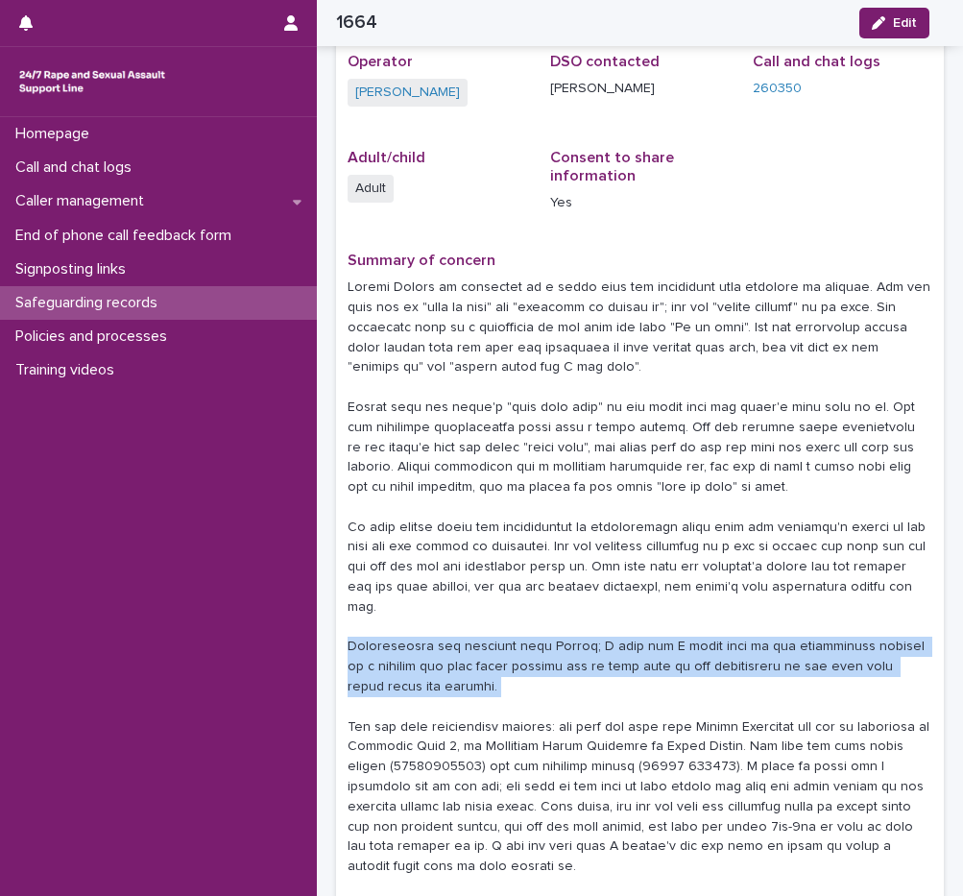
drag, startPoint x: 346, startPoint y: 642, endPoint x: 409, endPoint y: 686, distance: 77.2
click at [409, 686] on div "Date 08/19/2025 22:03 Operator Shauna Marsden DSO contacted Amanda Jones Call a…" at bounding box center [640, 435] width 608 height 935
click at [410, 691] on p at bounding box center [640, 576] width 585 height 599
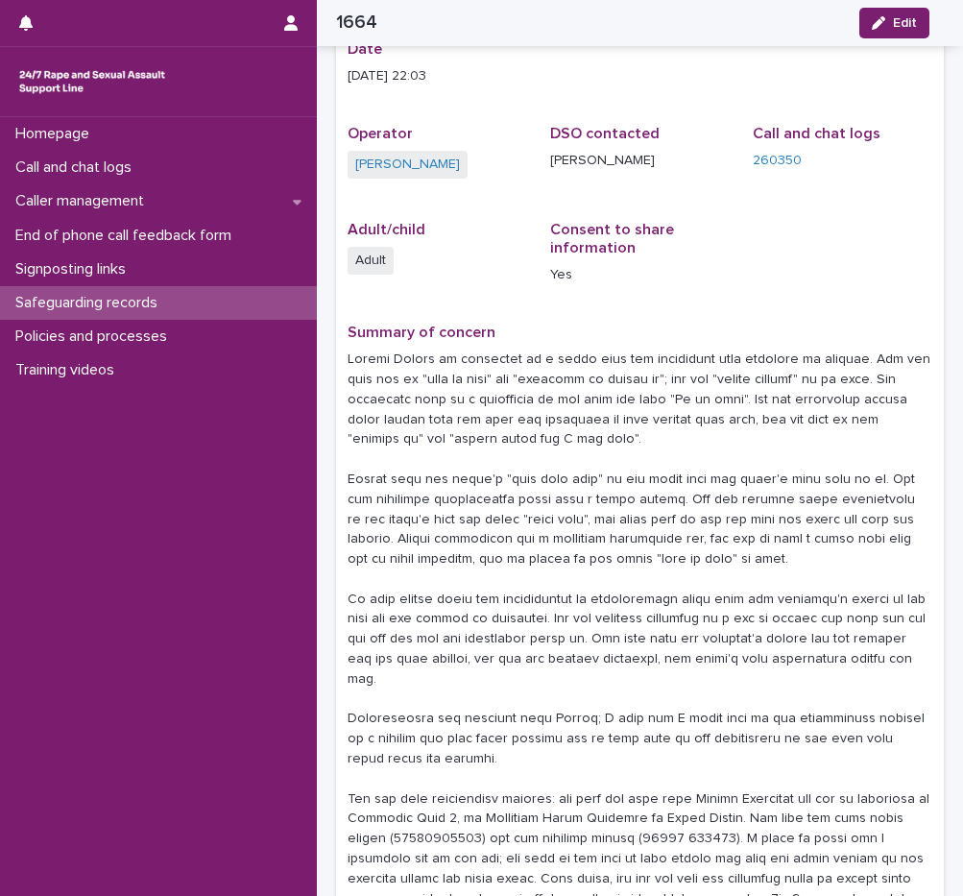
scroll to position [0, 0]
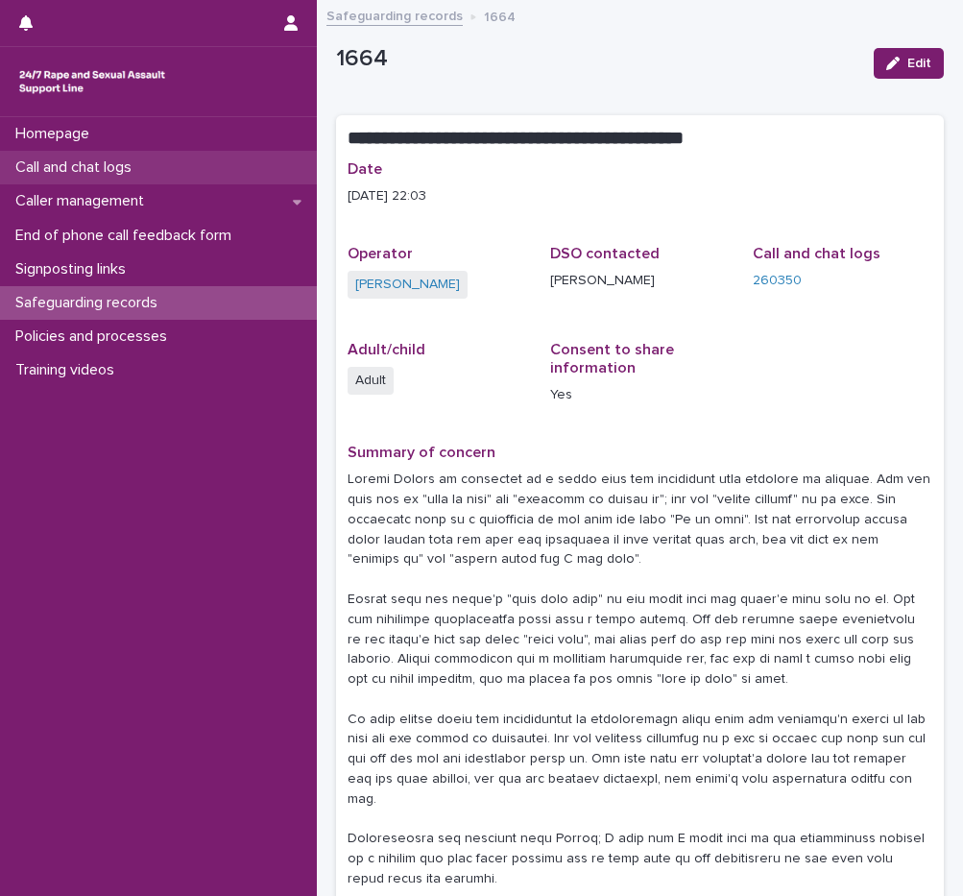
click at [117, 173] on p "Call and chat logs" at bounding box center [77, 167] width 139 height 18
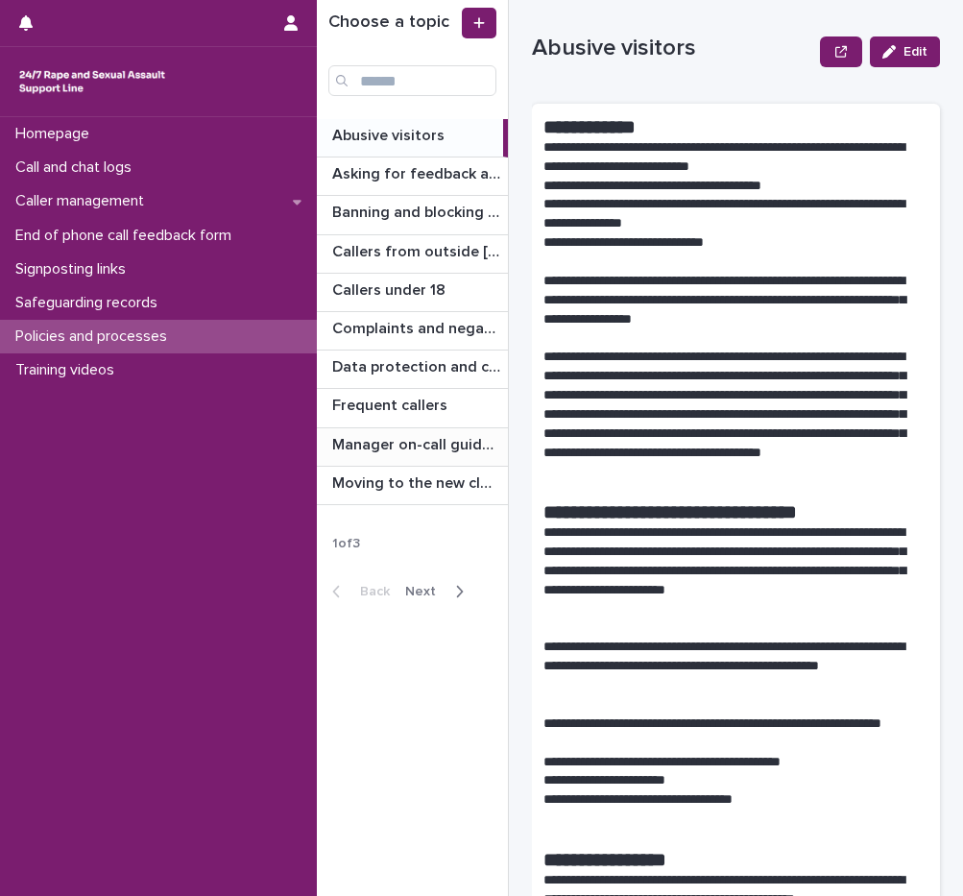
click at [434, 445] on p "Manager on-call guidance" at bounding box center [418, 443] width 172 height 22
click at [443, 591] on span "Next" at bounding box center [426, 591] width 42 height 13
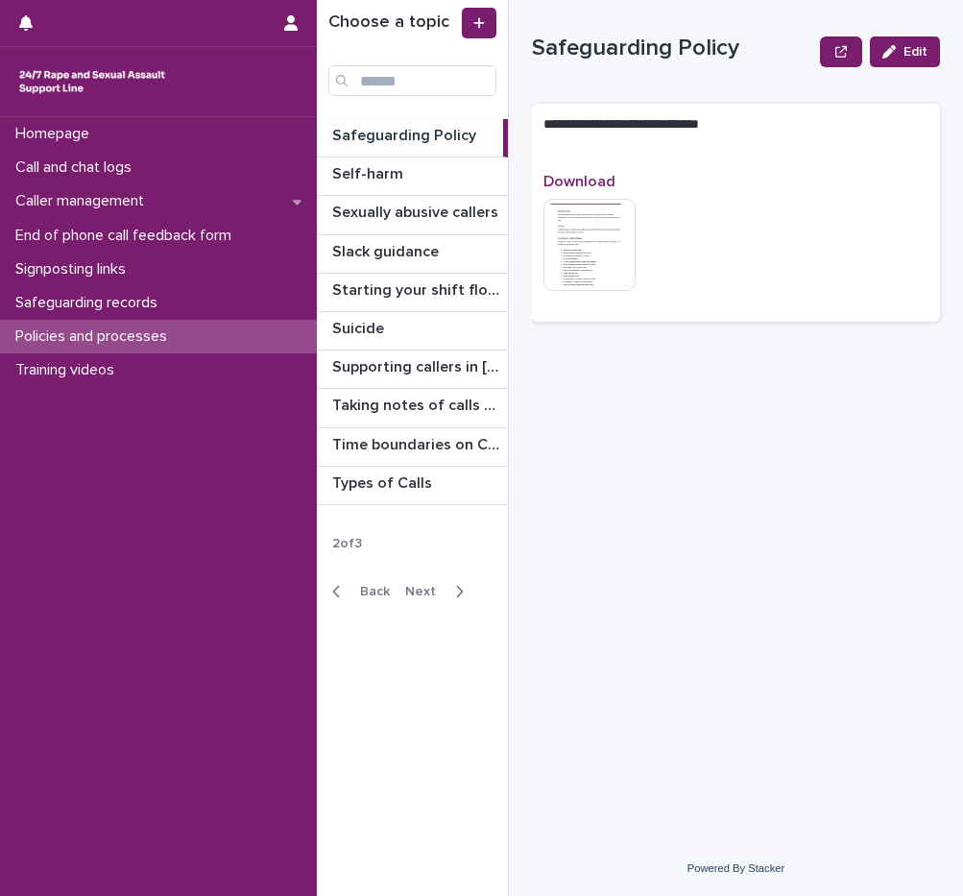
click at [401, 138] on p "Safeguarding Policy" at bounding box center [406, 134] width 148 height 22
click at [593, 244] on img at bounding box center [589, 245] width 92 height 92
